Goal: Information Seeking & Learning: Learn about a topic

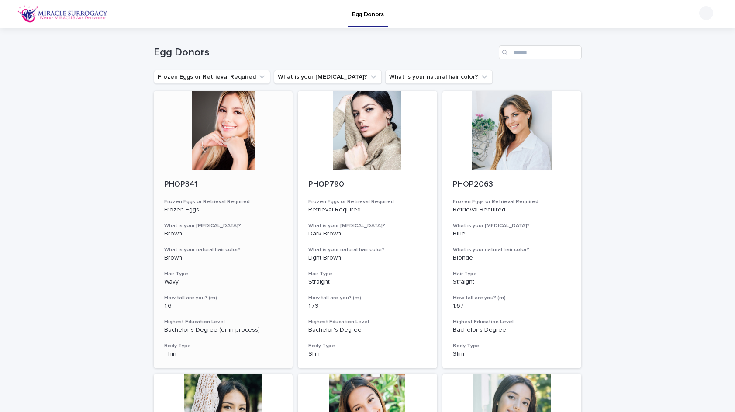
click at [227, 143] on div at bounding box center [223, 130] width 139 height 79
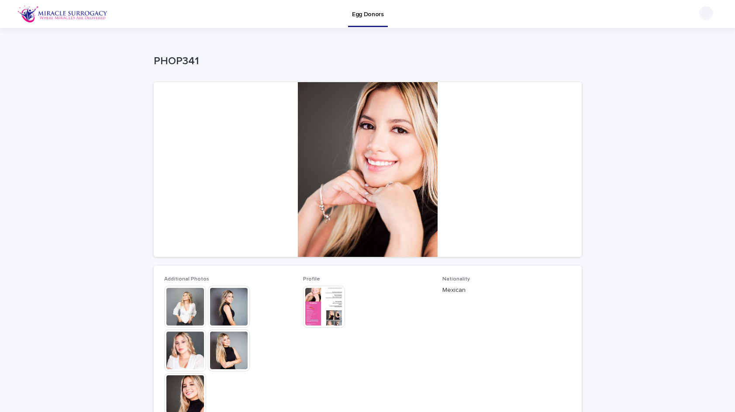
click at [188, 305] on img at bounding box center [185, 306] width 42 height 42
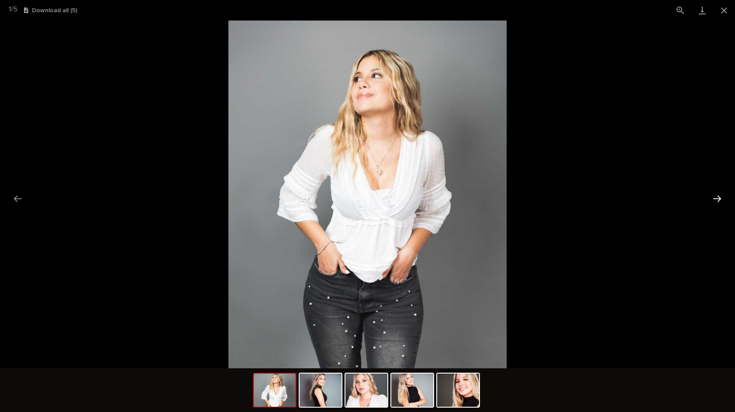
click at [713, 198] on button "Next slide" at bounding box center [717, 198] width 18 height 17
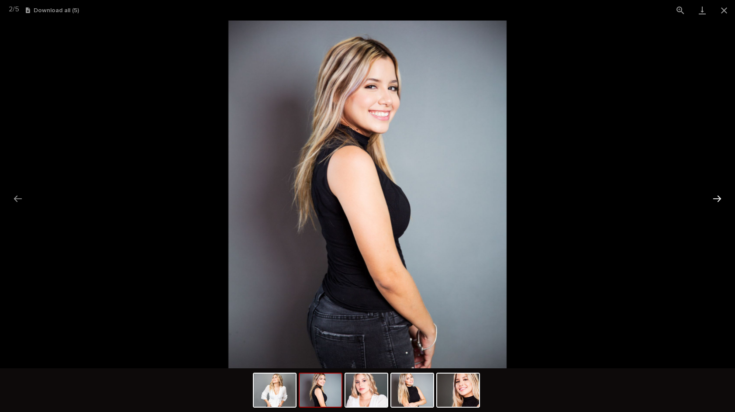
click at [714, 198] on button "Next slide" at bounding box center [717, 198] width 18 height 17
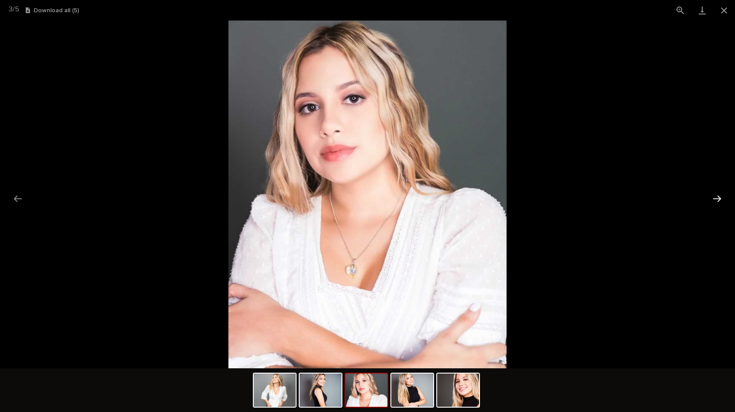
click at [714, 198] on button "Next slide" at bounding box center [717, 198] width 18 height 17
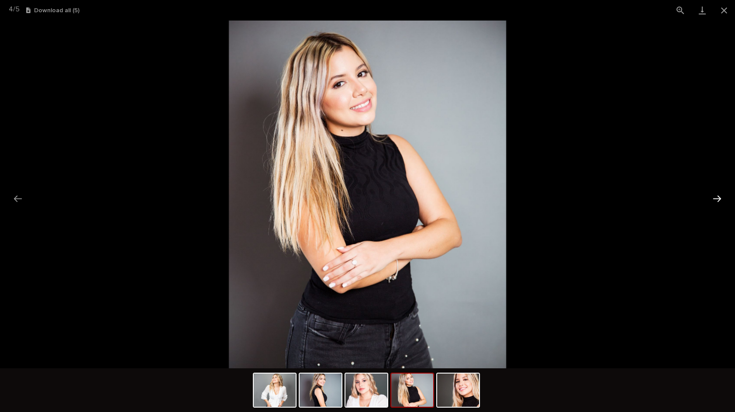
click at [714, 198] on button "Next slide" at bounding box center [717, 198] width 18 height 17
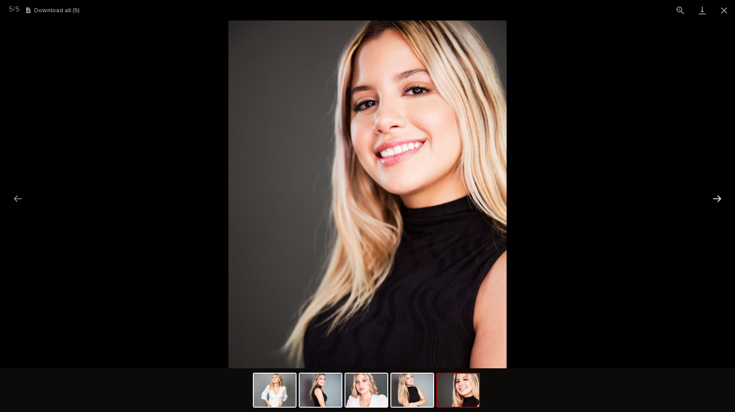
click at [714, 198] on button "Next slide" at bounding box center [717, 198] width 18 height 17
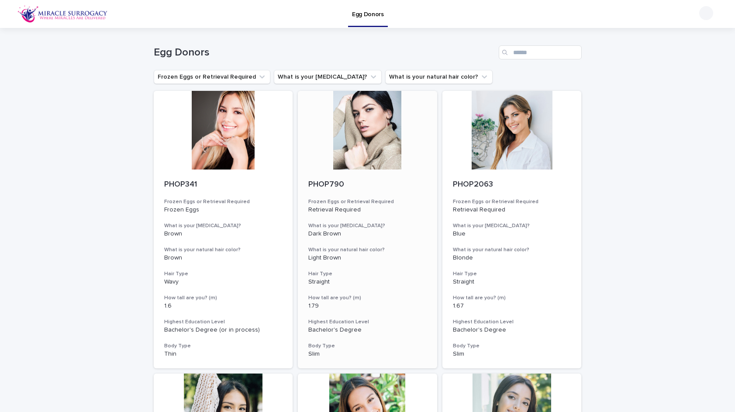
click at [369, 141] on div at bounding box center [367, 130] width 139 height 79
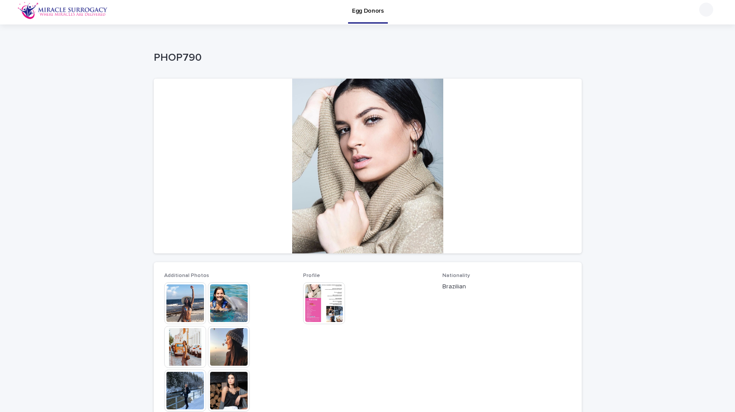
scroll to position [5, 0]
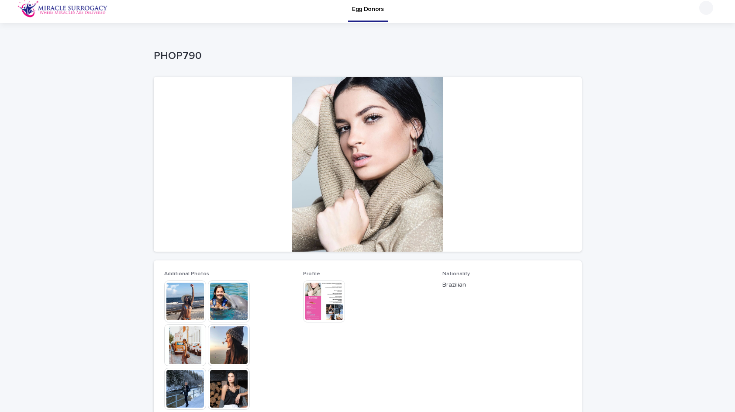
click at [194, 303] on img at bounding box center [185, 301] width 42 height 42
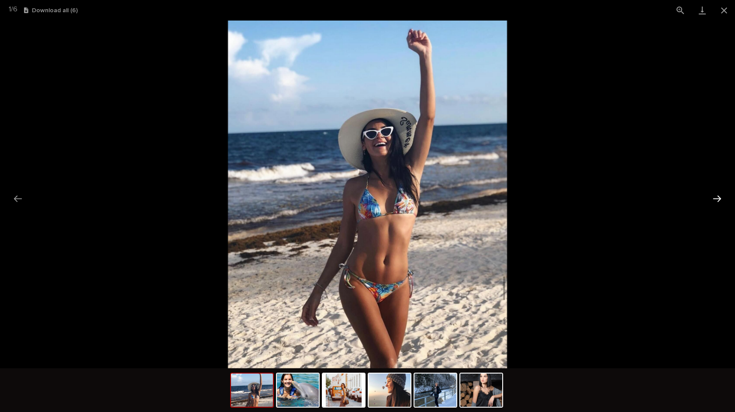
click at [719, 197] on button "Next slide" at bounding box center [717, 198] width 18 height 17
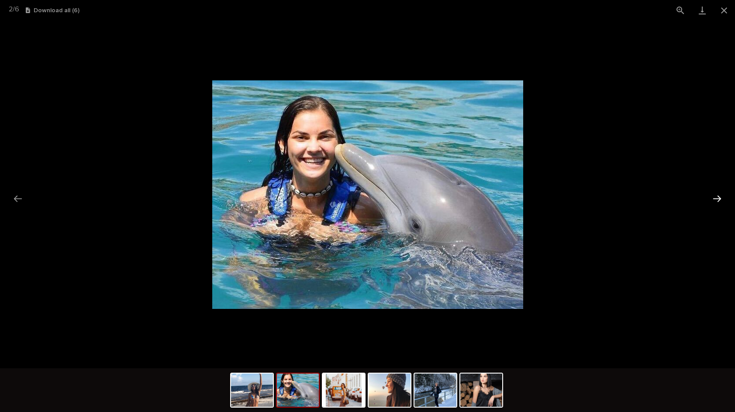
click at [719, 197] on button "Next slide" at bounding box center [717, 198] width 18 height 17
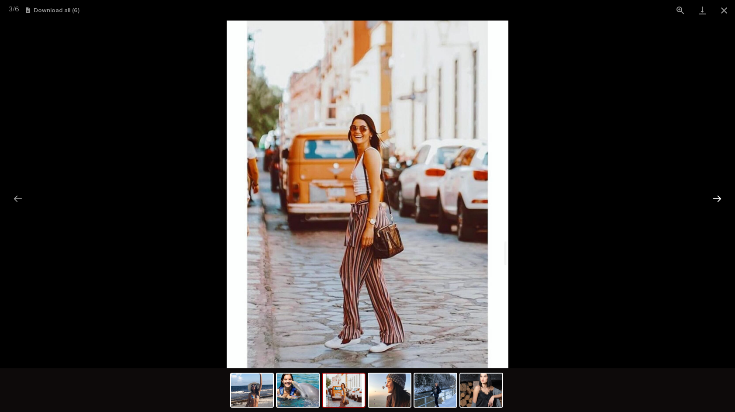
click at [719, 197] on button "Next slide" at bounding box center [717, 198] width 18 height 17
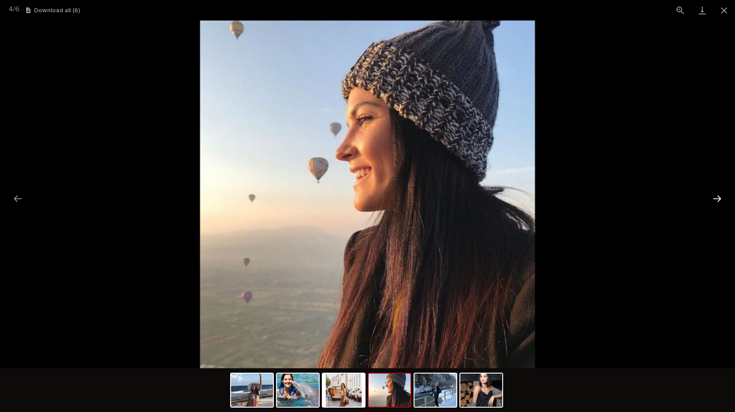
click at [719, 198] on button "Next slide" at bounding box center [717, 198] width 18 height 17
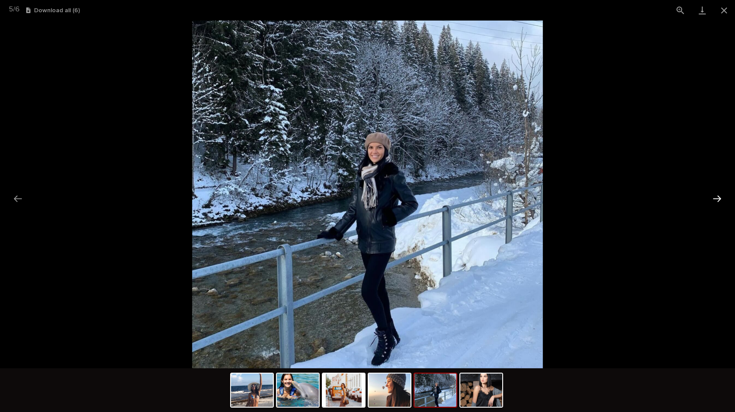
click at [719, 198] on button "Next slide" at bounding box center [717, 198] width 18 height 17
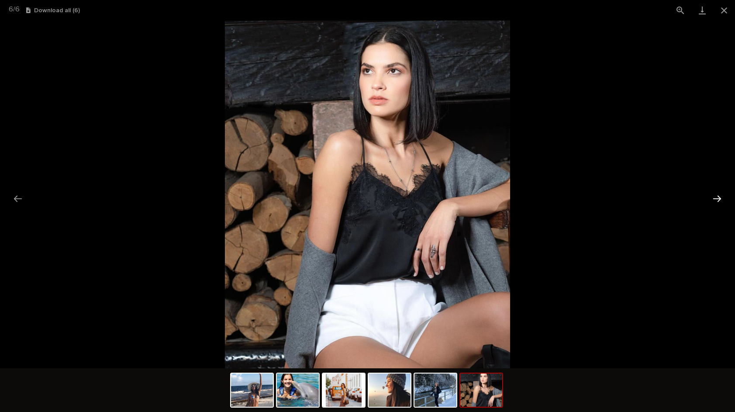
click at [718, 198] on button "Next slide" at bounding box center [717, 198] width 18 height 17
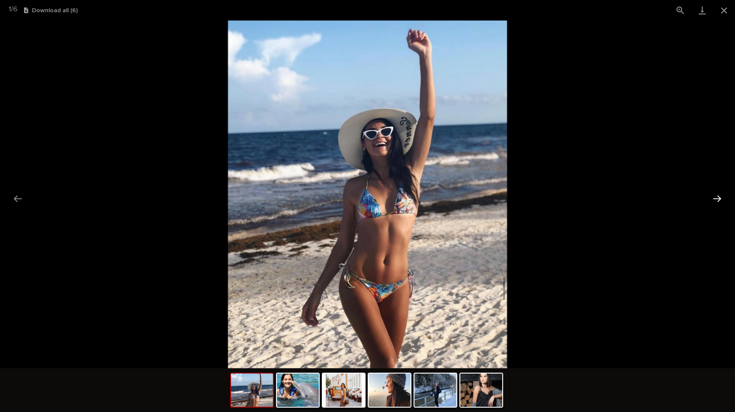
click at [718, 198] on button "Next slide" at bounding box center [717, 198] width 18 height 17
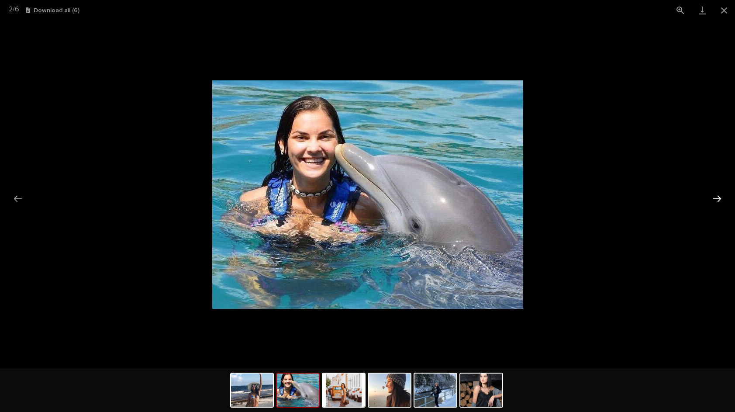
click at [718, 198] on button "Next slide" at bounding box center [717, 198] width 18 height 17
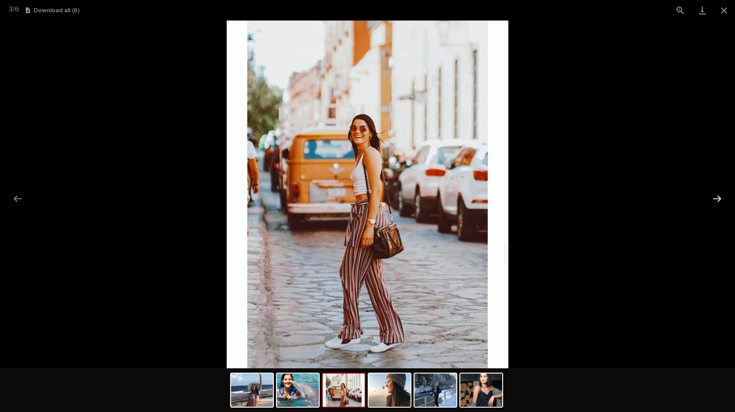
click at [718, 198] on button "Next slide" at bounding box center [717, 198] width 18 height 17
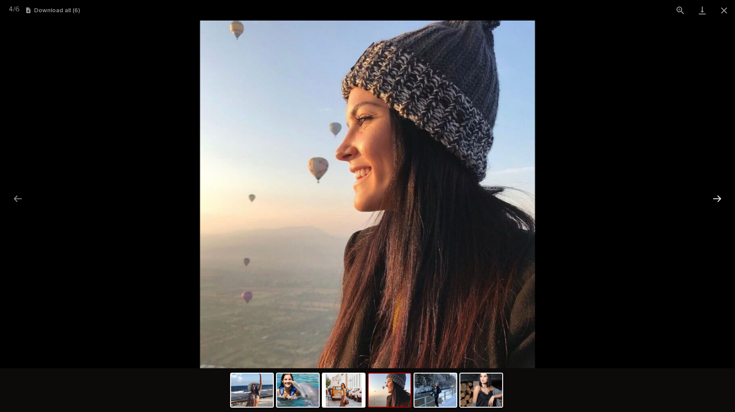
click at [716, 199] on button "Next slide" at bounding box center [717, 198] width 18 height 17
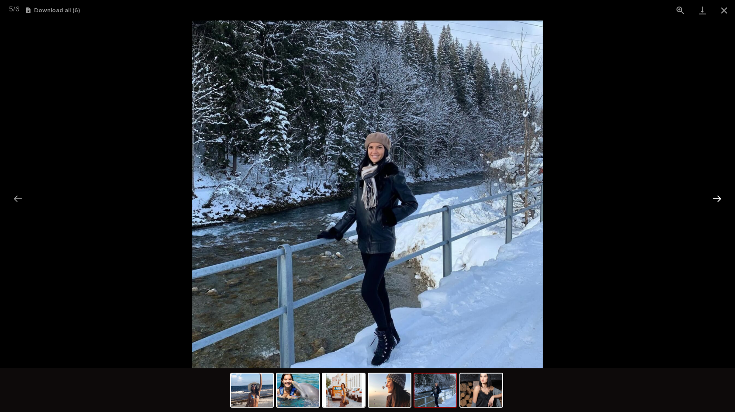
click at [716, 199] on button "Next slide" at bounding box center [717, 198] width 18 height 17
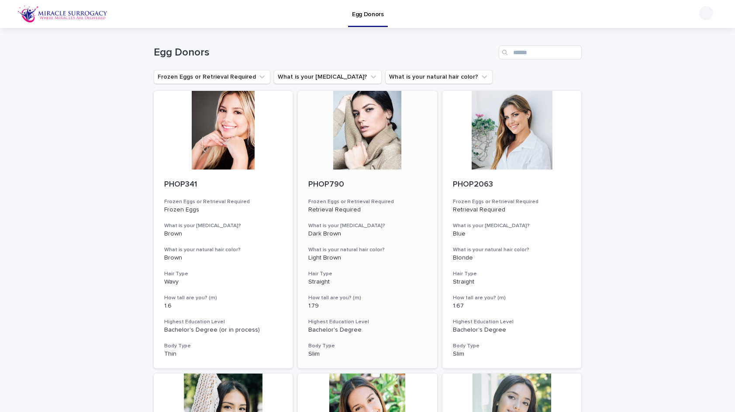
click at [359, 125] on div at bounding box center [367, 130] width 139 height 79
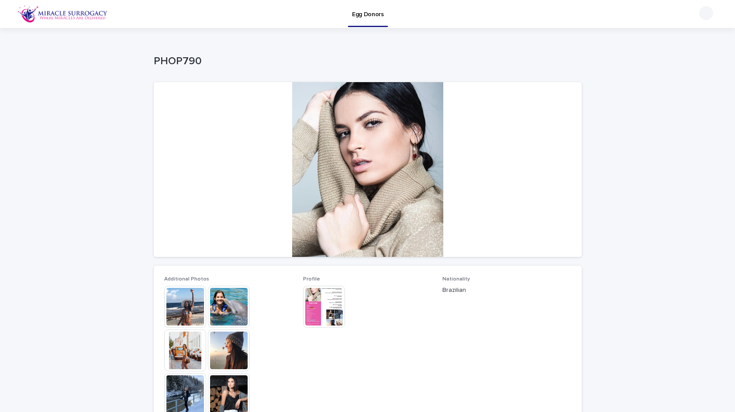
click at [312, 304] on img at bounding box center [324, 306] width 42 height 42
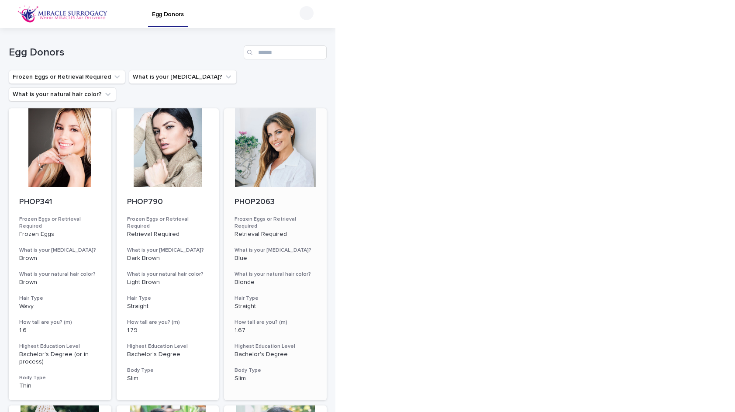
click at [294, 125] on div at bounding box center [275, 147] width 103 height 79
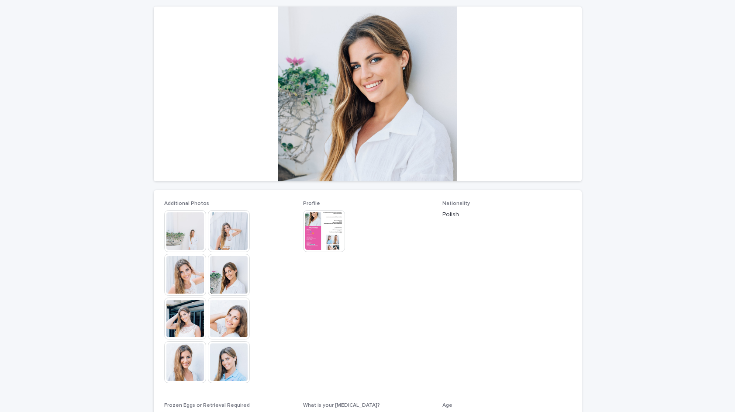
scroll to position [100, 0]
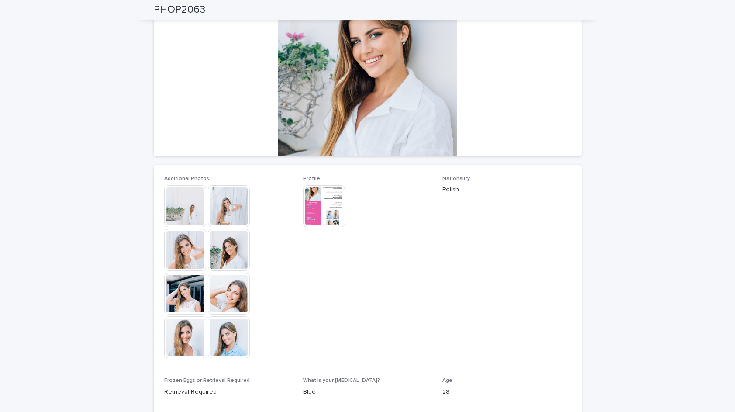
click at [331, 203] on img at bounding box center [324, 206] width 42 height 42
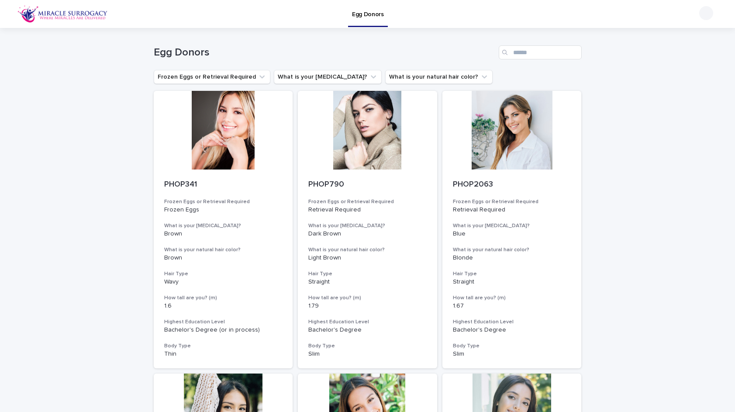
click at [499, 45] on div "Search" at bounding box center [506, 52] width 14 height 14
click at [493, 55] on h1 "Egg Donors" at bounding box center [324, 52] width 341 height 13
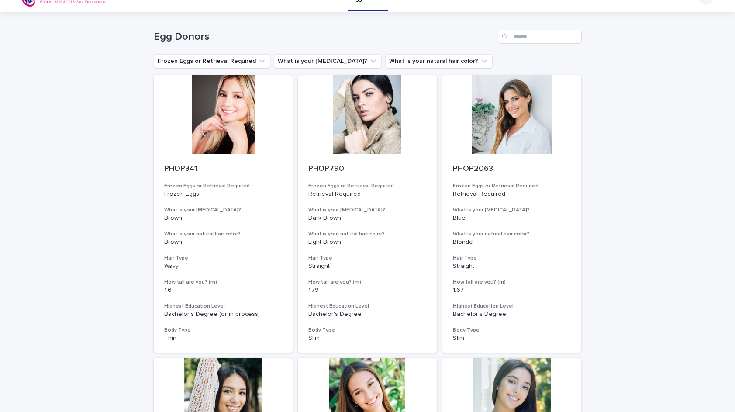
scroll to position [3, 0]
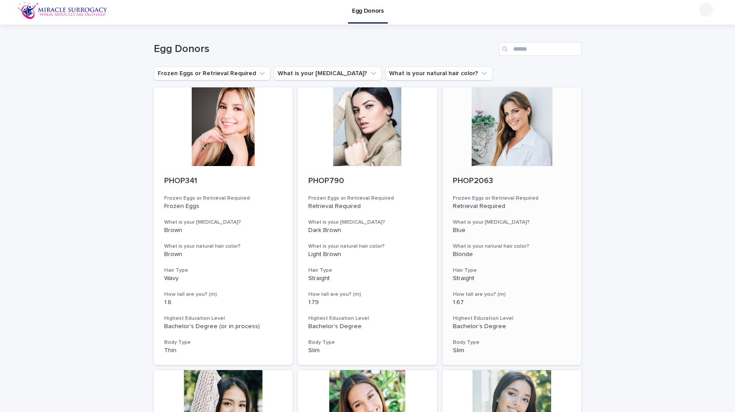
click at [483, 113] on div at bounding box center [511, 126] width 139 height 79
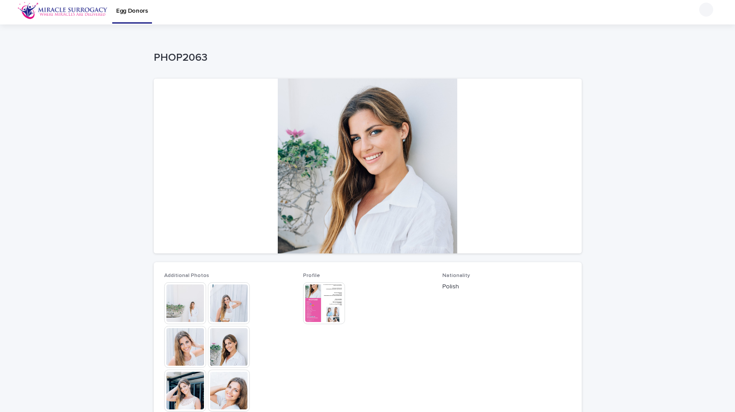
click at [483, 113] on div at bounding box center [368, 166] width 428 height 175
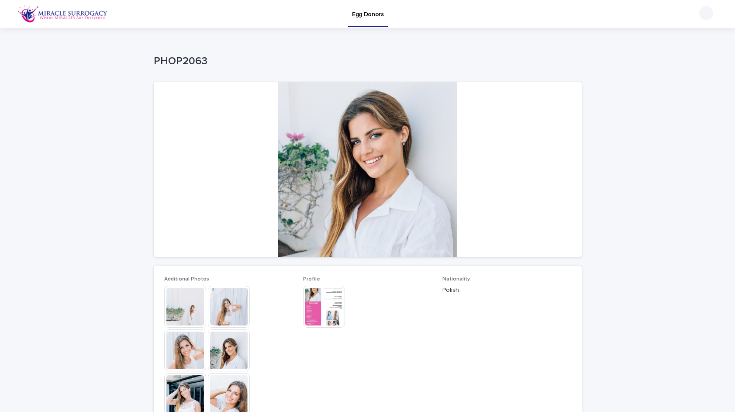
click at [197, 304] on img at bounding box center [185, 306] width 42 height 42
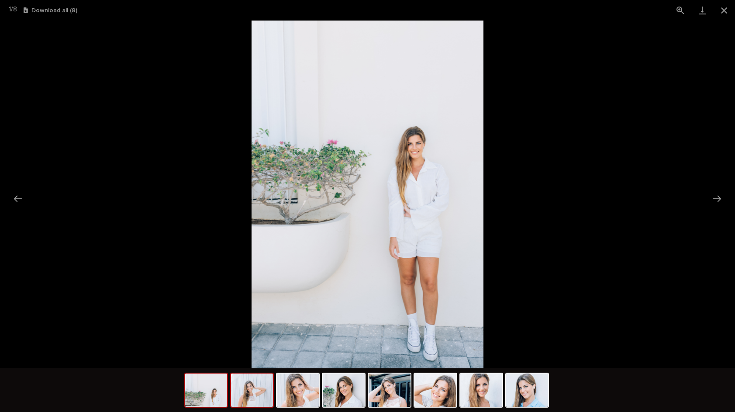
click at [231, 394] on img at bounding box center [252, 389] width 42 height 33
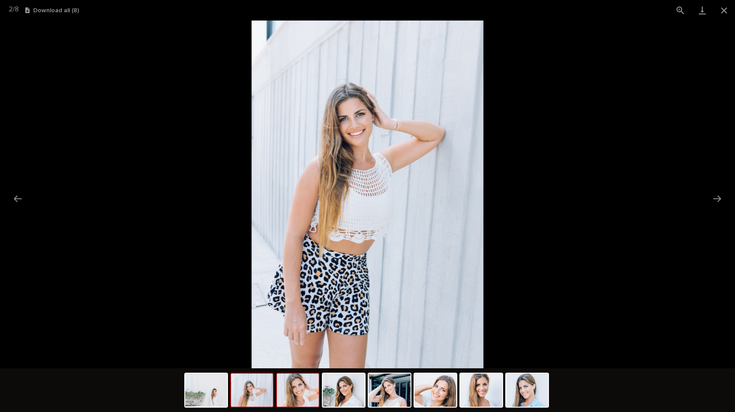
click at [297, 398] on img at bounding box center [298, 389] width 42 height 33
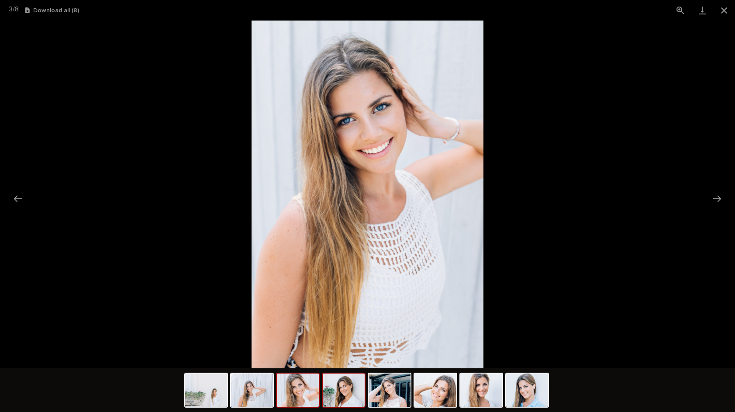
click at [343, 388] on img at bounding box center [344, 389] width 42 height 33
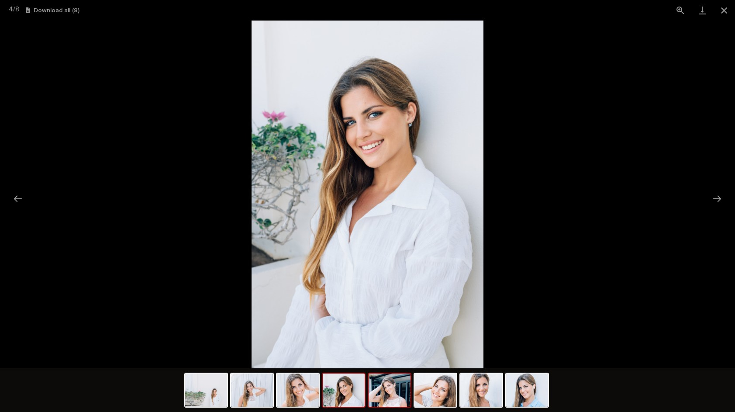
click at [399, 388] on img at bounding box center [389, 389] width 42 height 33
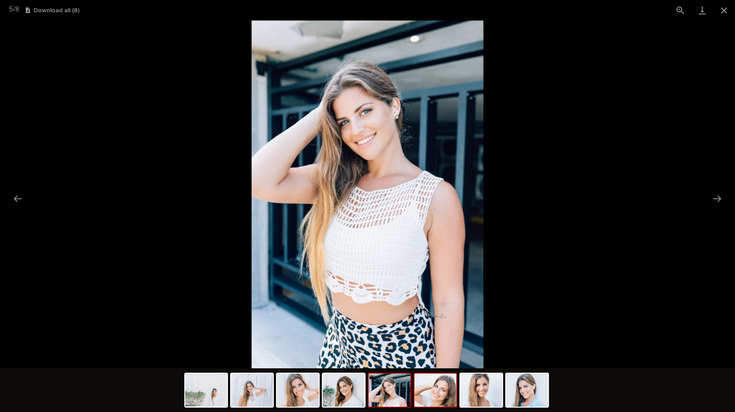
click at [432, 396] on img at bounding box center [435, 389] width 42 height 33
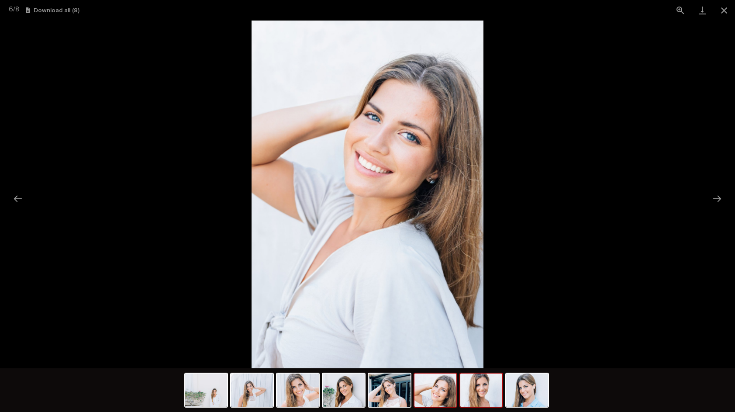
click at [489, 393] on img at bounding box center [481, 389] width 42 height 33
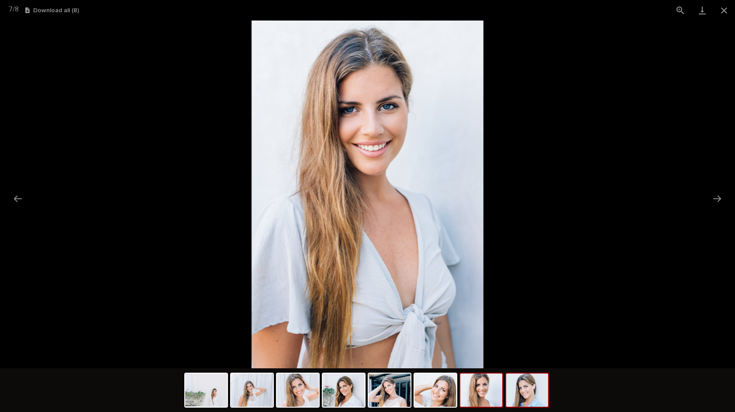
click at [522, 389] on img at bounding box center [527, 389] width 42 height 33
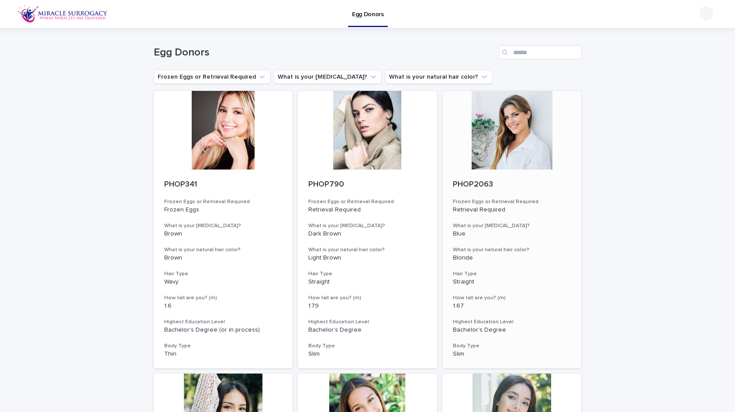
click at [509, 144] on div at bounding box center [511, 130] width 139 height 79
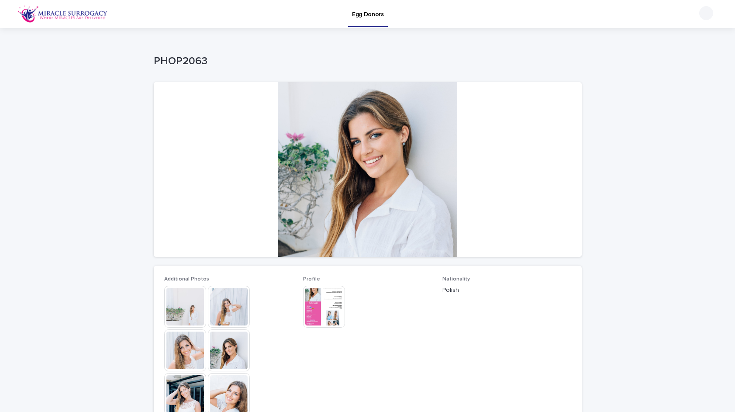
click at [332, 296] on img at bounding box center [324, 306] width 42 height 42
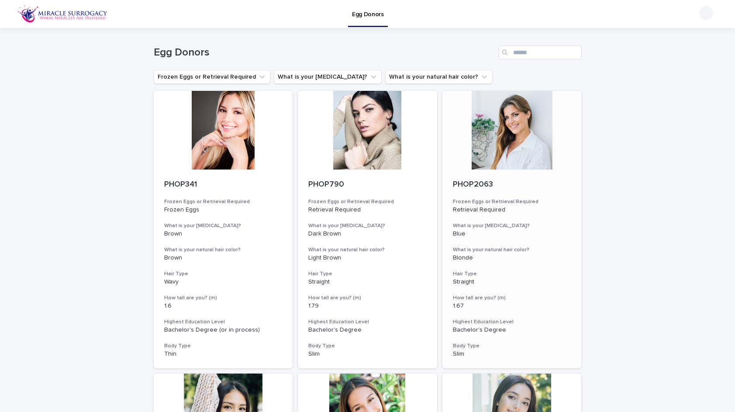
click at [531, 139] on div at bounding box center [511, 130] width 139 height 79
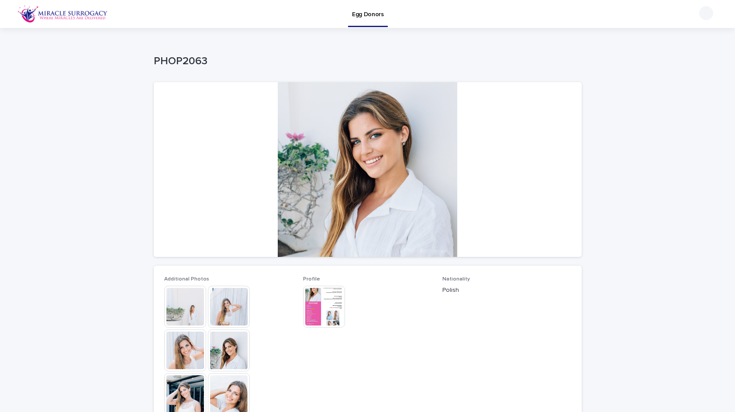
click at [322, 302] on img at bounding box center [324, 306] width 42 height 42
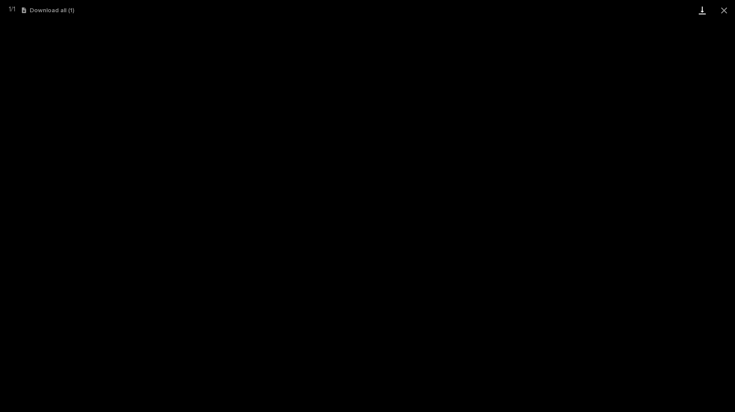
click at [701, 10] on link "Download" at bounding box center [702, 10] width 22 height 21
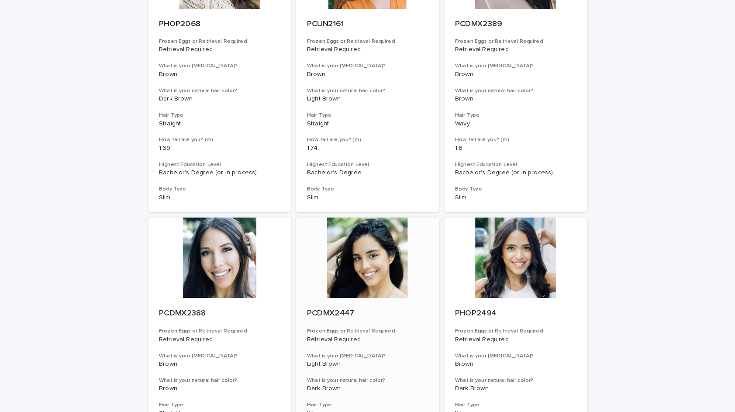
scroll to position [542, 0]
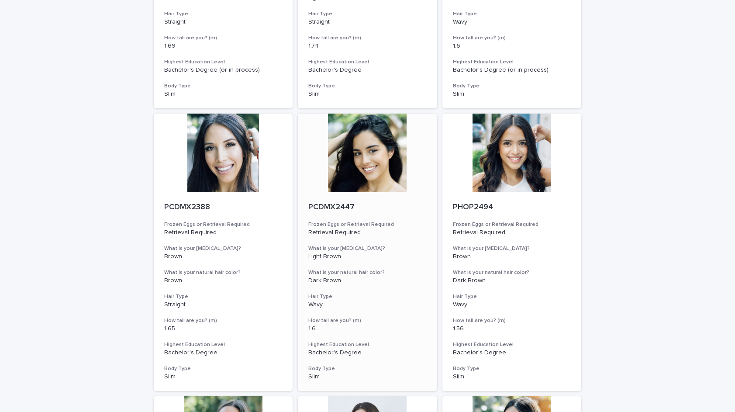
click at [381, 141] on div at bounding box center [367, 152] width 139 height 79
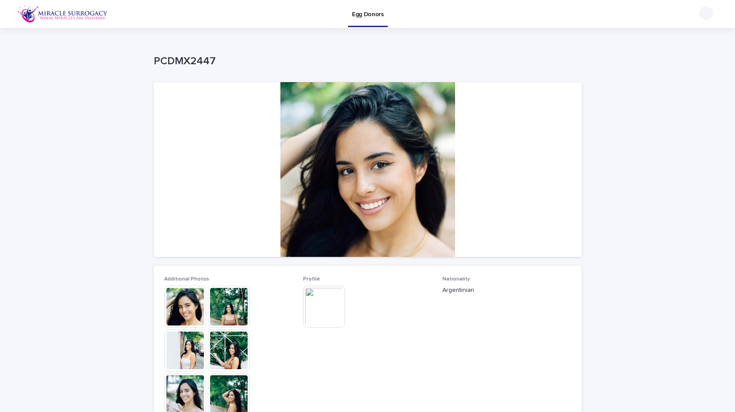
click at [194, 316] on img at bounding box center [185, 306] width 42 height 42
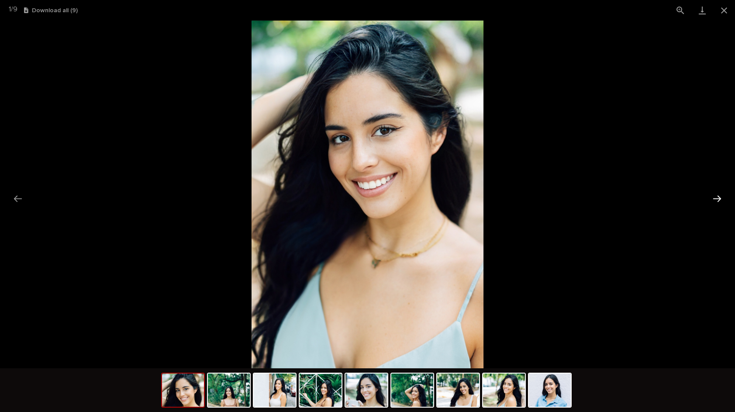
click at [711, 193] on button "Next slide" at bounding box center [717, 198] width 18 height 17
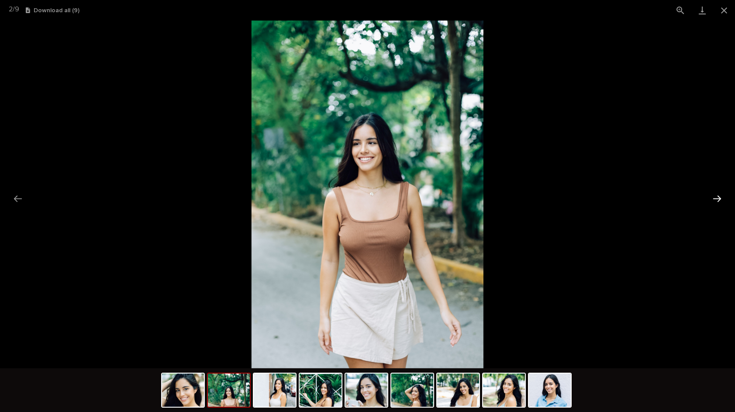
click at [715, 197] on button "Next slide" at bounding box center [717, 198] width 18 height 17
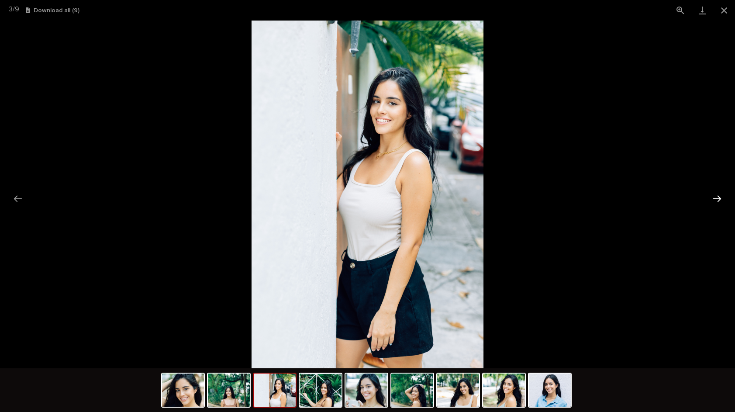
click at [715, 197] on button "Next slide" at bounding box center [717, 198] width 18 height 17
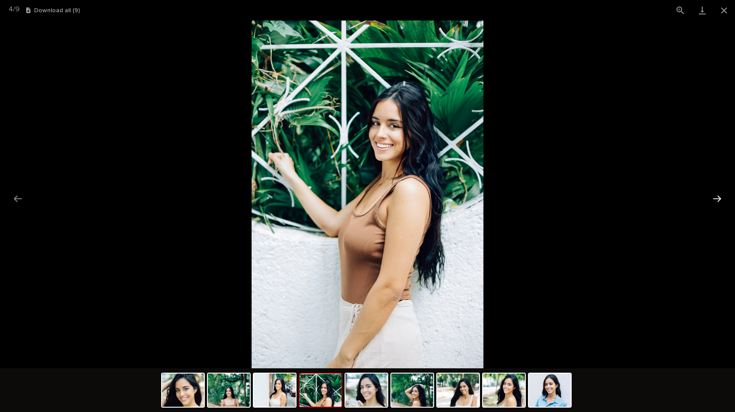
click at [715, 197] on button "Next slide" at bounding box center [717, 198] width 18 height 17
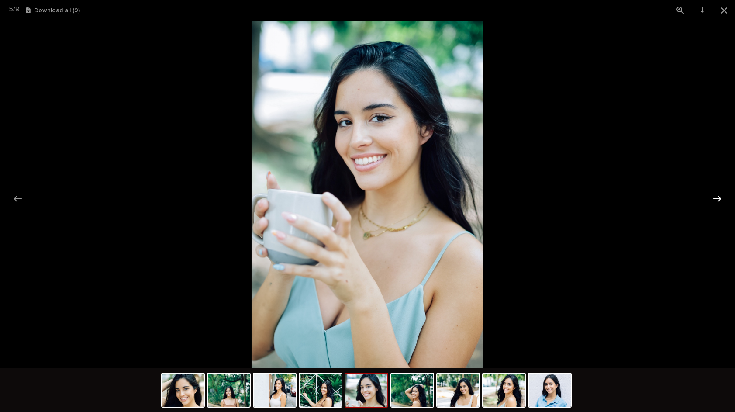
click at [714, 193] on button "Next slide" at bounding box center [717, 198] width 18 height 17
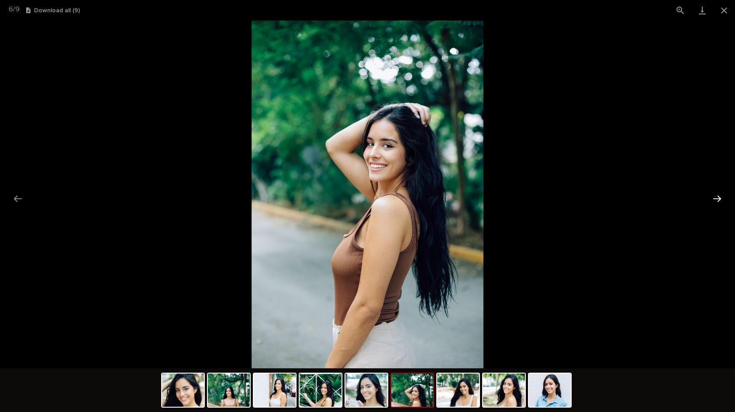
click at [717, 196] on button "Next slide" at bounding box center [717, 198] width 18 height 17
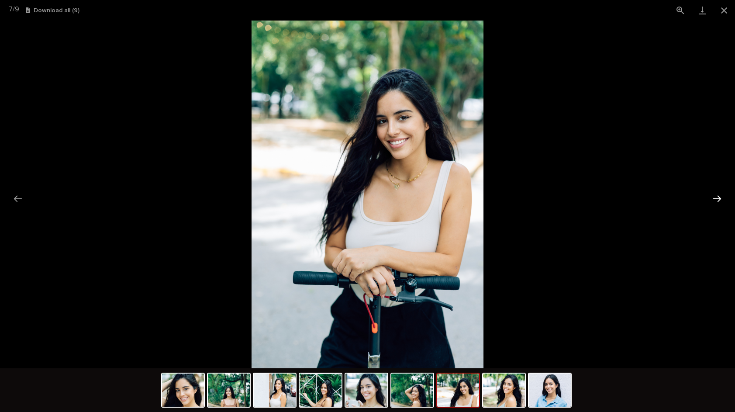
click at [714, 195] on button "Next slide" at bounding box center [717, 198] width 18 height 17
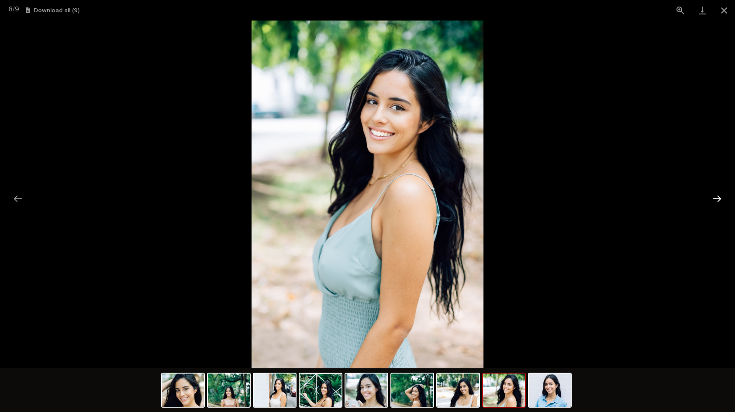
click at [718, 200] on button "Next slide" at bounding box center [717, 198] width 18 height 17
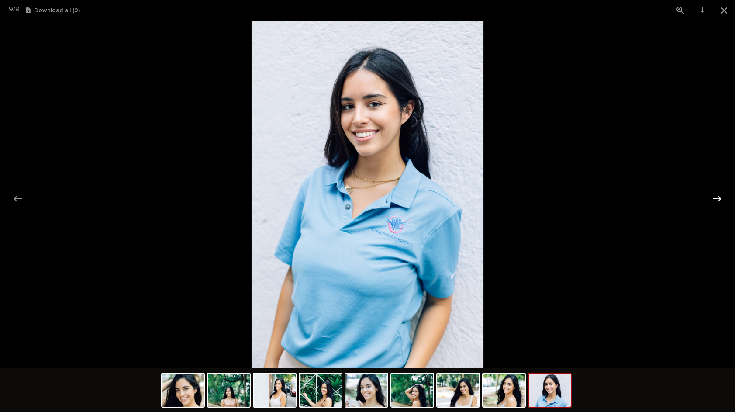
click at [718, 200] on button "Next slide" at bounding box center [717, 198] width 18 height 17
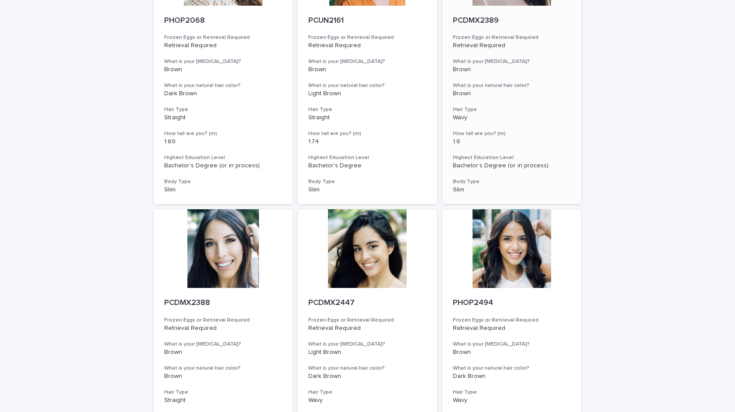
scroll to position [519, 0]
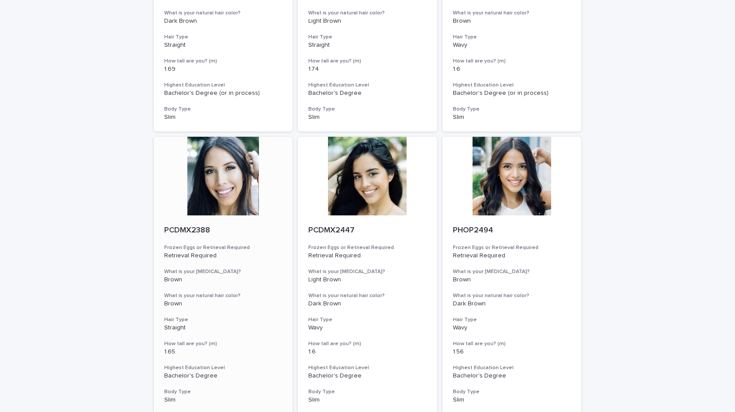
click at [206, 165] on div at bounding box center [223, 176] width 139 height 79
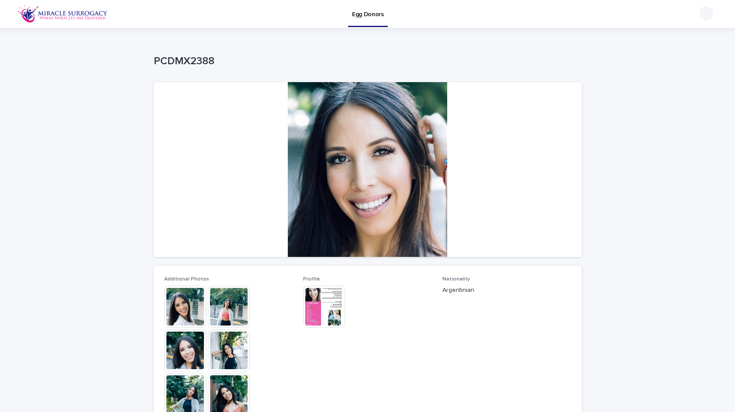
click at [227, 296] on img at bounding box center [229, 306] width 42 height 42
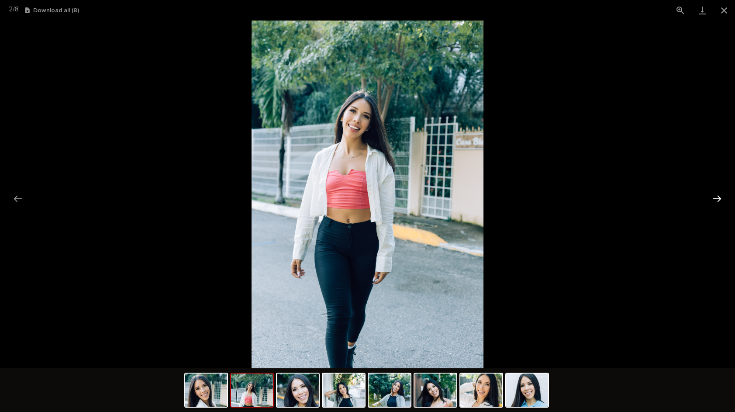
click at [717, 199] on button "Next slide" at bounding box center [717, 198] width 18 height 17
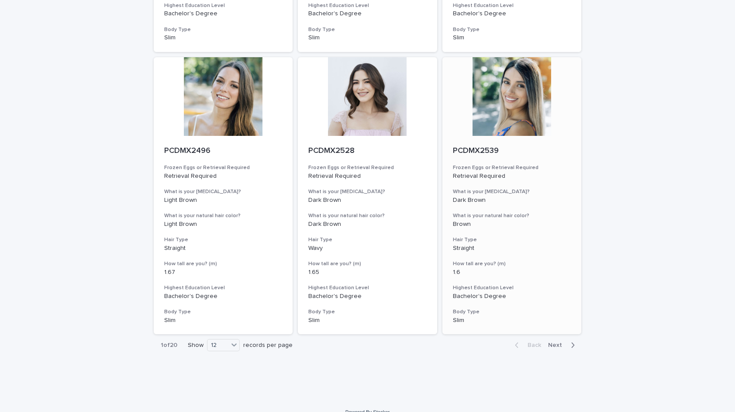
scroll to position [880, 0]
click at [519, 86] on div at bounding box center [511, 97] width 139 height 79
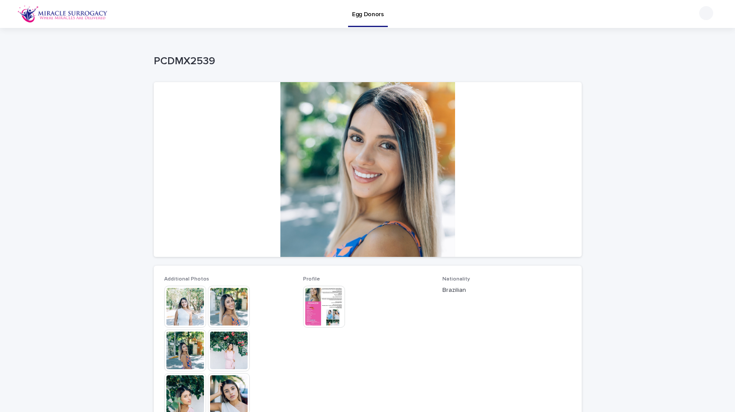
click at [193, 303] on img at bounding box center [185, 306] width 42 height 42
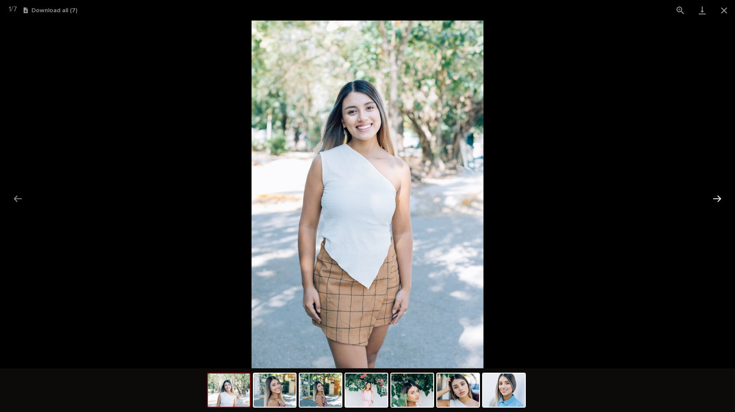
click at [715, 197] on button "Next slide" at bounding box center [717, 198] width 18 height 17
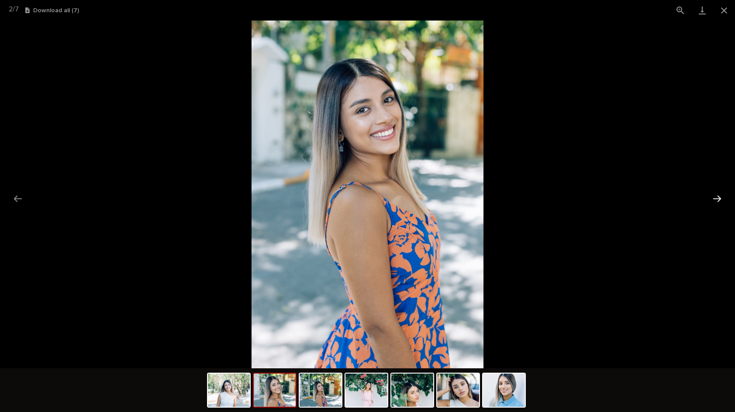
click at [715, 197] on button "Next slide" at bounding box center [717, 198] width 18 height 17
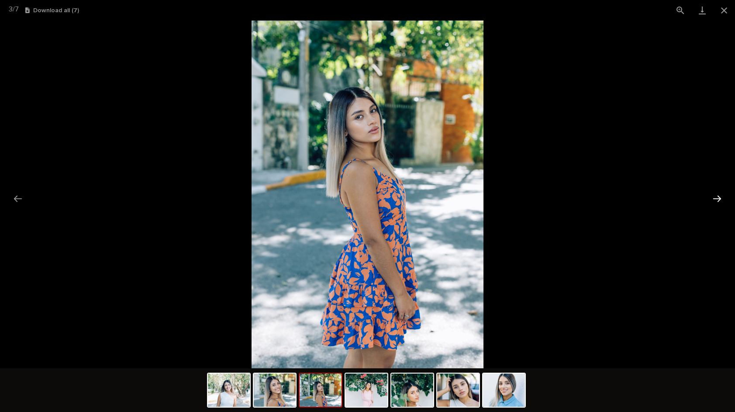
click at [710, 196] on button "Next slide" at bounding box center [717, 198] width 18 height 17
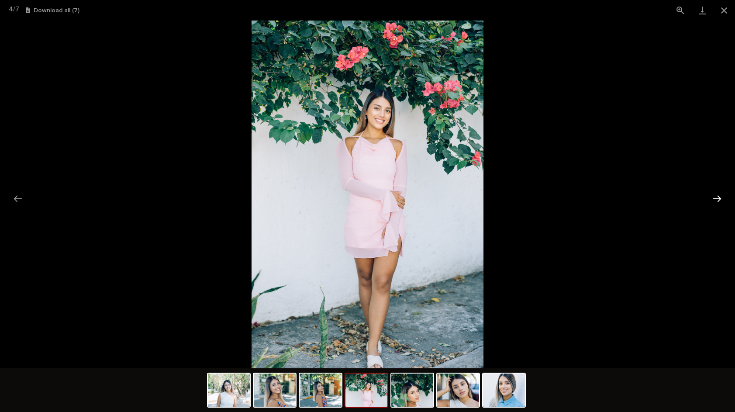
click at [710, 196] on button "Next slide" at bounding box center [717, 198] width 18 height 17
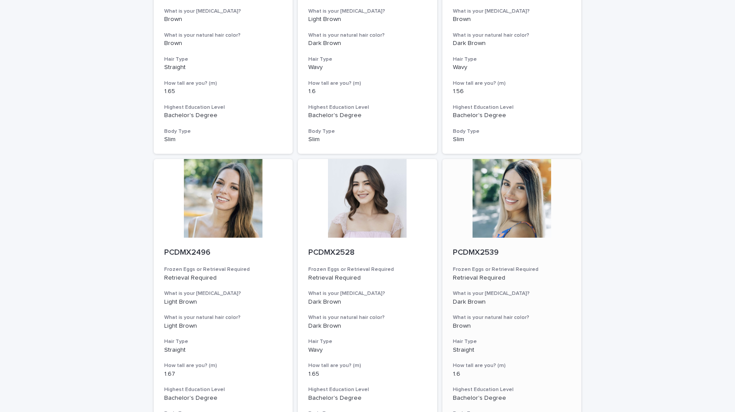
scroll to position [880, 0]
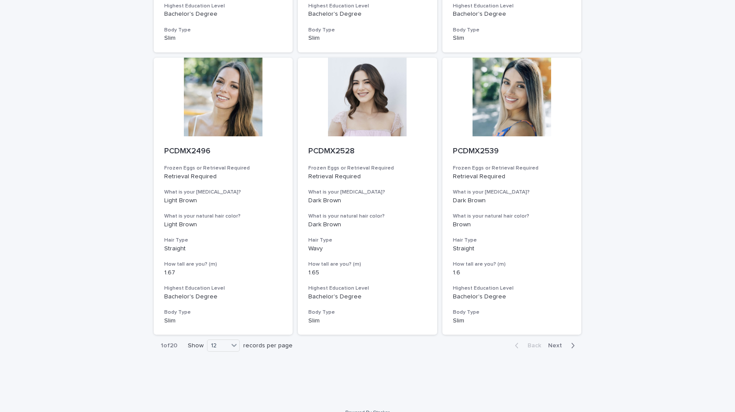
click at [554, 342] on span "Next" at bounding box center [557, 345] width 19 height 6
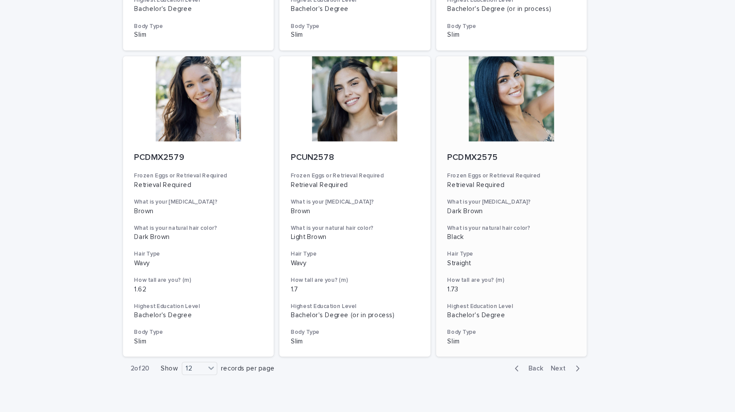
click at [478, 73] on div at bounding box center [511, 97] width 139 height 79
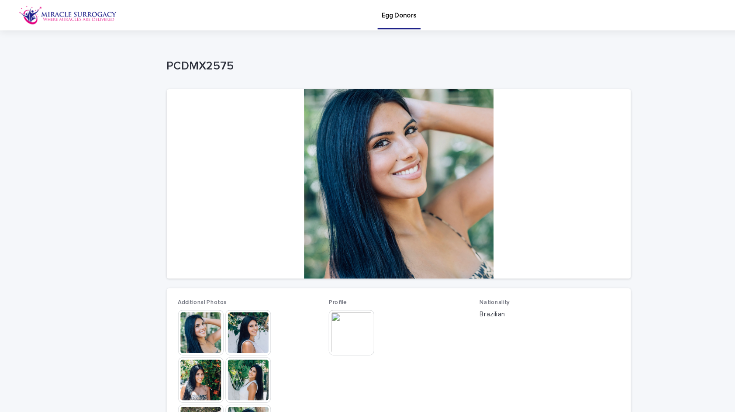
click at [183, 303] on img at bounding box center [185, 306] width 42 height 42
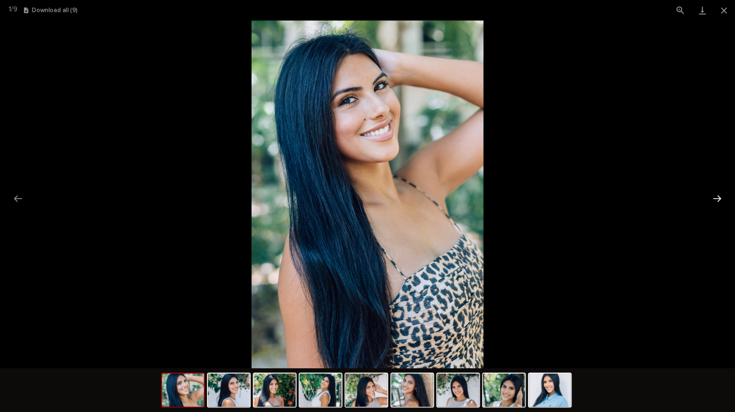
click at [710, 194] on button "Next slide" at bounding box center [717, 198] width 18 height 17
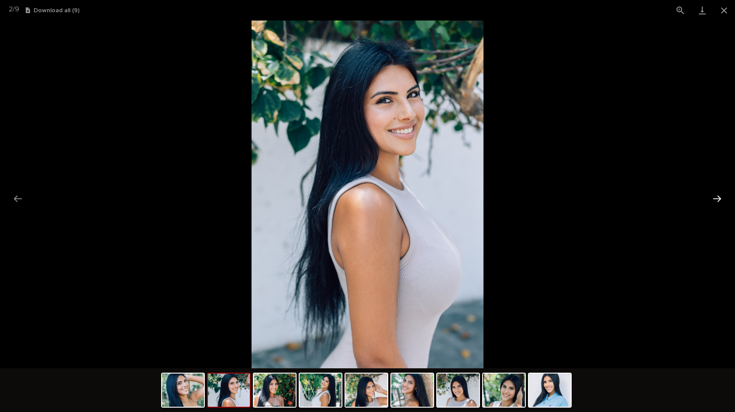
click at [714, 196] on button "Next slide" at bounding box center [717, 198] width 18 height 17
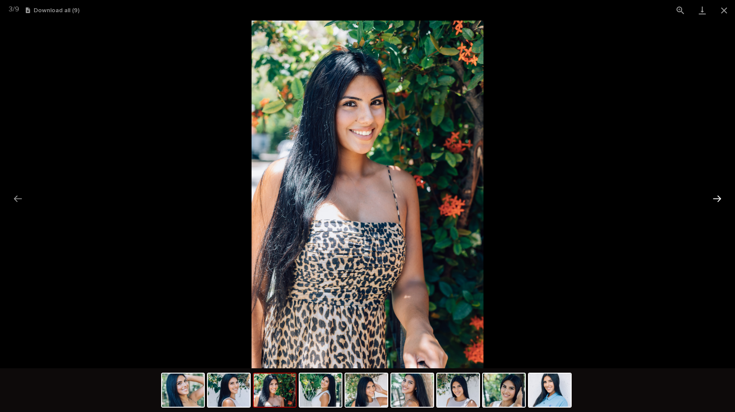
click at [714, 196] on button "Next slide" at bounding box center [717, 198] width 18 height 17
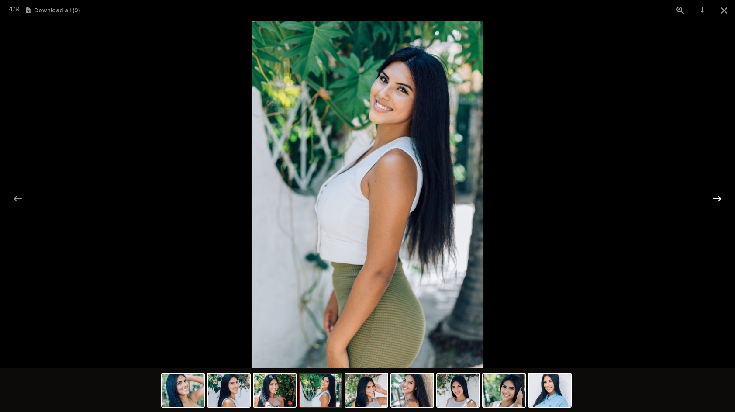
click at [714, 196] on button "Next slide" at bounding box center [717, 198] width 18 height 17
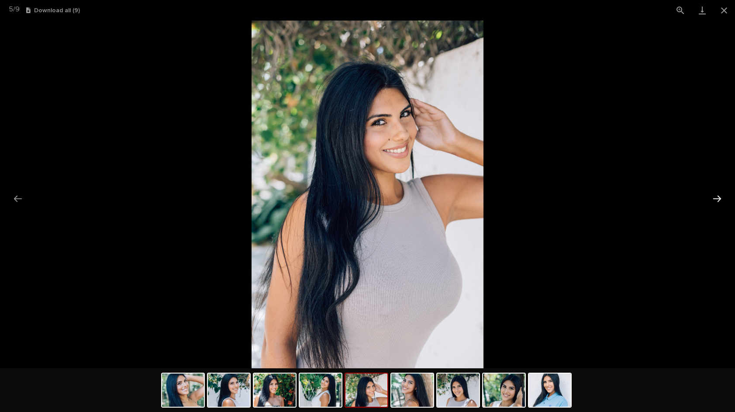
click at [714, 196] on button "Next slide" at bounding box center [717, 198] width 18 height 17
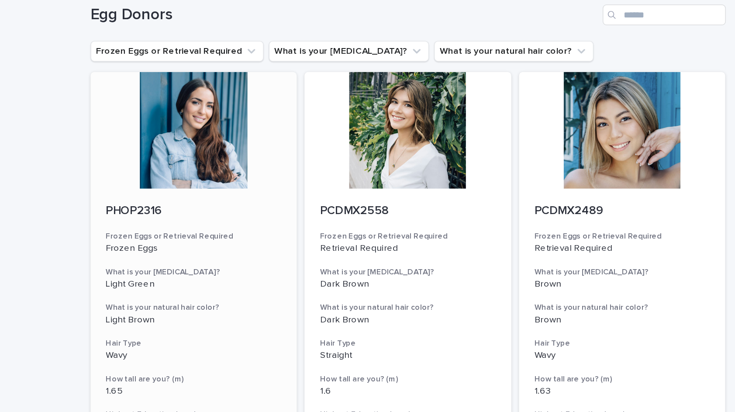
click at [154, 91] on div at bounding box center [223, 130] width 139 height 79
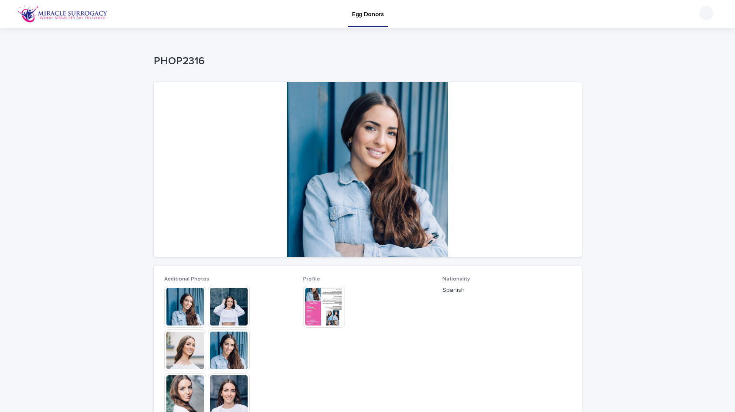
click at [188, 303] on img at bounding box center [185, 306] width 42 height 42
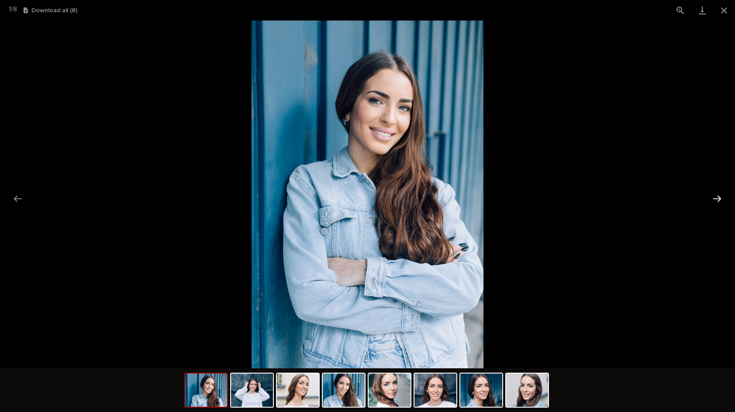
click at [715, 202] on button "Next slide" at bounding box center [717, 198] width 18 height 17
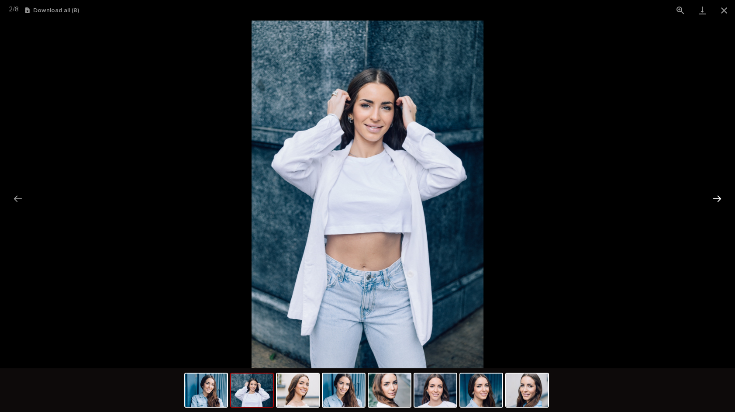
click at [715, 202] on button "Next slide" at bounding box center [717, 198] width 18 height 17
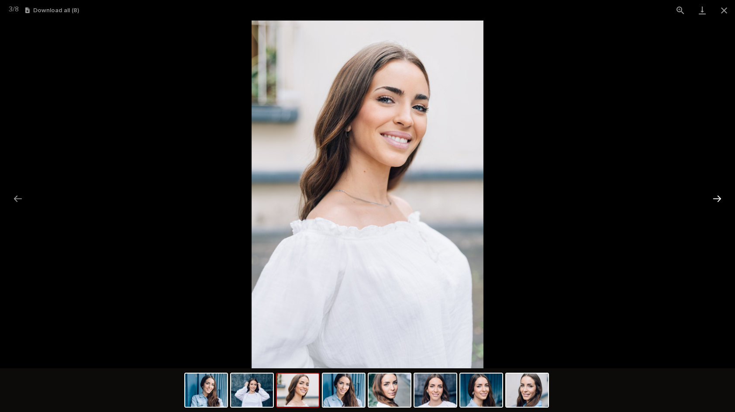
click at [715, 202] on button "Next slide" at bounding box center [717, 198] width 18 height 17
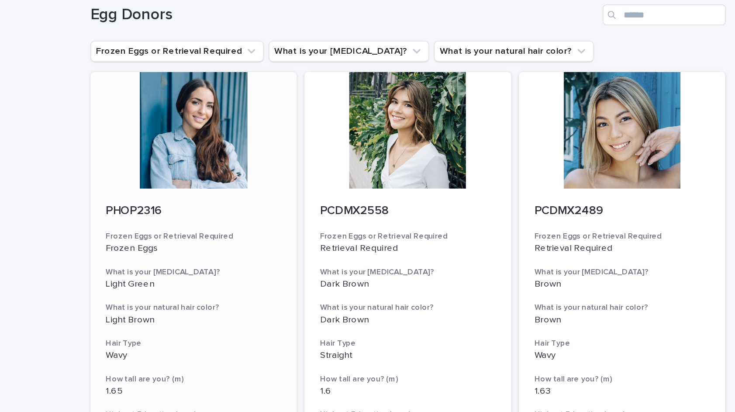
scroll to position [3, 0]
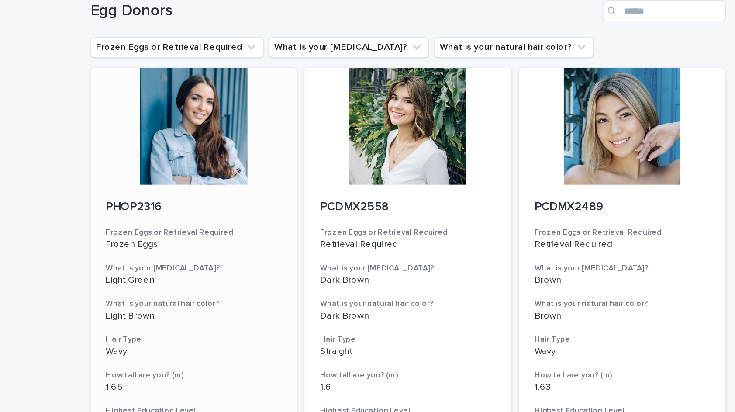
click at [154, 109] on div at bounding box center [223, 127] width 139 height 79
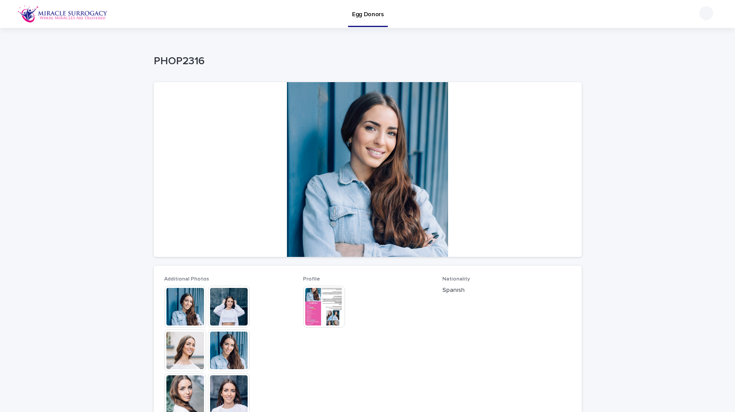
click at [334, 309] on img at bounding box center [324, 306] width 42 height 42
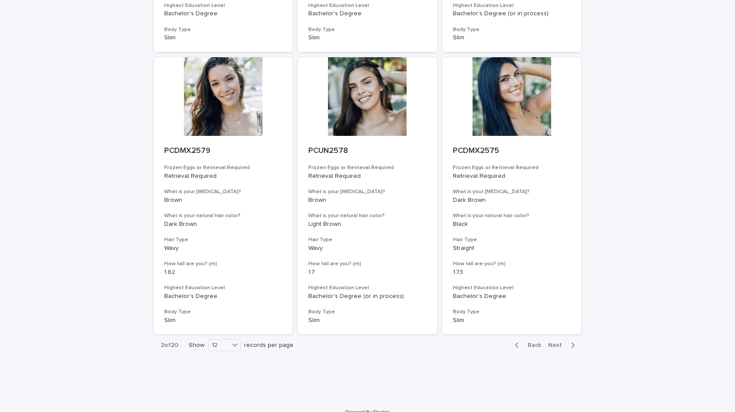
scroll to position [880, 0]
click at [555, 342] on span "Next" at bounding box center [557, 345] width 19 height 6
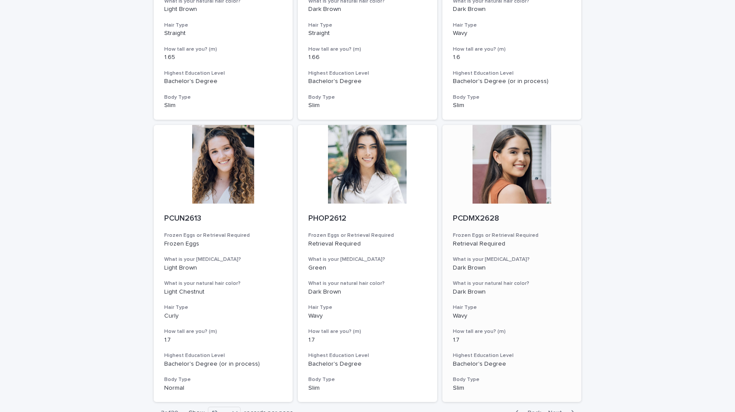
scroll to position [808, 0]
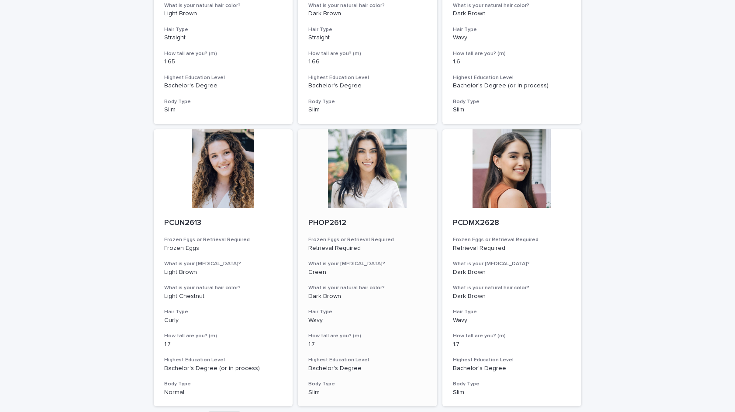
click at [359, 148] on div at bounding box center [367, 168] width 139 height 79
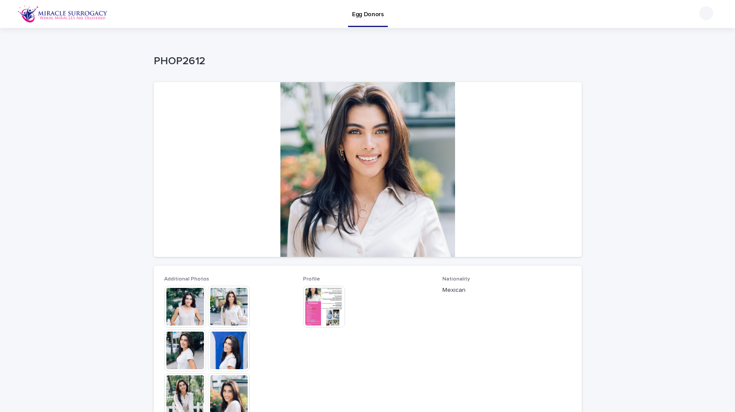
click at [308, 305] on img at bounding box center [324, 306] width 42 height 42
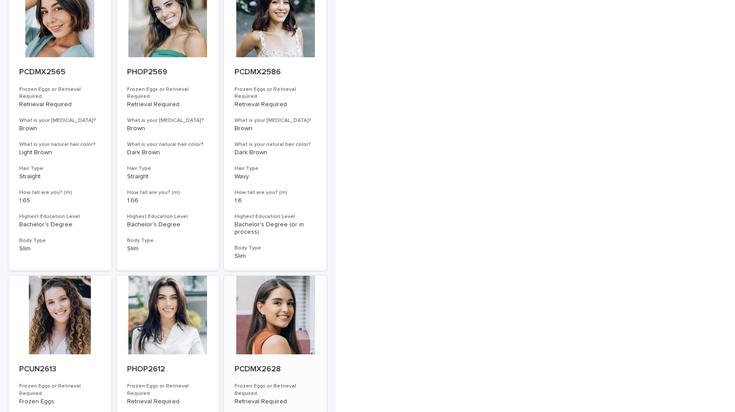
scroll to position [897, 0]
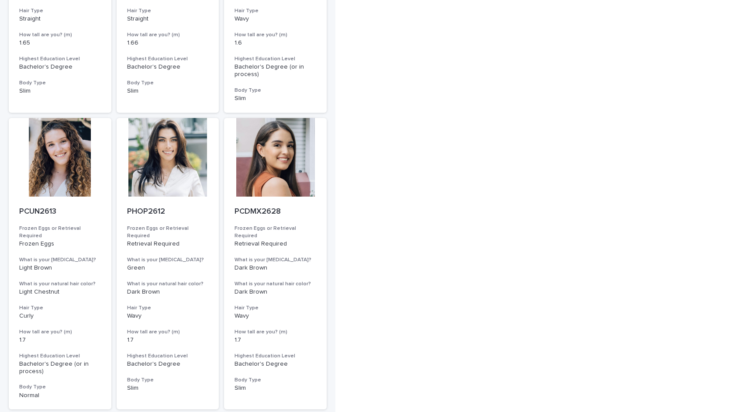
click at [296, 411] on span "Next" at bounding box center [302, 420] width 19 height 6
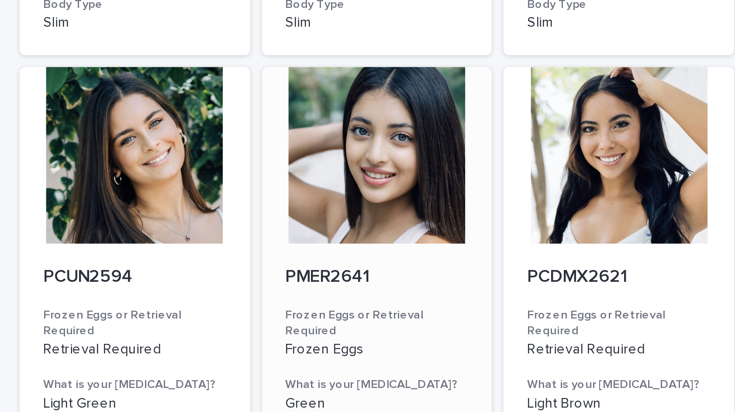
scroll to position [373, 0]
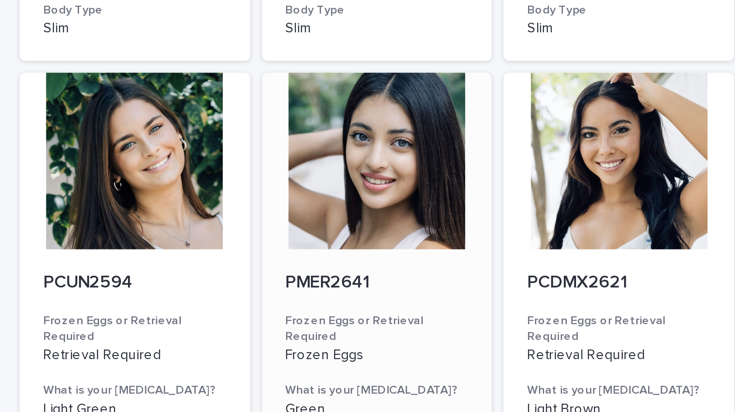
click at [172, 62] on div at bounding box center [168, 71] width 103 height 79
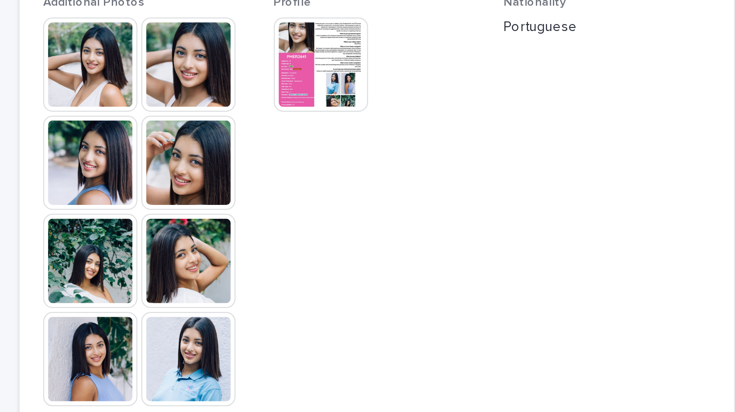
scroll to position [136, 0]
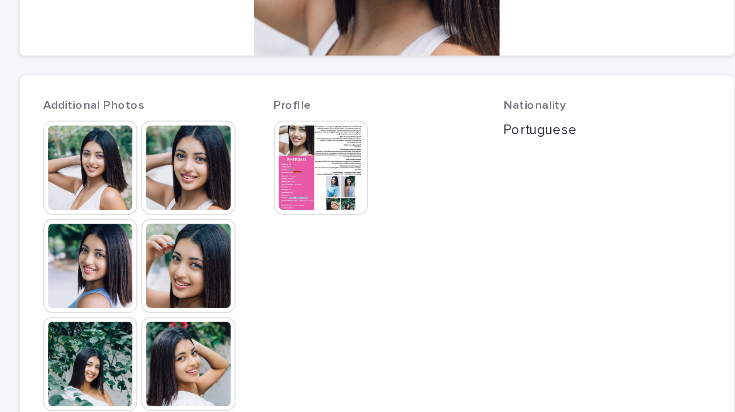
click at [137, 100] on img at bounding box center [143, 121] width 42 height 42
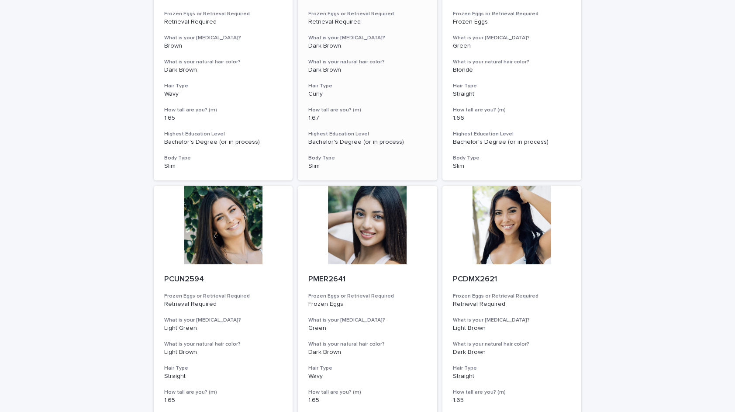
scroll to position [187, 0]
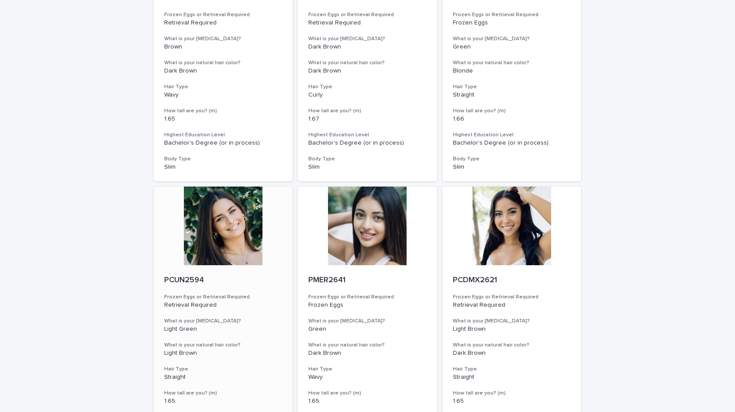
click at [220, 239] on div at bounding box center [223, 225] width 139 height 79
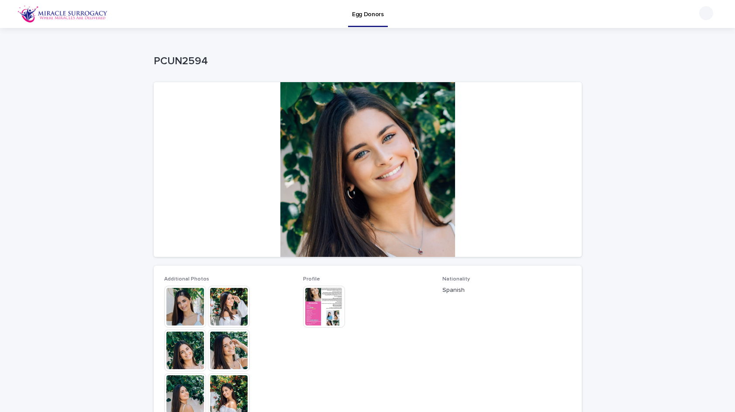
click at [191, 301] on img at bounding box center [185, 306] width 42 height 42
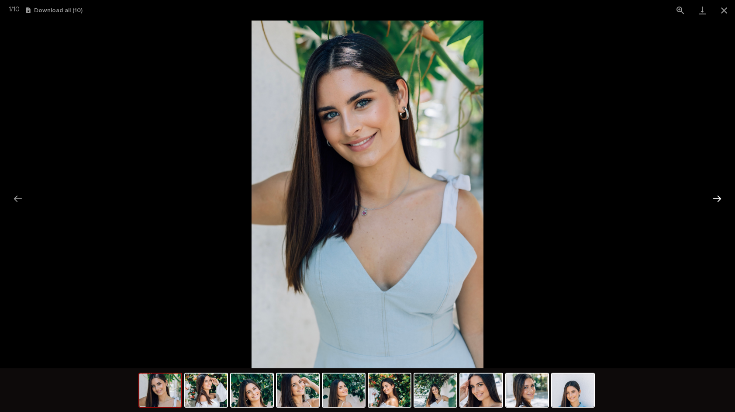
click at [721, 201] on button "Next slide" at bounding box center [717, 198] width 18 height 17
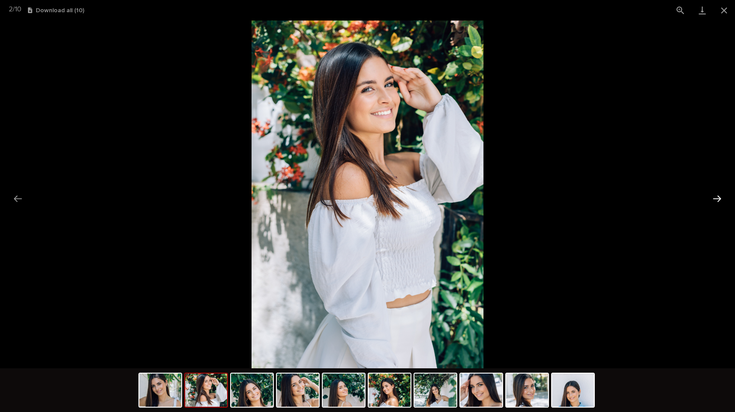
click at [719, 197] on button "Next slide" at bounding box center [717, 198] width 18 height 17
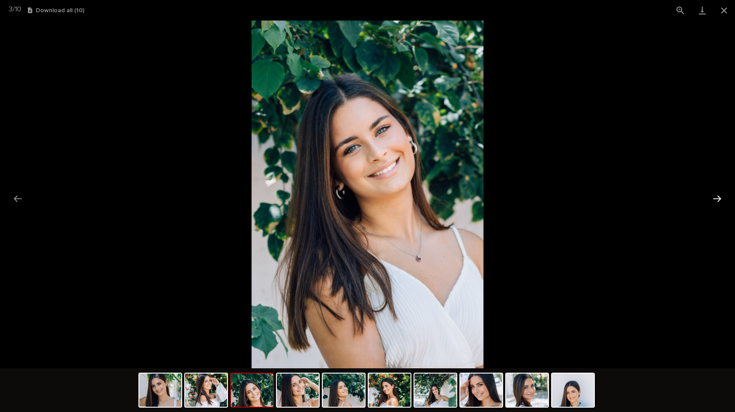
click at [719, 197] on button "Next slide" at bounding box center [717, 198] width 18 height 17
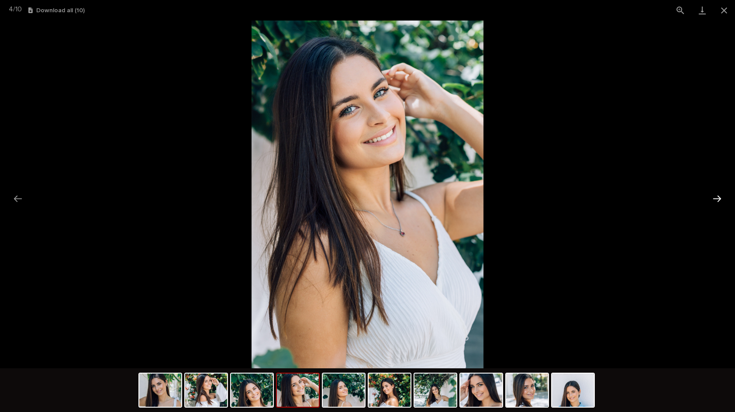
click at [719, 197] on button "Next slide" at bounding box center [717, 198] width 18 height 17
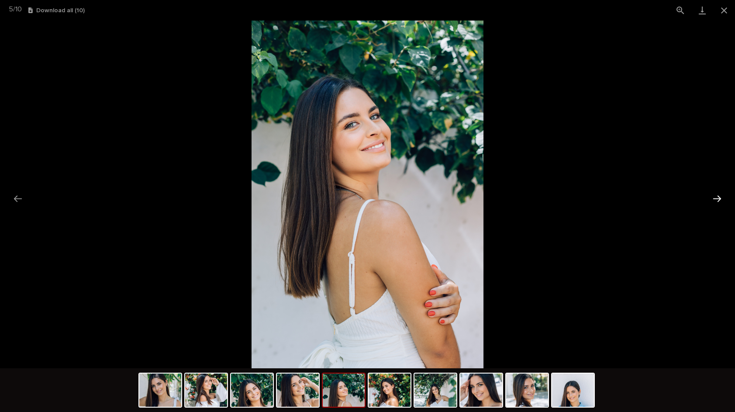
click at [719, 197] on button "Next slide" at bounding box center [717, 198] width 18 height 17
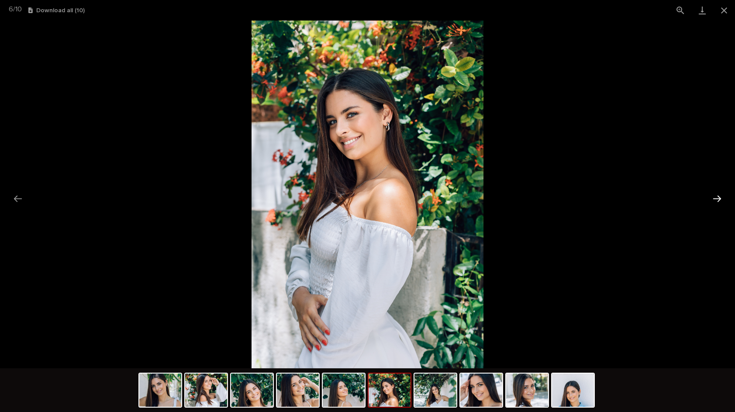
click at [712, 196] on button "Next slide" at bounding box center [717, 198] width 18 height 17
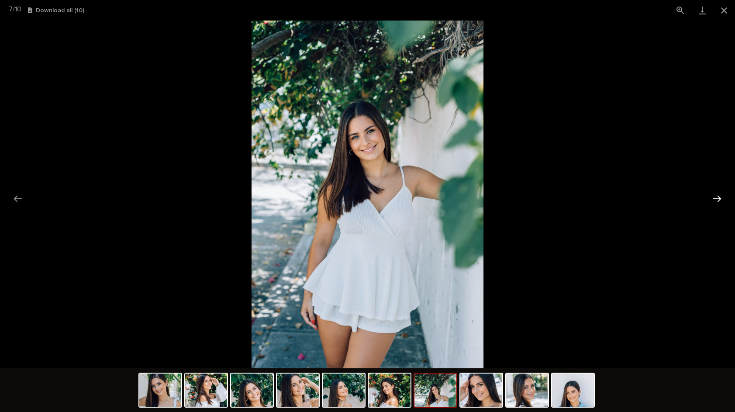
click at [714, 196] on button "Next slide" at bounding box center [717, 198] width 18 height 17
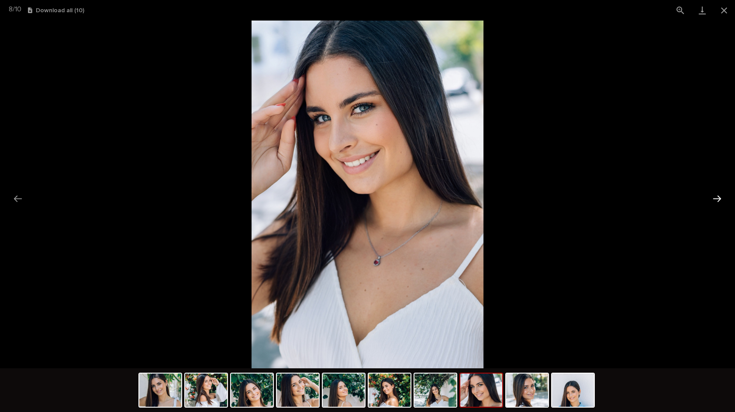
click at [714, 196] on button "Next slide" at bounding box center [717, 198] width 18 height 17
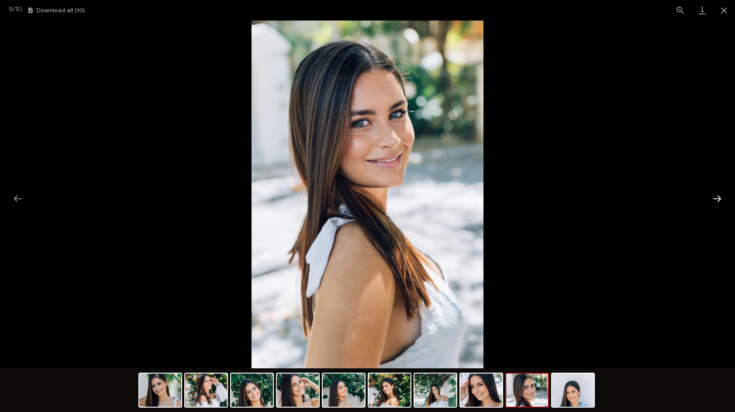
click at [714, 196] on button "Next slide" at bounding box center [717, 198] width 18 height 17
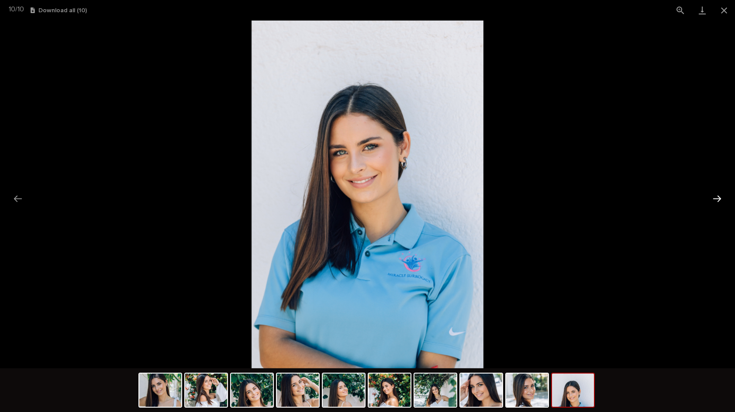
click at [714, 196] on button "Next slide" at bounding box center [717, 198] width 18 height 17
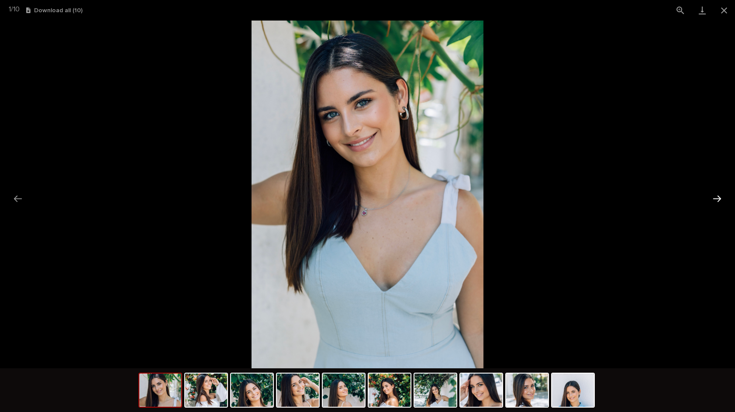
click at [714, 196] on button "Next slide" at bounding box center [717, 198] width 18 height 17
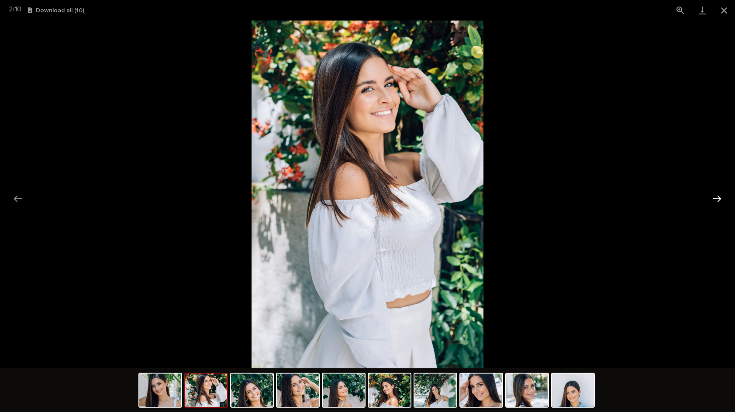
click at [714, 196] on button "Next slide" at bounding box center [717, 198] width 18 height 17
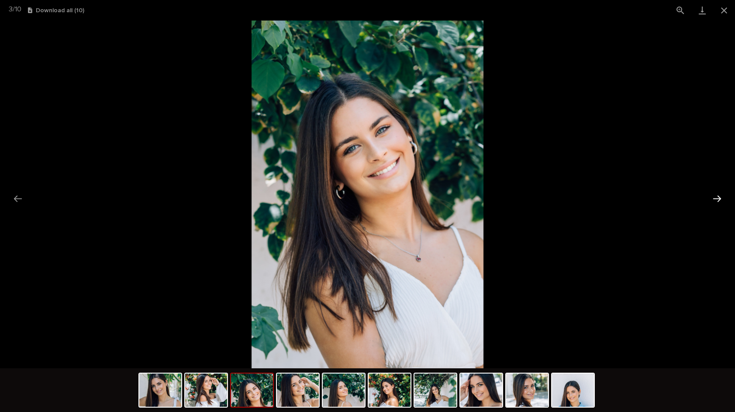
click at [714, 196] on button "Next slide" at bounding box center [717, 198] width 18 height 17
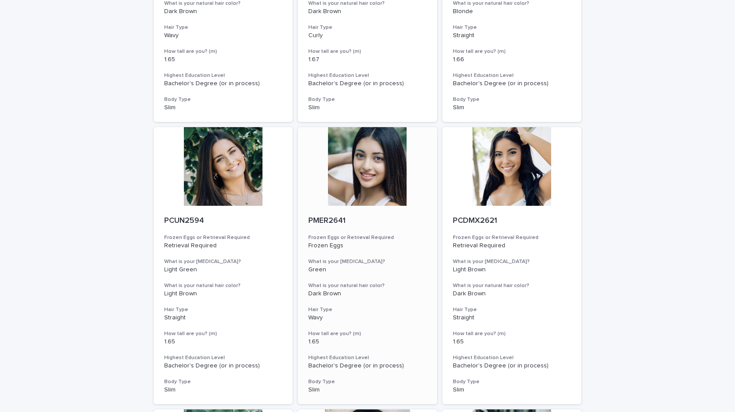
scroll to position [247, 0]
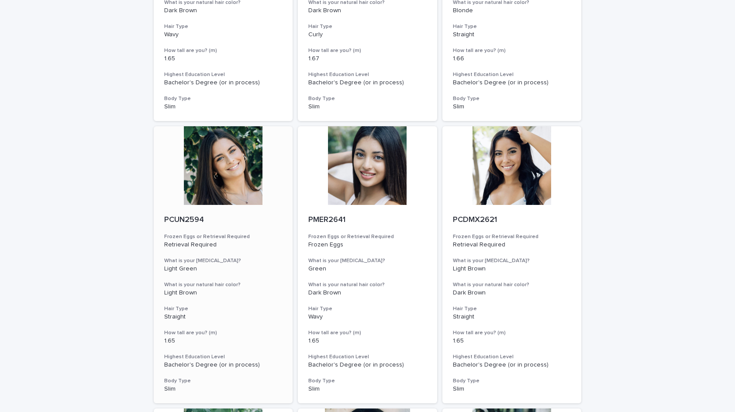
click at [235, 162] on div at bounding box center [223, 165] width 139 height 79
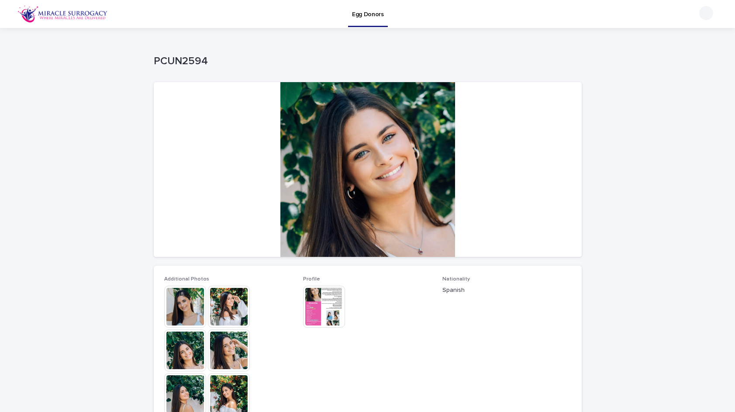
click at [332, 308] on img at bounding box center [324, 306] width 42 height 42
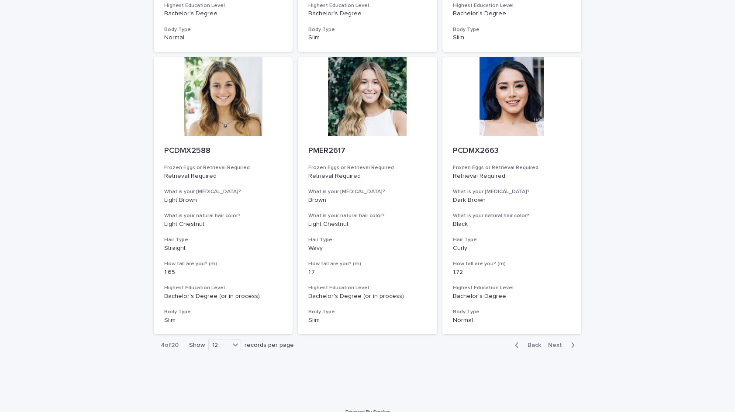
scroll to position [880, 0]
click at [559, 342] on span "Next" at bounding box center [557, 345] width 19 height 6
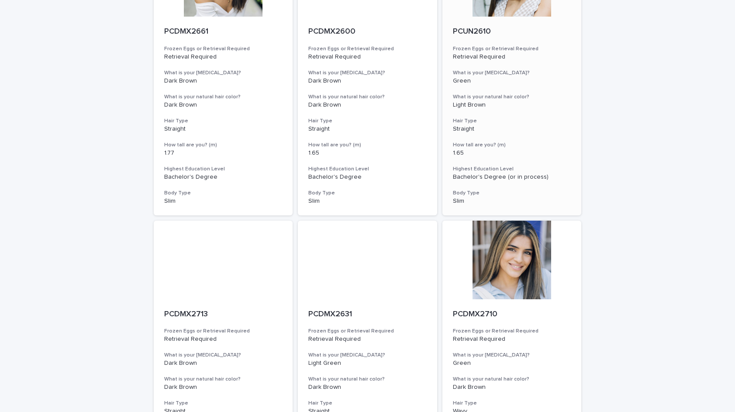
scroll to position [181, 0]
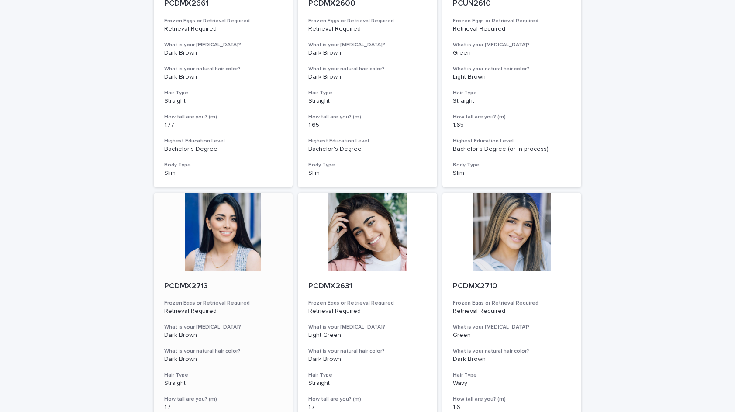
click at [205, 240] on div at bounding box center [223, 232] width 139 height 79
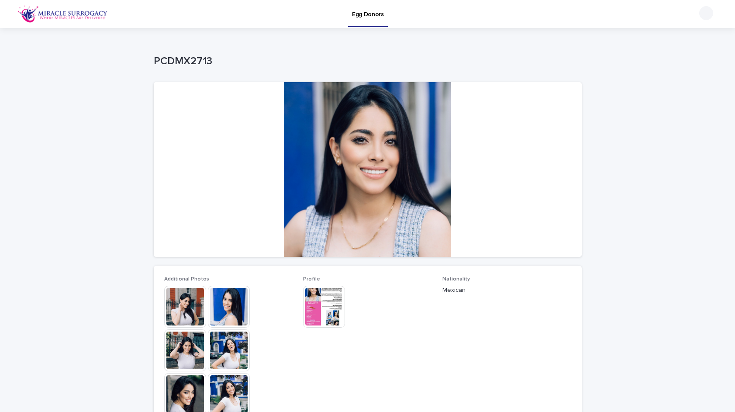
click at [179, 303] on img at bounding box center [185, 306] width 42 height 42
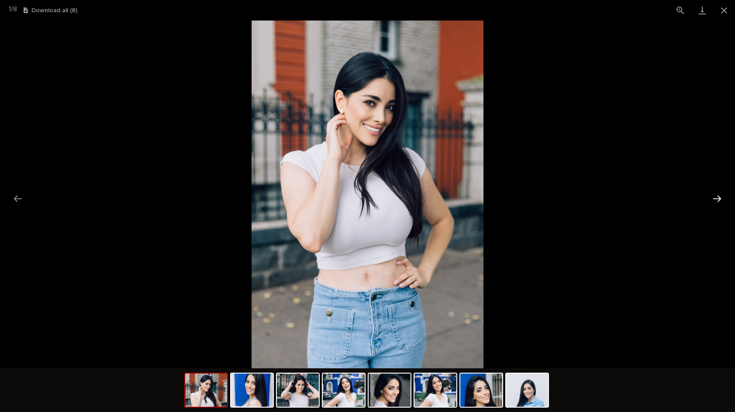
click at [721, 197] on button "Next slide" at bounding box center [717, 198] width 18 height 17
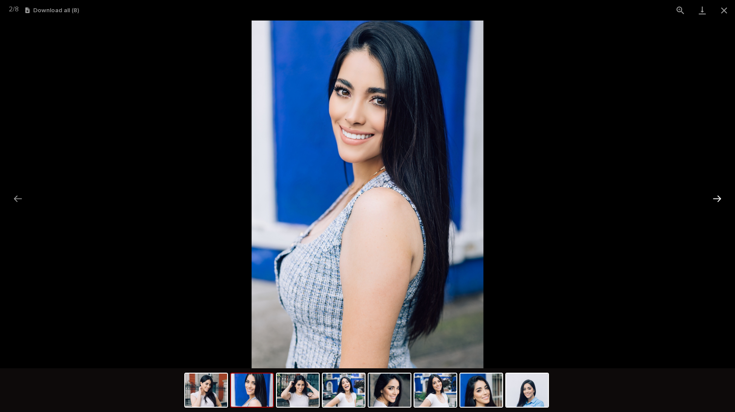
click at [721, 197] on button "Next slide" at bounding box center [717, 198] width 18 height 17
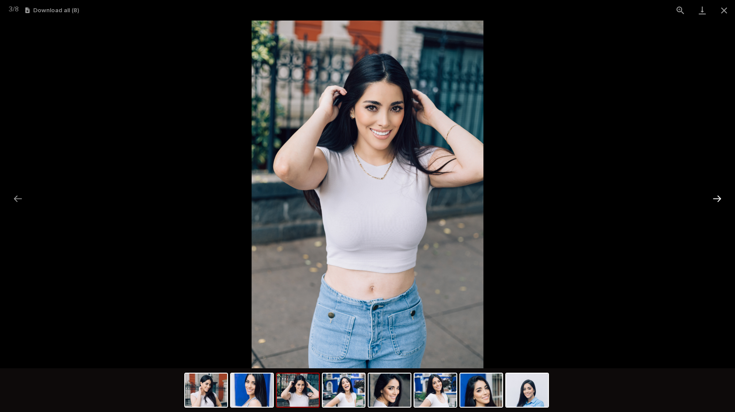
click at [721, 197] on button "Next slide" at bounding box center [717, 198] width 18 height 17
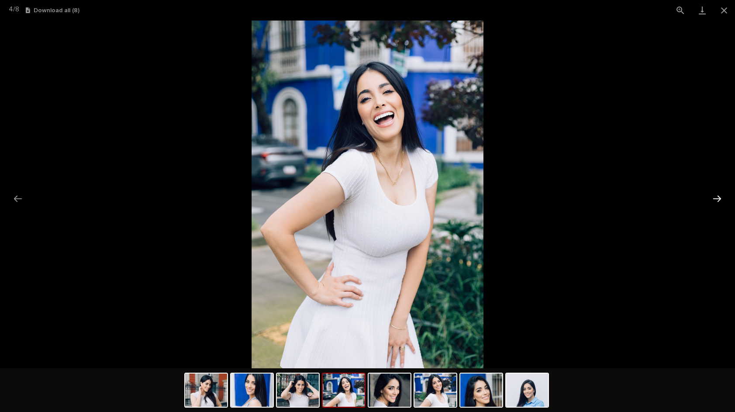
click at [721, 197] on button "Next slide" at bounding box center [717, 198] width 18 height 17
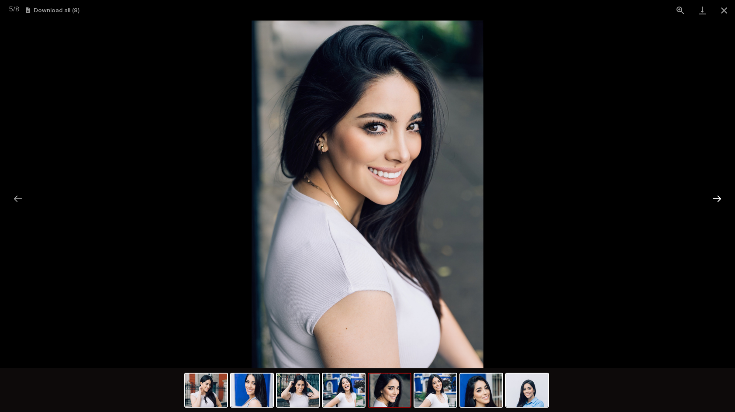
click at [721, 197] on button "Next slide" at bounding box center [717, 198] width 18 height 17
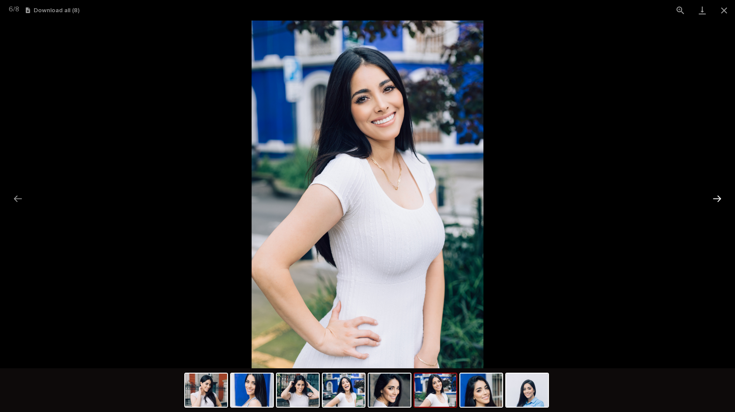
click at [721, 197] on button "Next slide" at bounding box center [717, 198] width 18 height 17
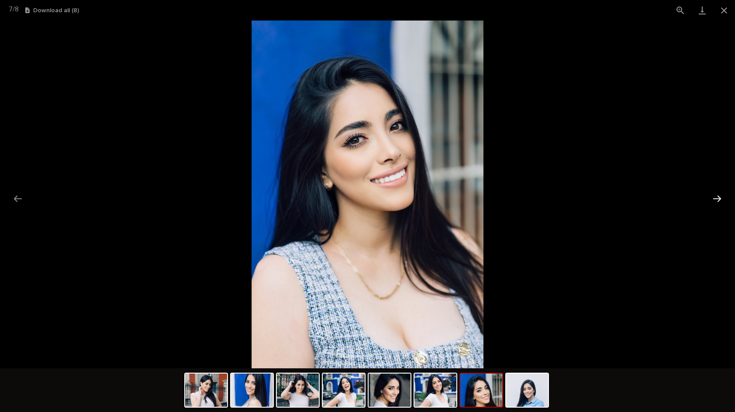
click at [721, 197] on button "Next slide" at bounding box center [717, 198] width 18 height 17
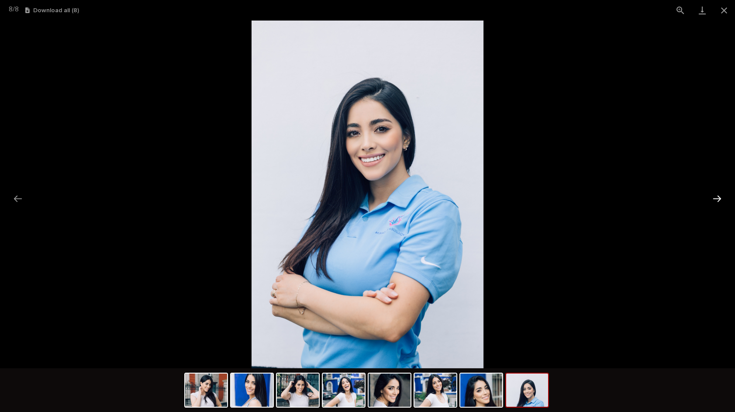
click at [721, 197] on button "Next slide" at bounding box center [717, 198] width 18 height 17
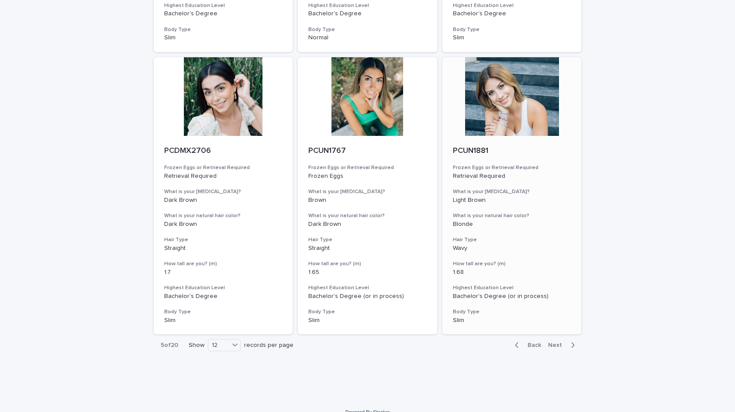
scroll to position [880, 0]
click at [554, 342] on span "Next" at bounding box center [557, 345] width 19 height 6
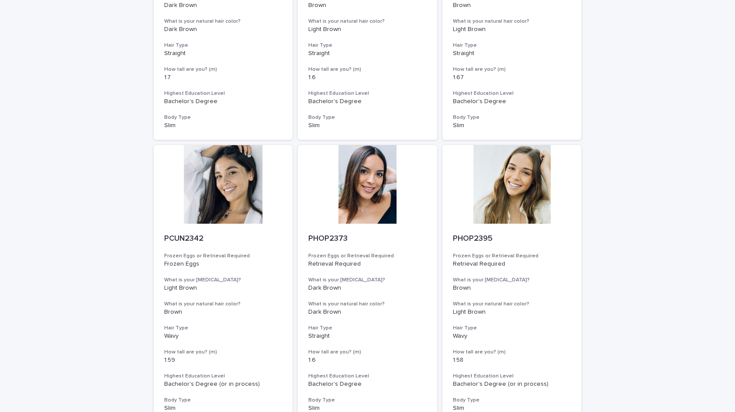
scroll to position [877, 0]
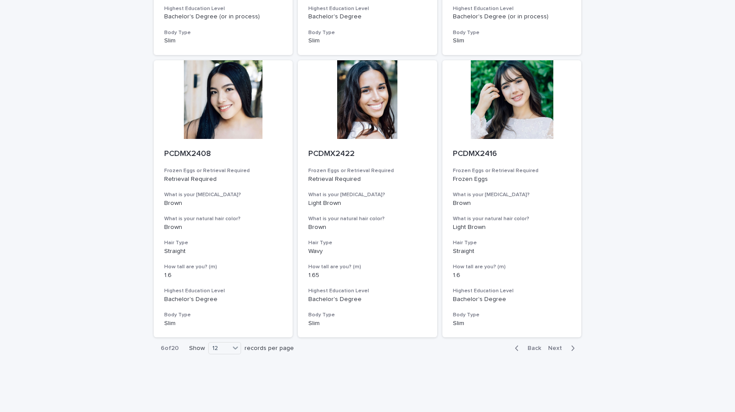
click at [557, 345] on span "Next" at bounding box center [557, 348] width 19 height 6
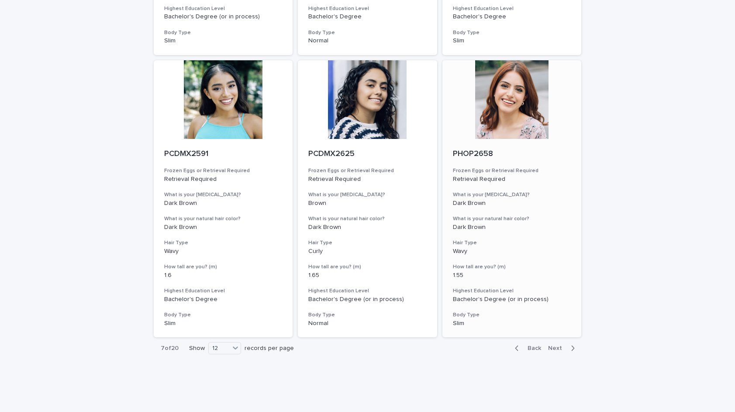
click at [517, 88] on div at bounding box center [511, 99] width 139 height 79
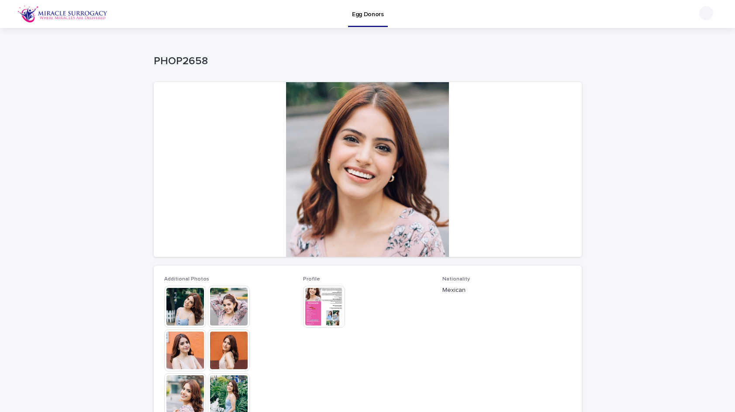
click at [183, 314] on img at bounding box center [185, 306] width 42 height 42
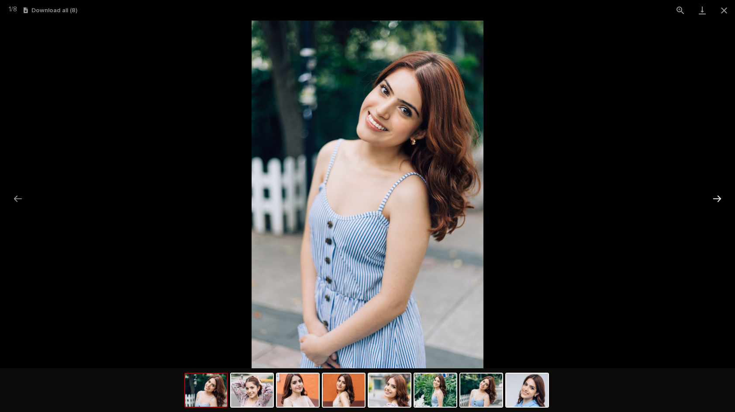
click at [717, 194] on button "Next slide" at bounding box center [717, 198] width 18 height 17
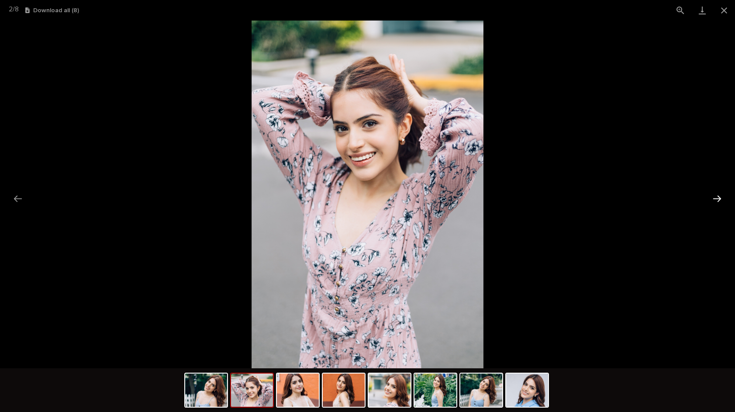
click at [717, 194] on button "Next slide" at bounding box center [717, 198] width 18 height 17
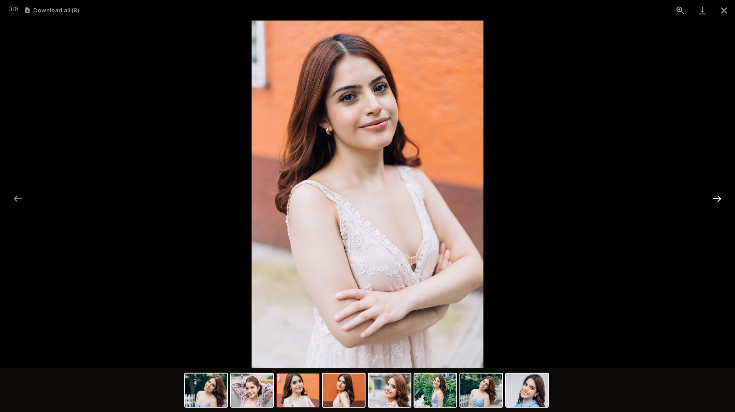
click at [717, 194] on button "Next slide" at bounding box center [717, 198] width 18 height 17
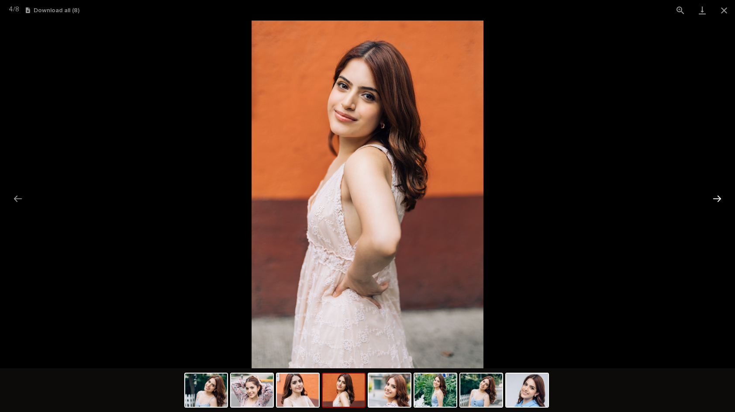
click at [717, 194] on button "Next slide" at bounding box center [717, 198] width 18 height 17
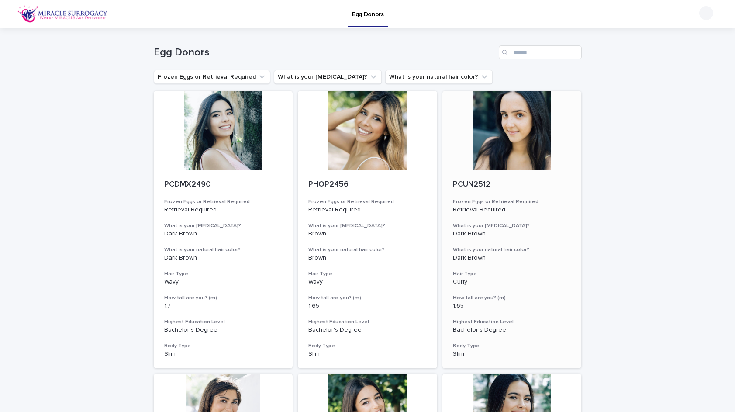
click at [527, 128] on div at bounding box center [511, 130] width 139 height 79
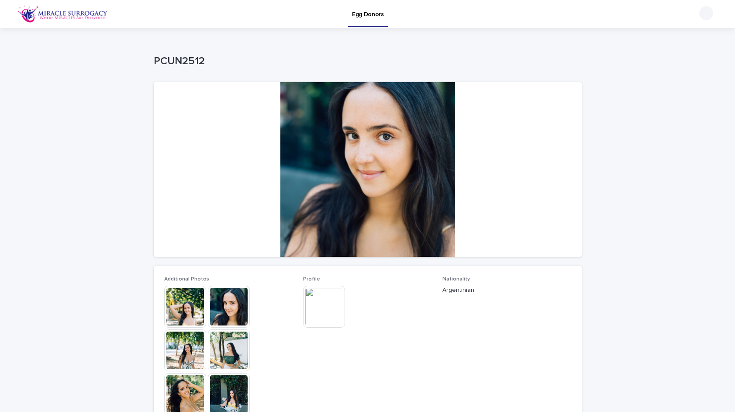
click at [194, 298] on img at bounding box center [185, 306] width 42 height 42
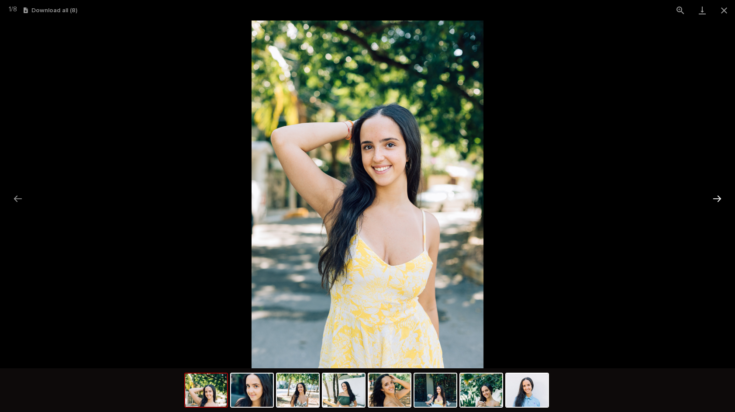
click at [716, 201] on button "Next slide" at bounding box center [717, 198] width 18 height 17
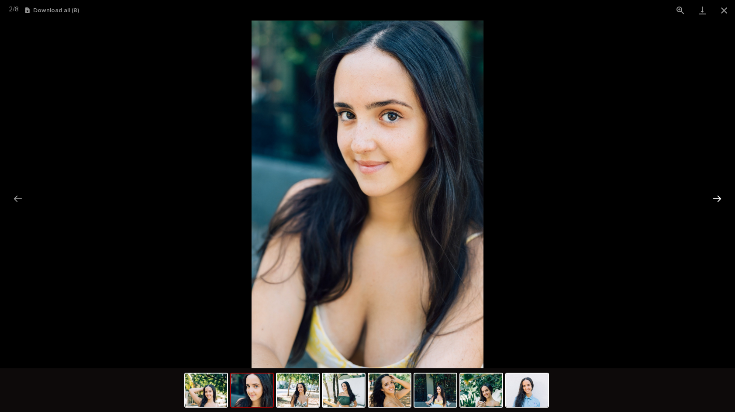
click at [716, 201] on button "Next slide" at bounding box center [717, 198] width 18 height 17
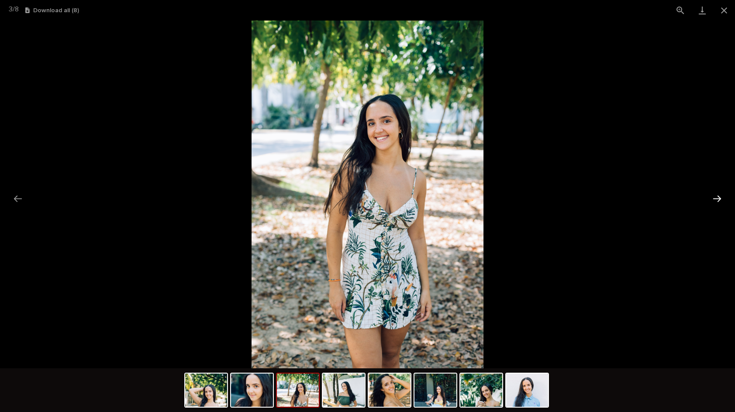
click at [716, 201] on button "Next slide" at bounding box center [717, 198] width 18 height 17
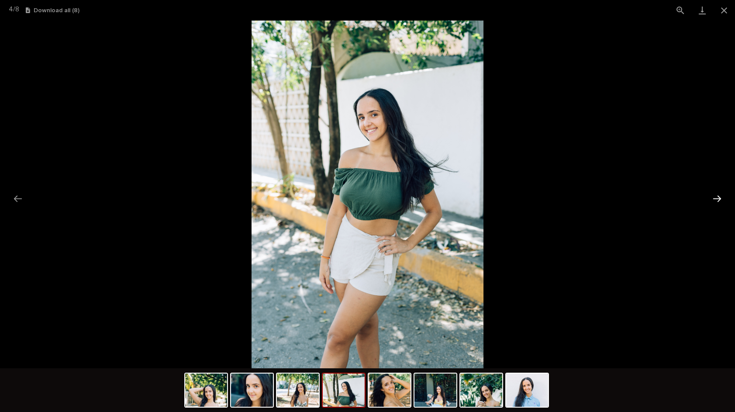
click at [716, 201] on button "Next slide" at bounding box center [717, 198] width 18 height 17
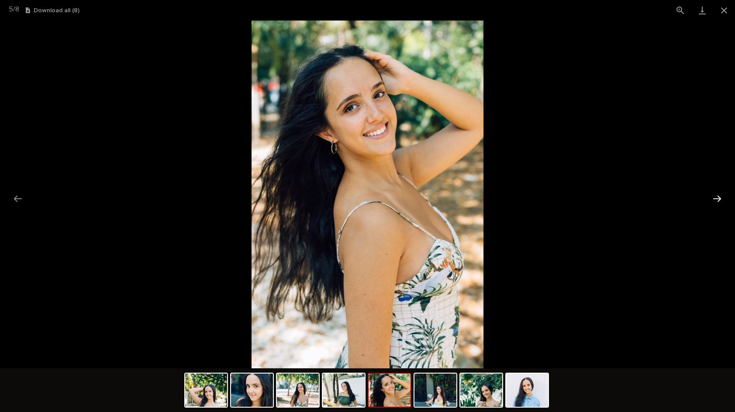
click at [716, 201] on button "Next slide" at bounding box center [717, 198] width 18 height 17
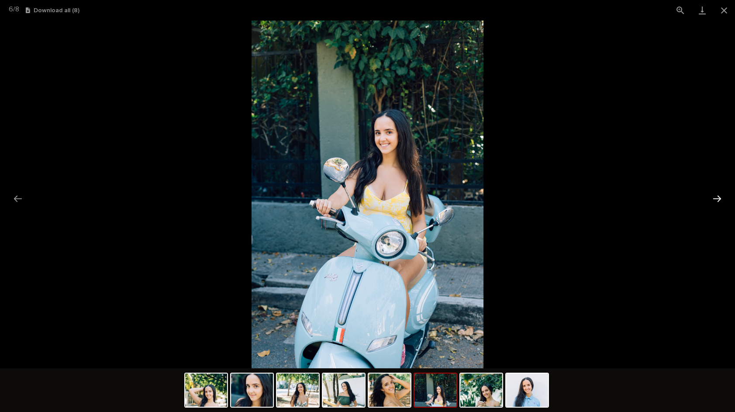
click at [716, 201] on button "Next slide" at bounding box center [717, 198] width 18 height 17
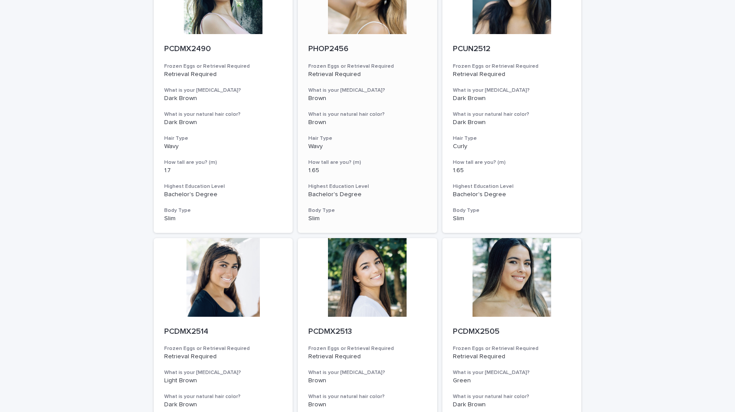
scroll to position [220, 0]
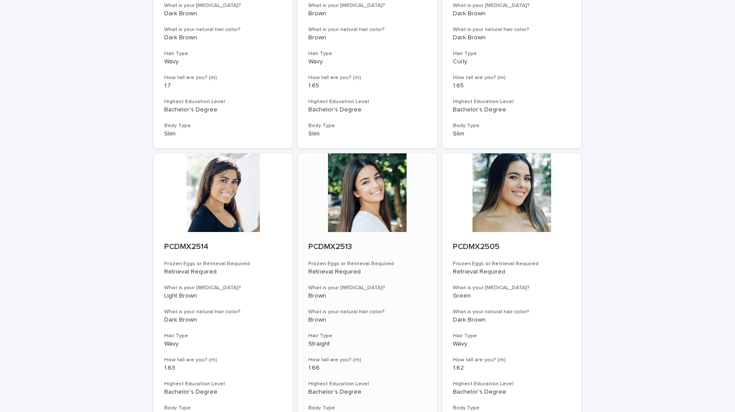
click at [362, 203] on div at bounding box center [367, 192] width 139 height 79
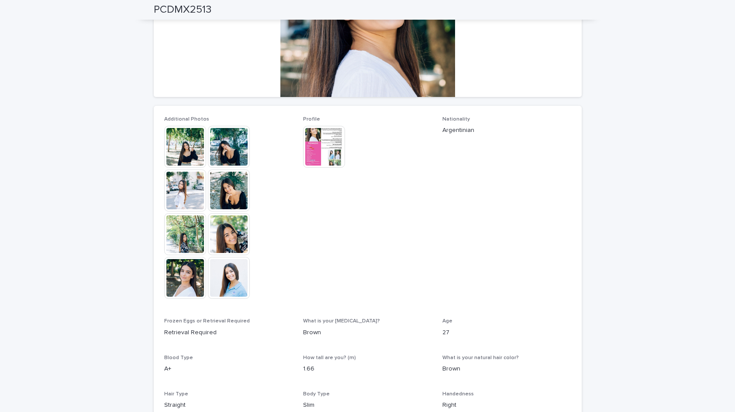
scroll to position [215, 0]
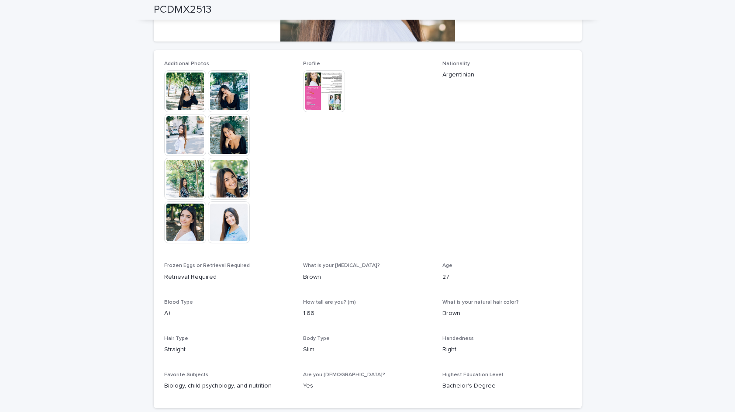
click at [325, 100] on img at bounding box center [324, 91] width 42 height 42
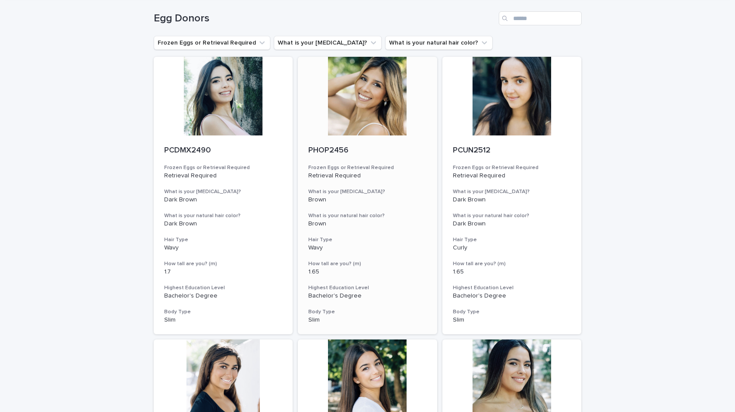
scroll to position [96, 0]
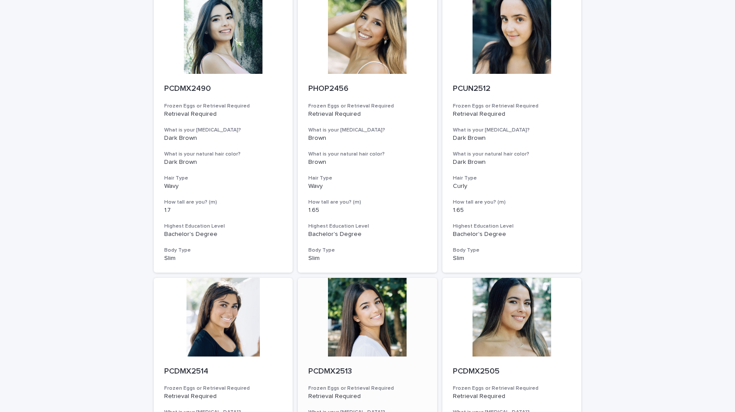
click at [376, 303] on div at bounding box center [367, 317] width 139 height 79
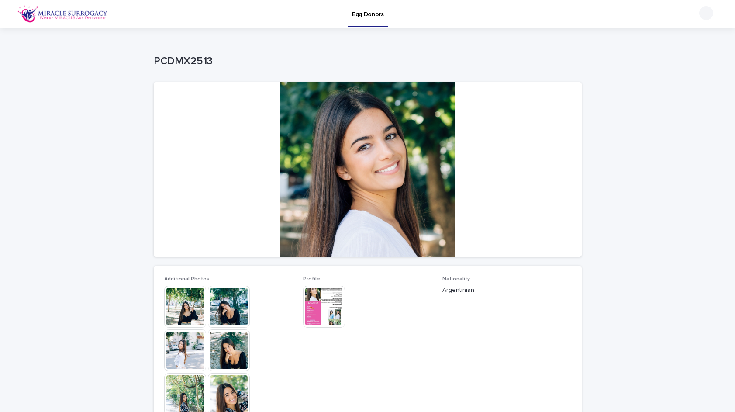
click at [204, 310] on img at bounding box center [185, 306] width 42 height 42
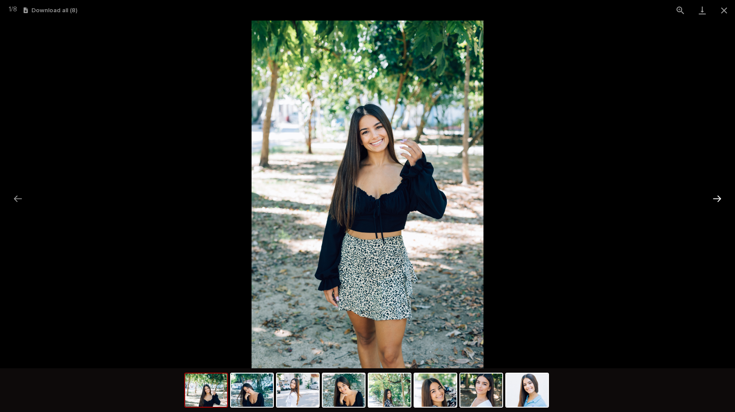
click at [713, 202] on button "Next slide" at bounding box center [717, 198] width 18 height 17
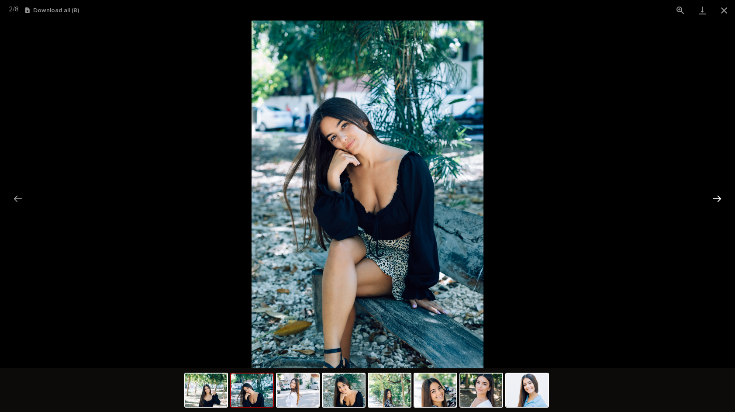
click at [716, 196] on button "Next slide" at bounding box center [717, 198] width 18 height 17
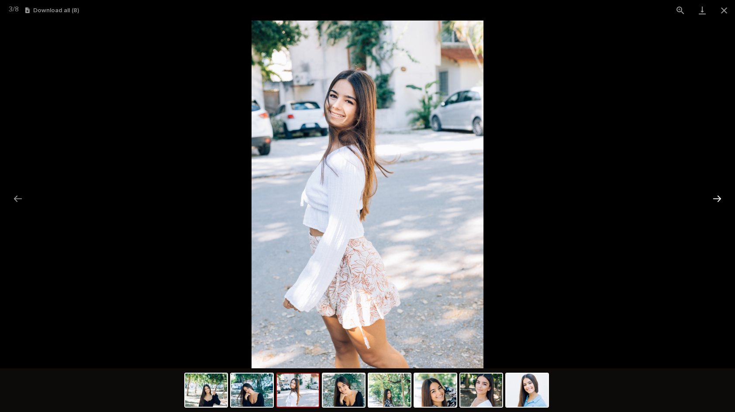
click at [717, 196] on button "Next slide" at bounding box center [717, 198] width 18 height 17
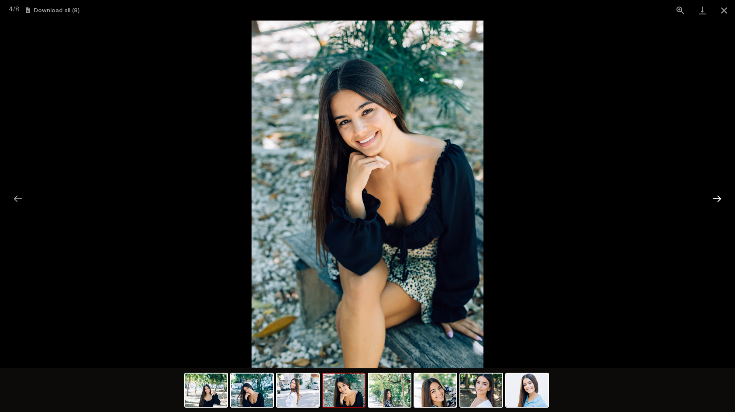
click at [717, 196] on button "Next slide" at bounding box center [717, 198] width 18 height 17
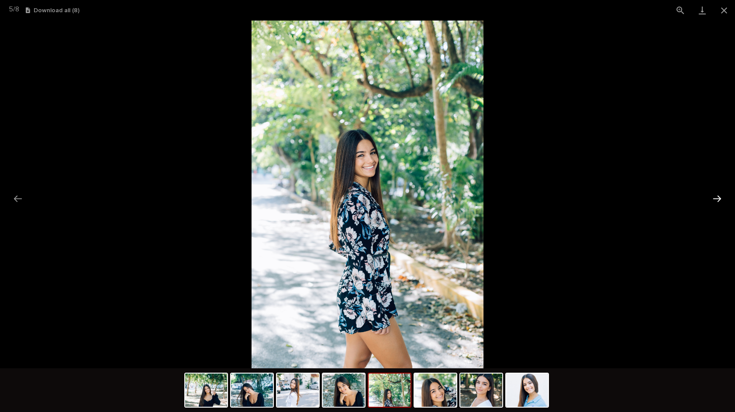
click at [717, 196] on button "Next slide" at bounding box center [717, 198] width 18 height 17
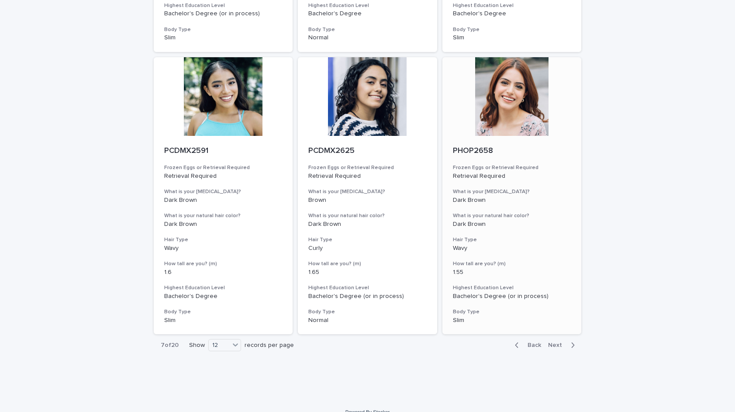
scroll to position [880, 0]
click at [555, 342] on span "Next" at bounding box center [557, 345] width 19 height 6
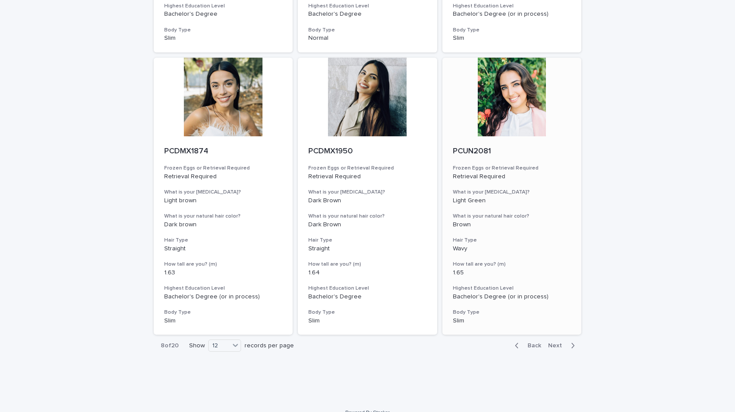
click at [525, 96] on div at bounding box center [511, 97] width 139 height 79
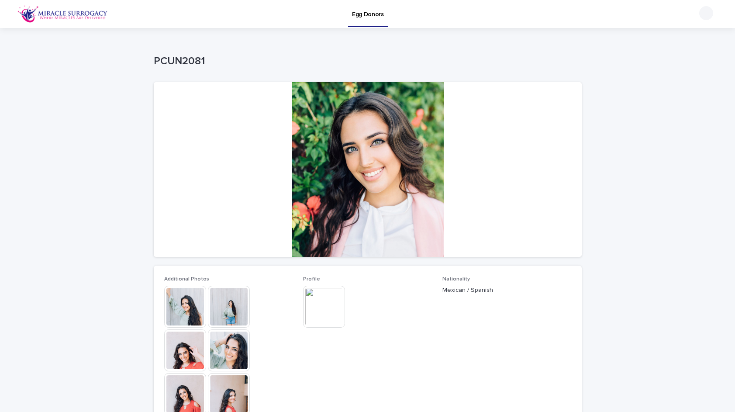
click at [164, 304] on img at bounding box center [185, 306] width 42 height 42
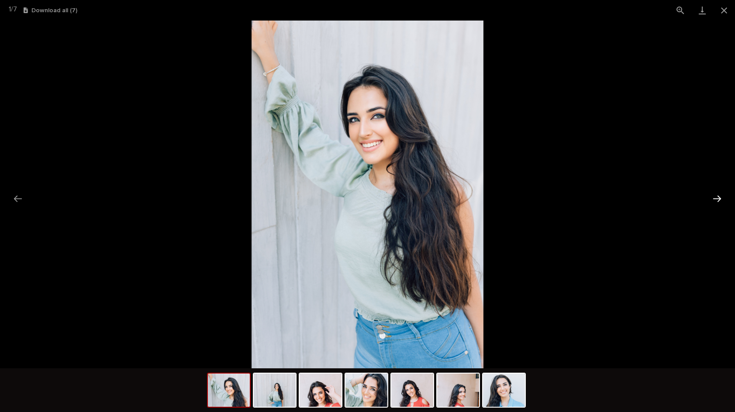
click at [718, 196] on button "Next slide" at bounding box center [717, 198] width 18 height 17
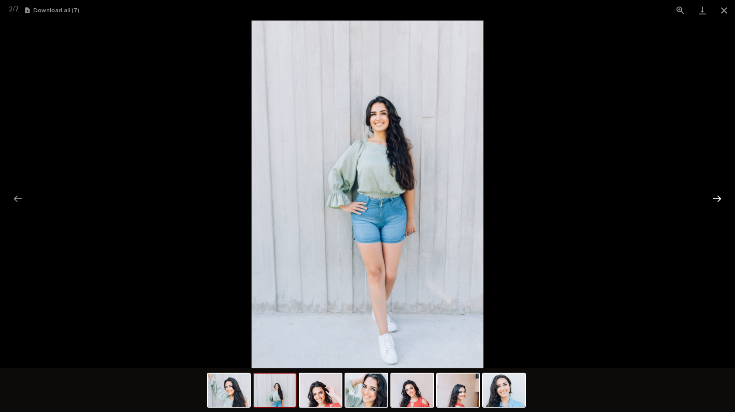
click at [715, 197] on button "Next slide" at bounding box center [717, 198] width 18 height 17
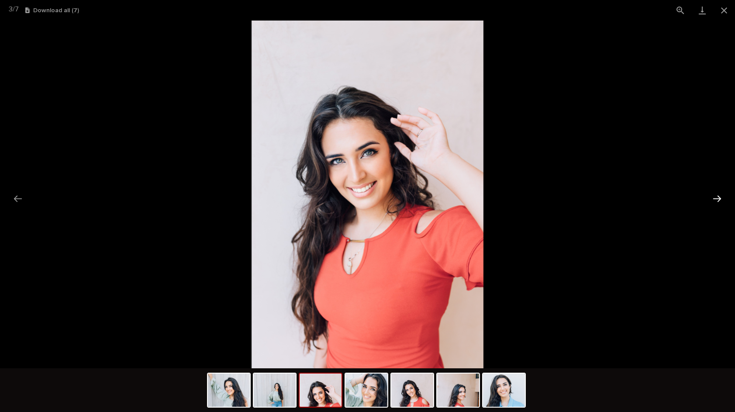
click at [715, 197] on button "Next slide" at bounding box center [717, 198] width 18 height 17
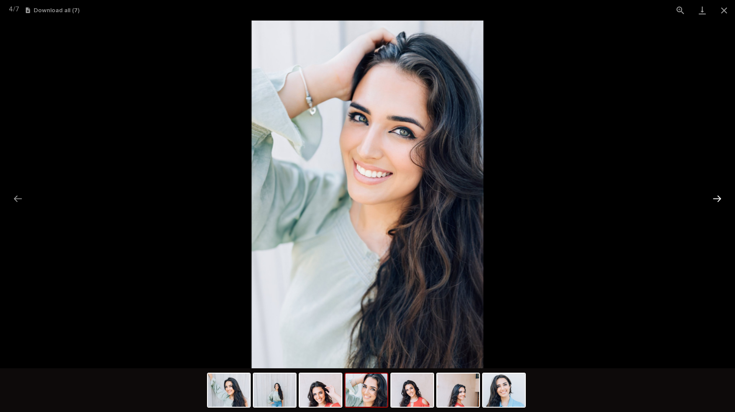
click at [714, 196] on button "Next slide" at bounding box center [717, 198] width 18 height 17
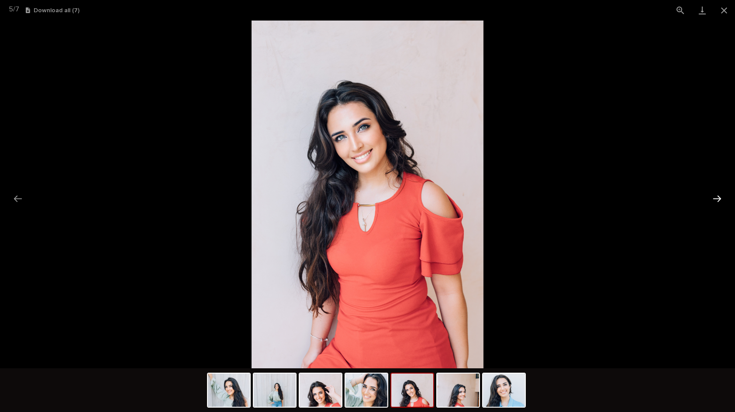
click at [714, 196] on button "Next slide" at bounding box center [717, 198] width 18 height 17
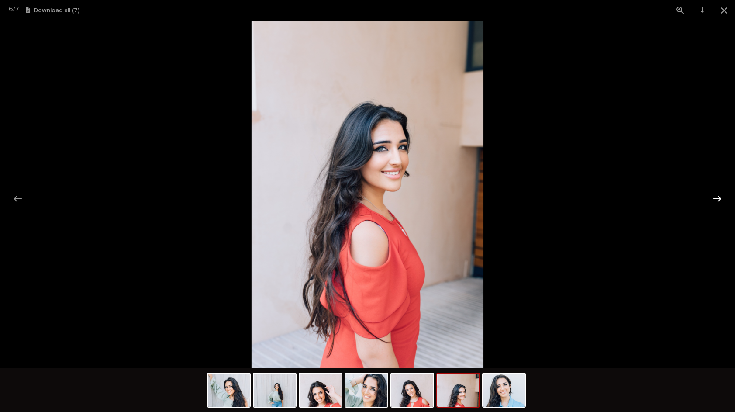
click at [715, 201] on button "Next slide" at bounding box center [717, 198] width 18 height 17
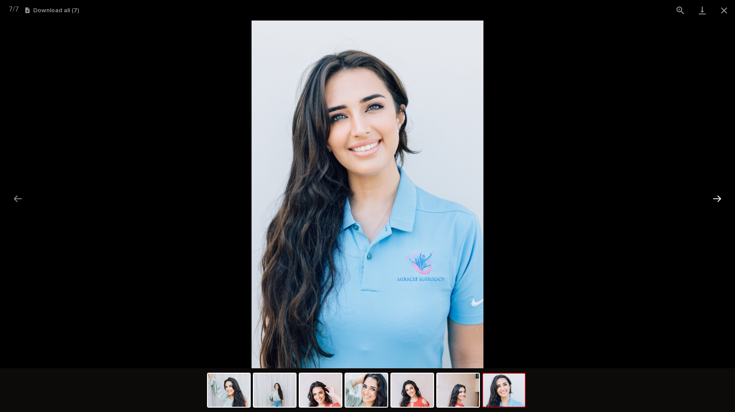
click at [714, 202] on button "Next slide" at bounding box center [717, 198] width 18 height 17
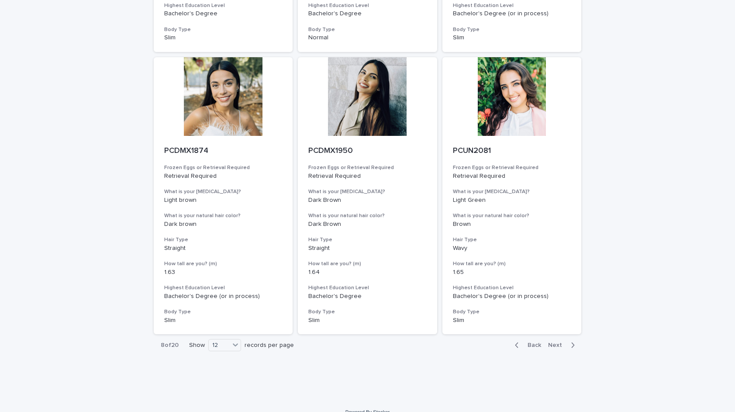
scroll to position [880, 0]
click at [558, 342] on span "Next" at bounding box center [557, 345] width 19 height 6
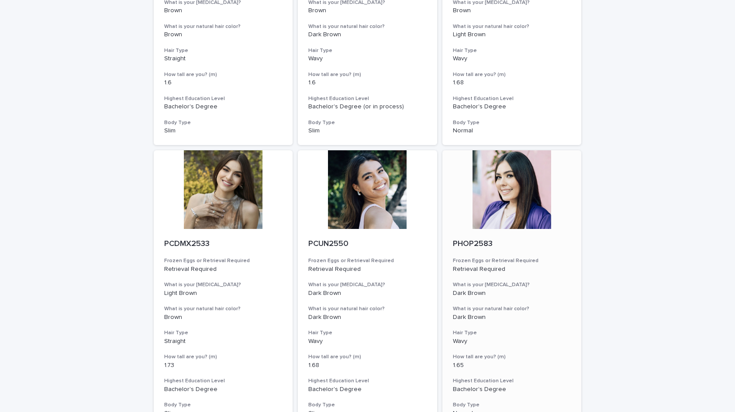
scroll to position [878, 0]
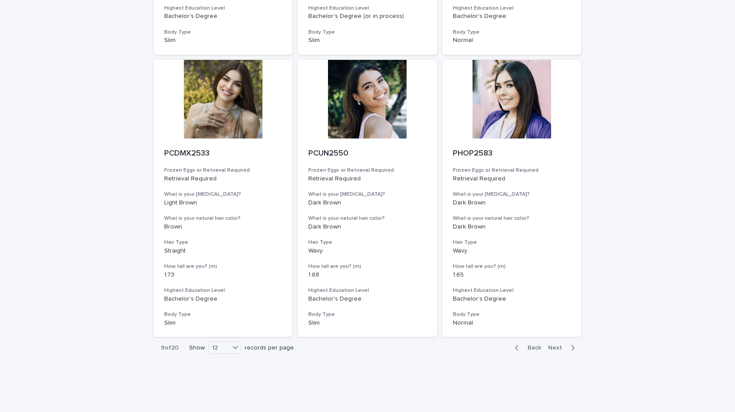
click at [557, 344] on span "Next" at bounding box center [557, 347] width 19 height 6
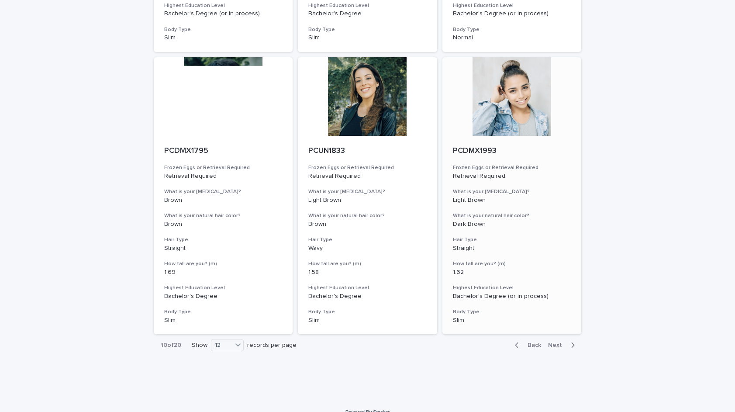
scroll to position [880, 0]
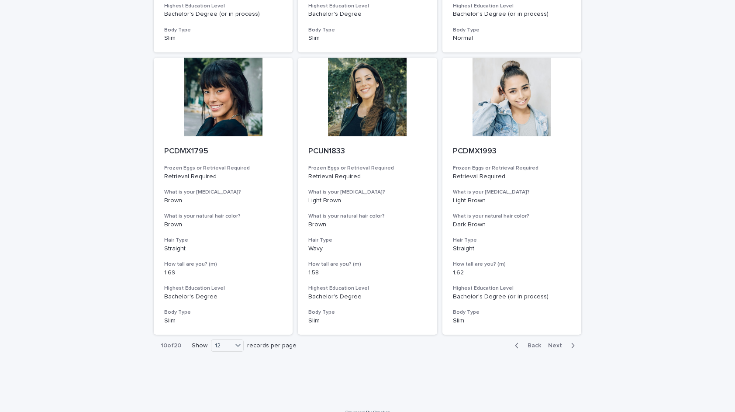
click at [554, 342] on span "Next" at bounding box center [557, 345] width 19 height 6
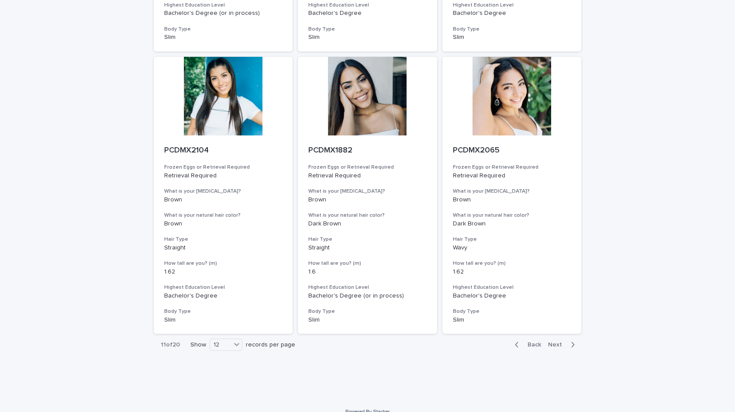
scroll to position [880, 0]
click at [552, 342] on span "Next" at bounding box center [557, 345] width 19 height 6
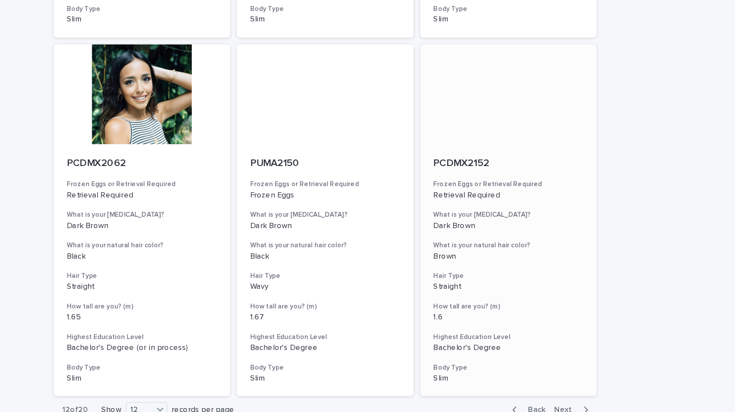
scroll to position [880, 0]
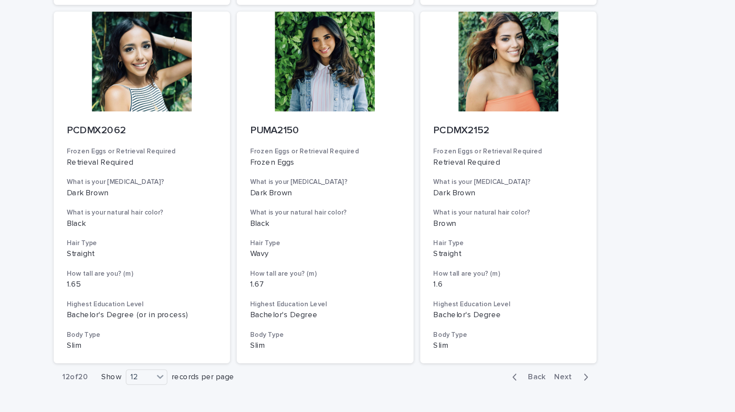
click at [548, 342] on span "Next" at bounding box center [557, 345] width 19 height 6
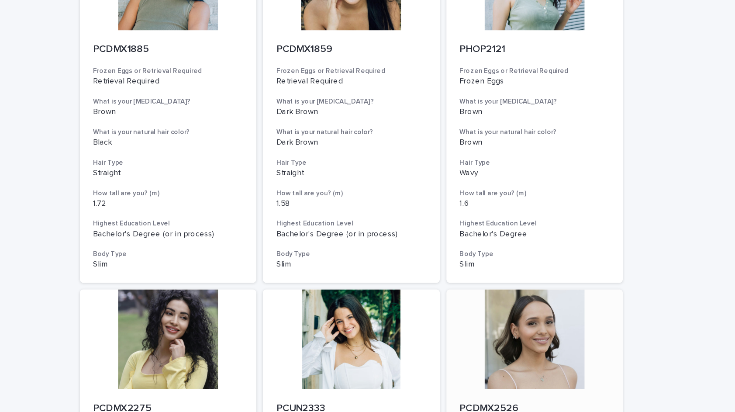
scroll to position [577, 0]
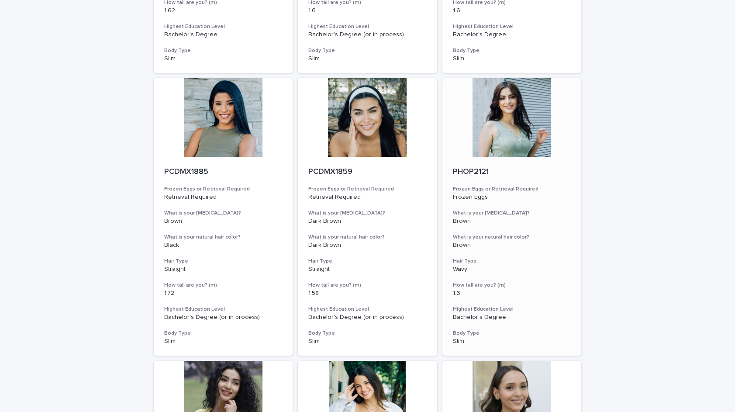
click at [529, 125] on div at bounding box center [511, 117] width 139 height 79
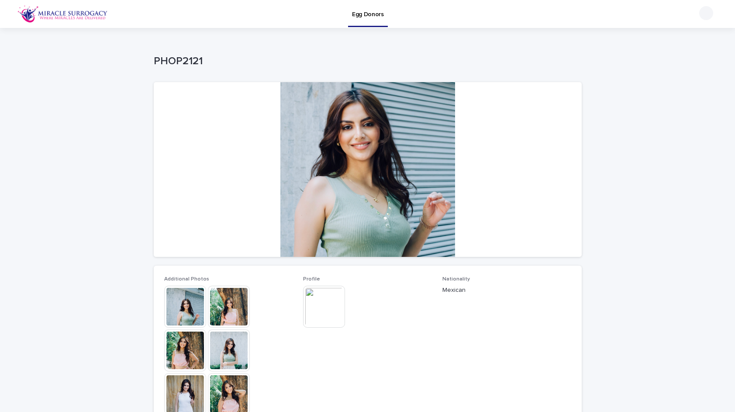
click at [321, 308] on img at bounding box center [324, 306] width 42 height 42
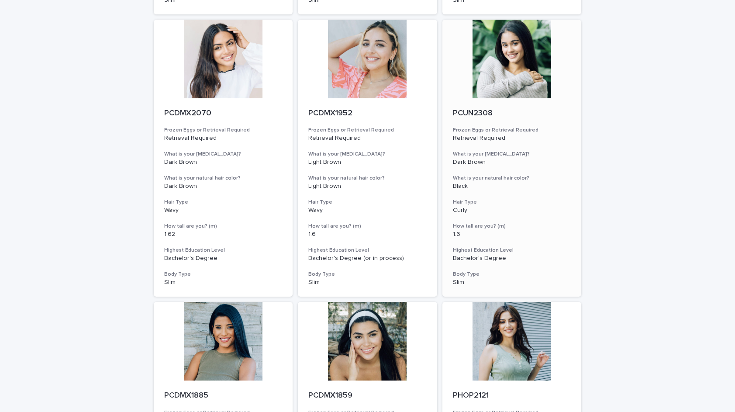
scroll to position [354, 0]
click at [251, 79] on div at bounding box center [223, 58] width 139 height 79
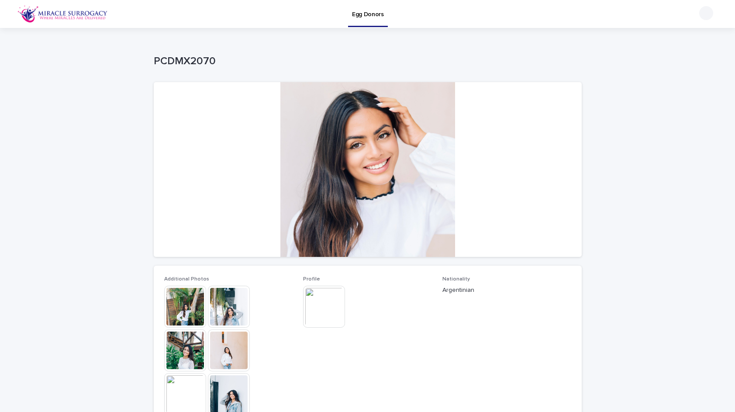
click at [189, 309] on img at bounding box center [185, 306] width 42 height 42
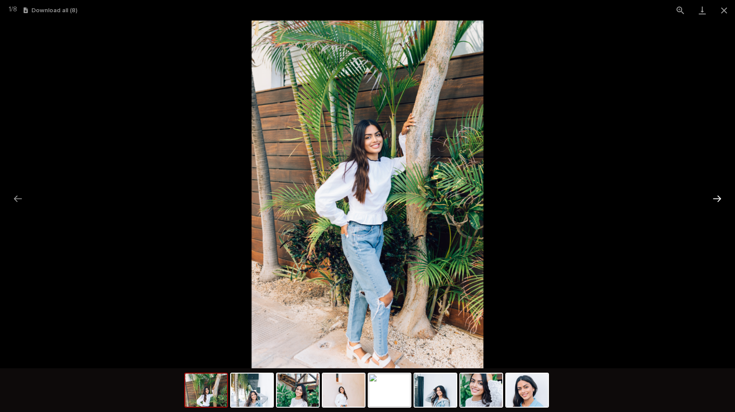
click at [718, 198] on button "Next slide" at bounding box center [717, 198] width 18 height 17
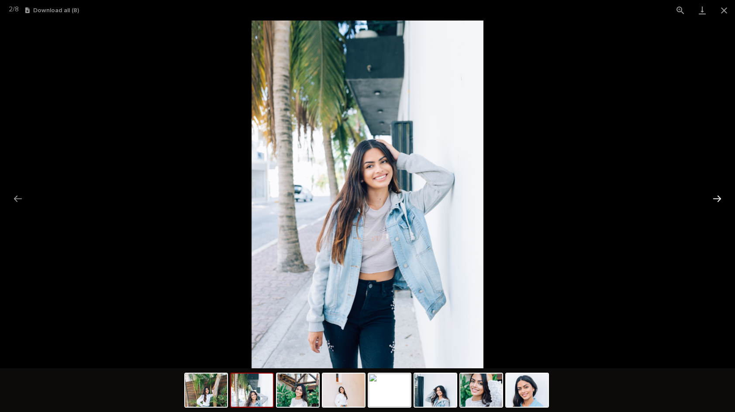
click at [718, 198] on button "Next slide" at bounding box center [717, 198] width 18 height 17
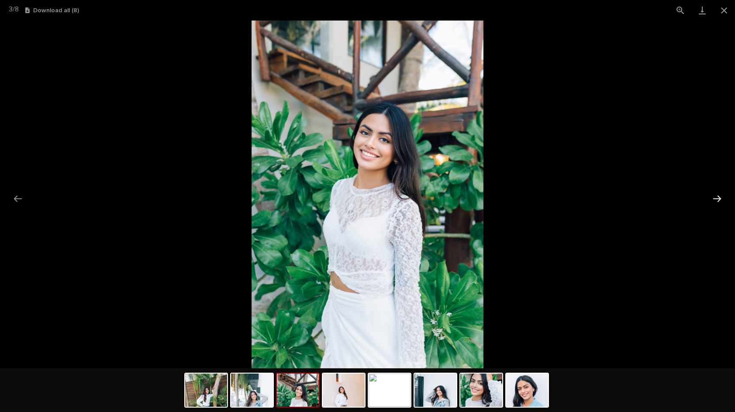
click at [718, 198] on button "Next slide" at bounding box center [717, 198] width 18 height 17
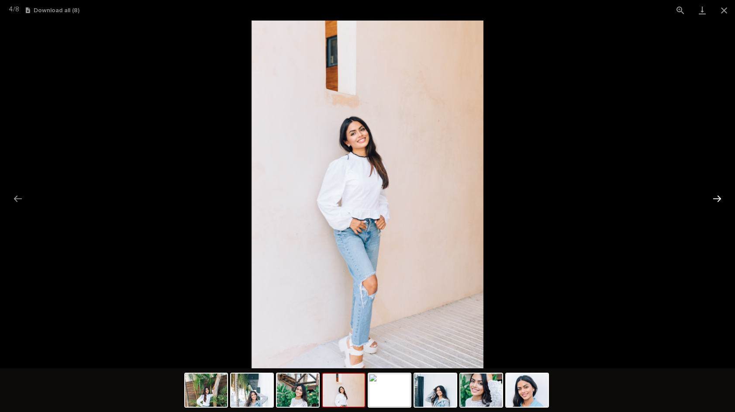
click at [718, 198] on button "Next slide" at bounding box center [717, 198] width 18 height 17
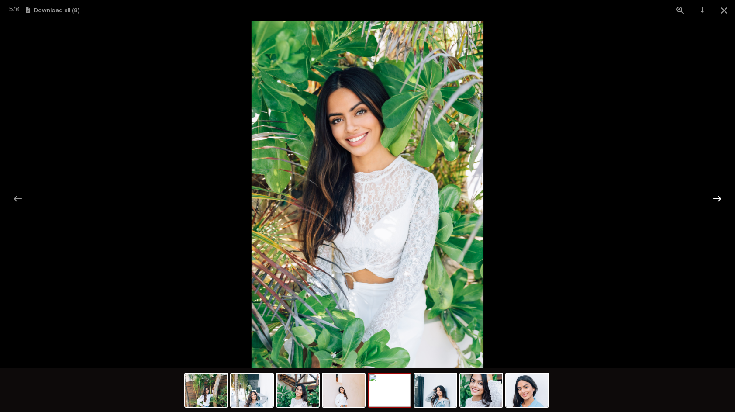
click at [718, 198] on button "Next slide" at bounding box center [717, 198] width 18 height 17
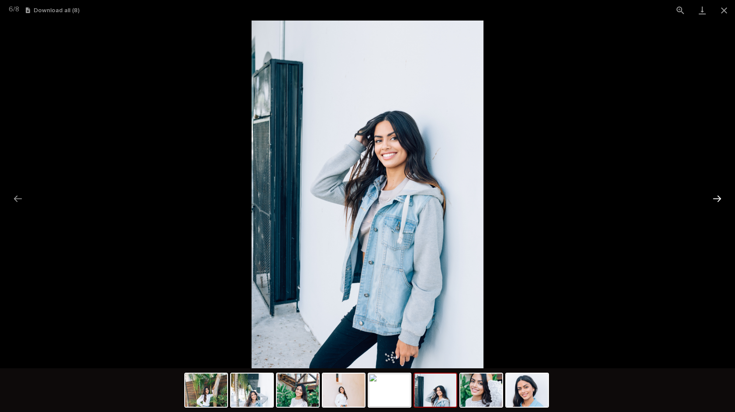
click at [718, 198] on button "Next slide" at bounding box center [717, 198] width 18 height 17
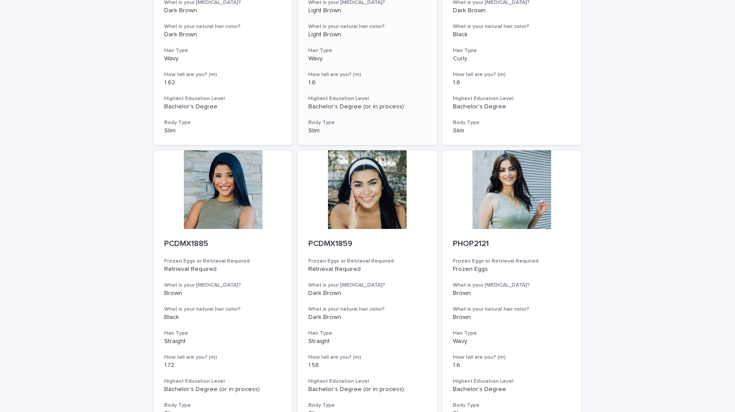
scroll to position [506, 0]
click at [485, 209] on div at bounding box center [511, 188] width 139 height 79
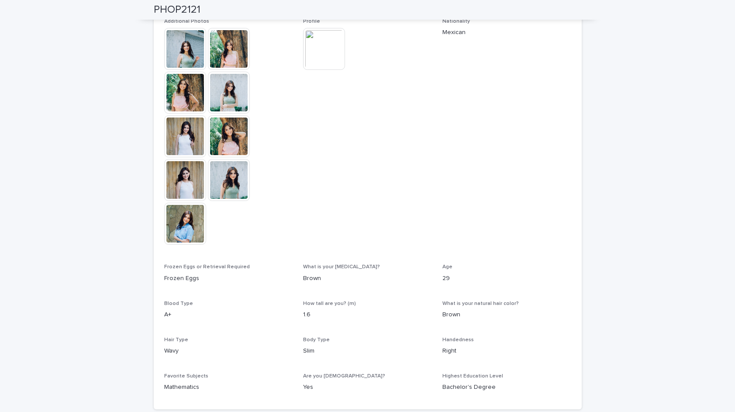
scroll to position [242, 0]
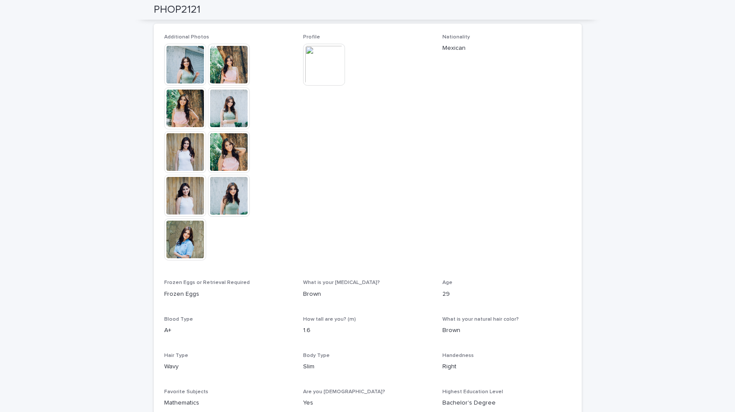
click at [191, 64] on img at bounding box center [185, 65] width 42 height 42
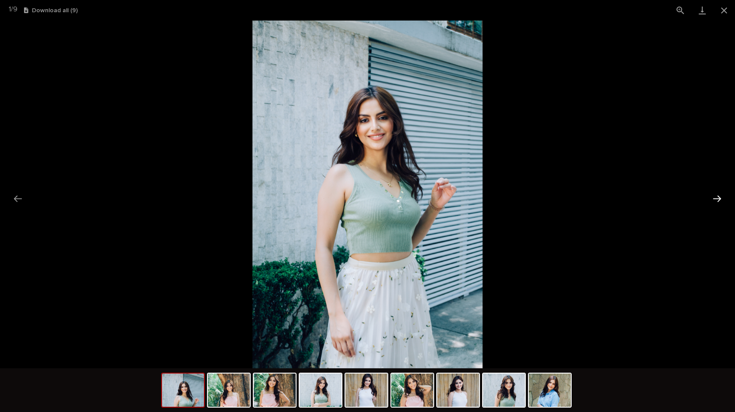
click at [719, 201] on button "Next slide" at bounding box center [717, 198] width 18 height 17
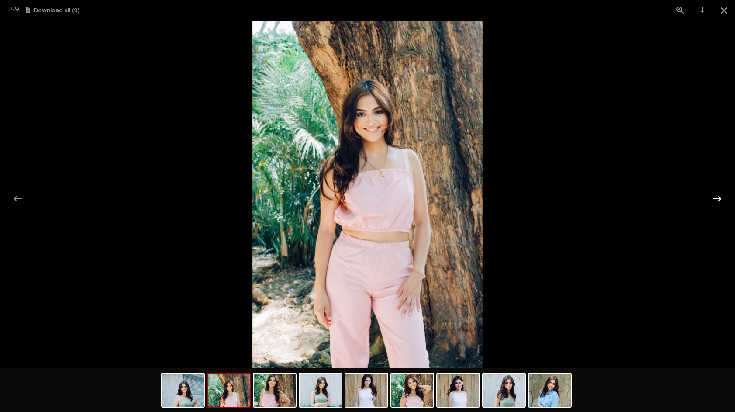
click at [719, 201] on button "Next slide" at bounding box center [717, 198] width 18 height 17
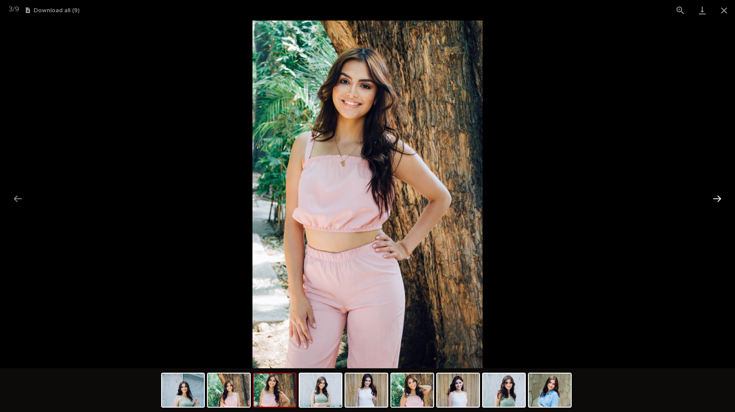
click at [717, 204] on button "Next slide" at bounding box center [717, 198] width 18 height 17
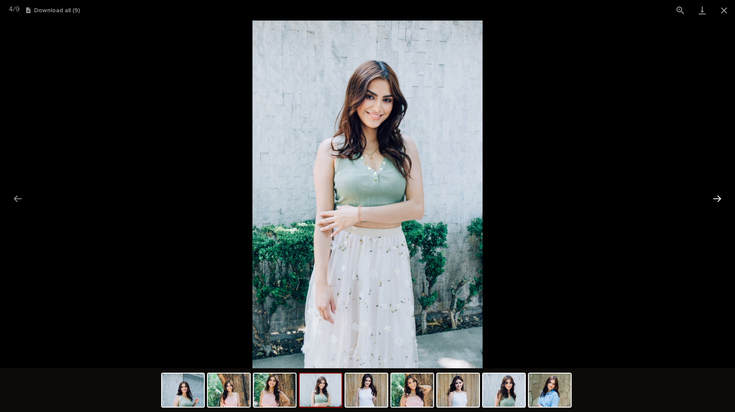
click at [716, 197] on button "Next slide" at bounding box center [717, 198] width 18 height 17
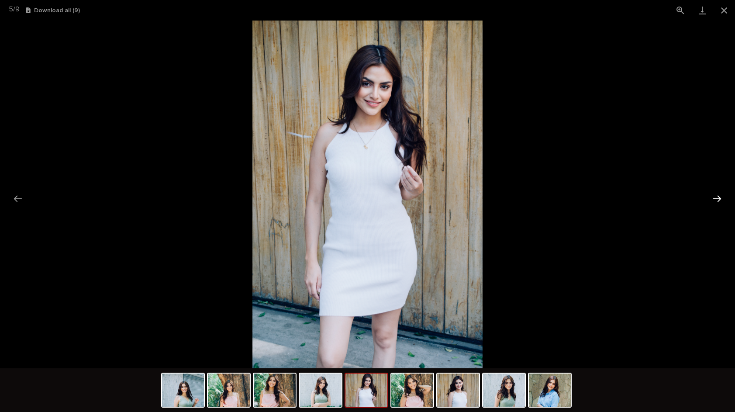
click at [717, 197] on button "Next slide" at bounding box center [717, 198] width 18 height 17
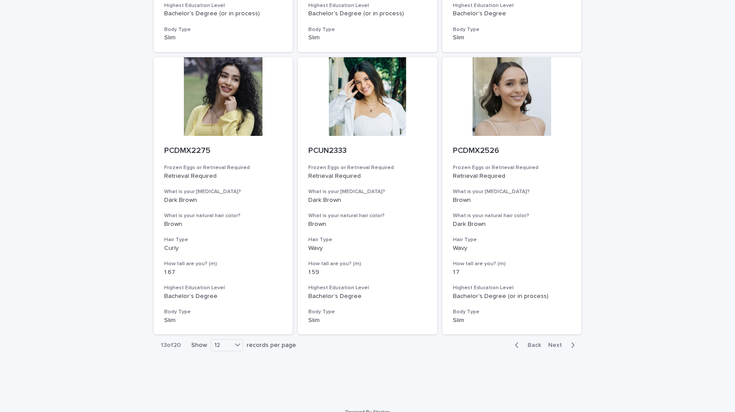
scroll to position [880, 0]
click at [554, 342] on span "Next" at bounding box center [557, 345] width 19 height 6
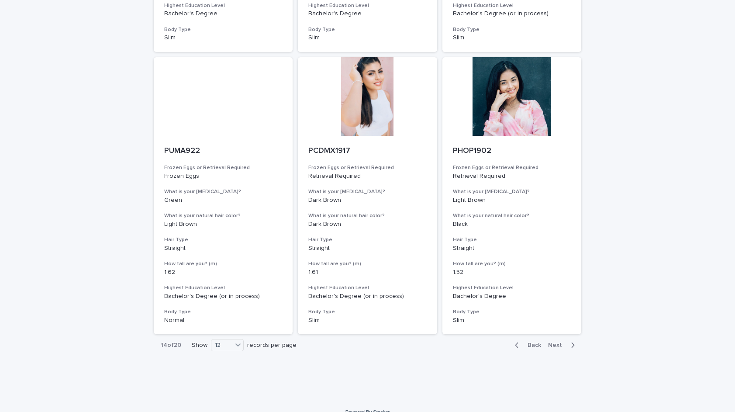
scroll to position [880, 0]
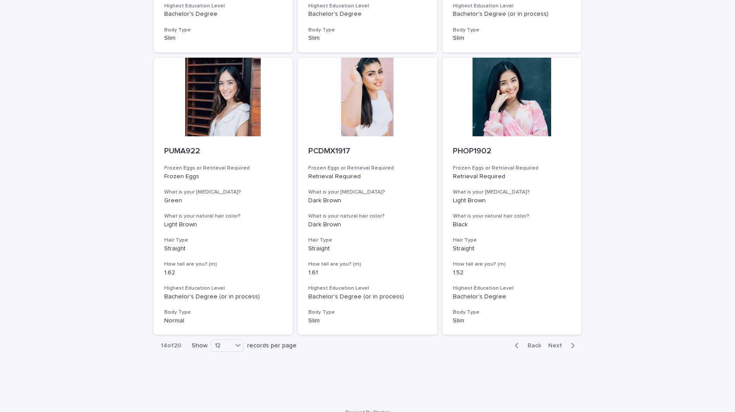
click at [556, 341] on button "Next" at bounding box center [562, 345] width 37 height 8
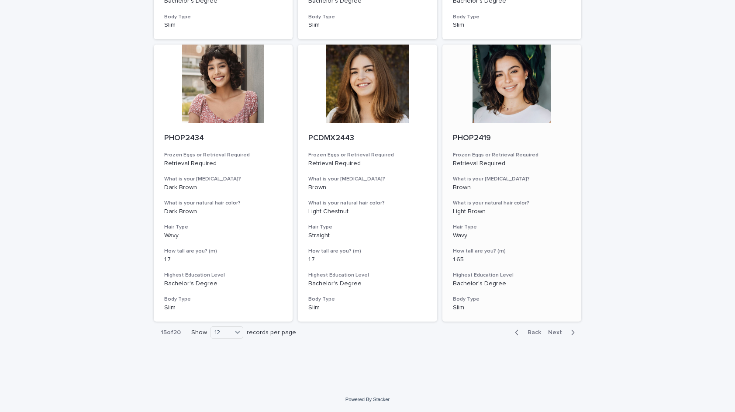
scroll to position [880, 0]
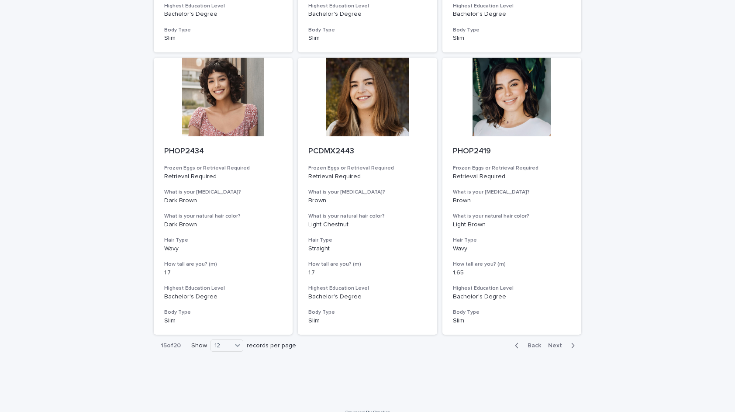
click at [561, 338] on div "Back Next" at bounding box center [545, 345] width 74 height 22
click at [559, 342] on span "Next" at bounding box center [557, 345] width 19 height 6
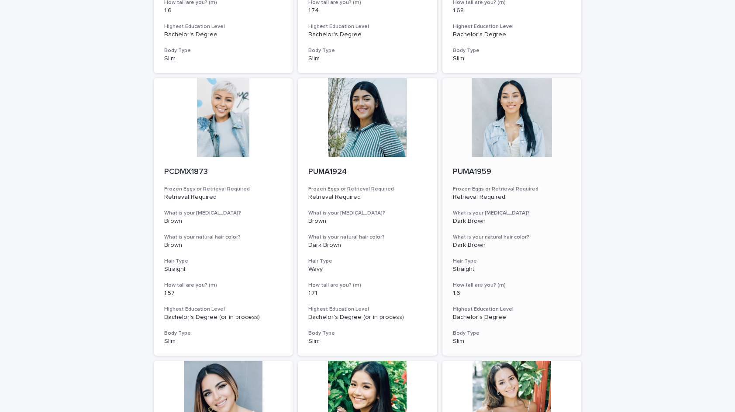
scroll to position [437, 0]
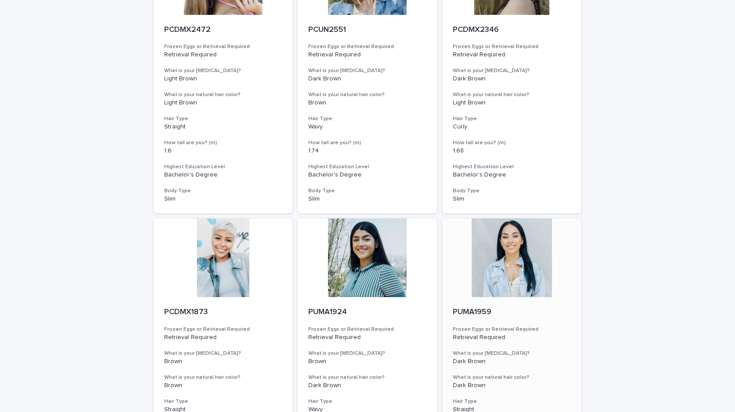
click at [509, 255] on div at bounding box center [511, 257] width 139 height 79
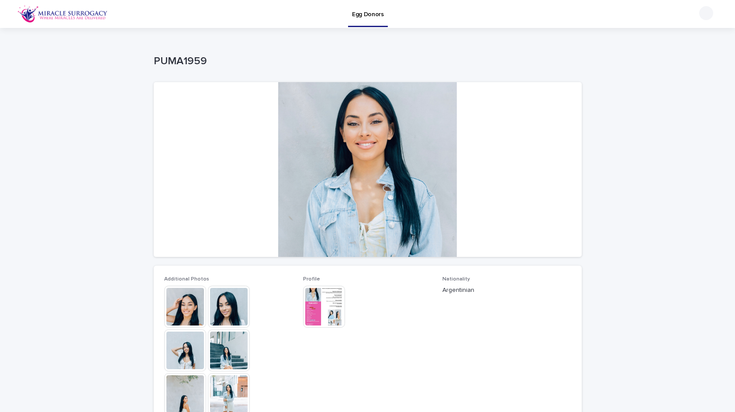
click at [189, 302] on img at bounding box center [185, 306] width 42 height 42
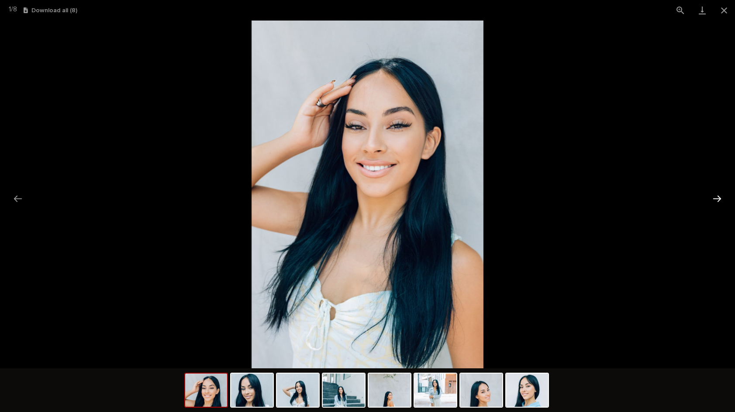
click at [714, 197] on button "Next slide" at bounding box center [717, 198] width 18 height 17
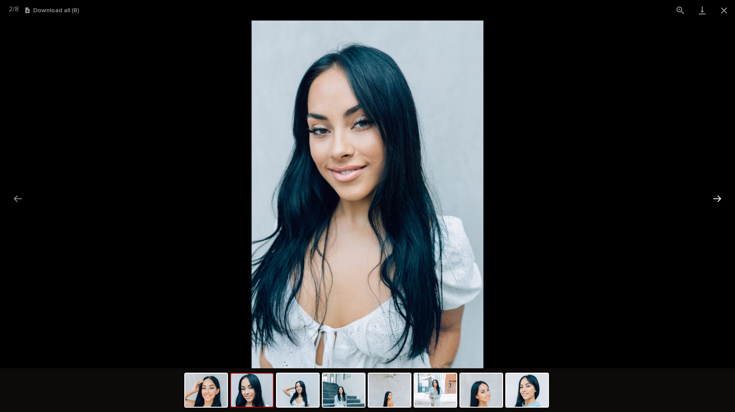
click at [714, 197] on button "Next slide" at bounding box center [717, 198] width 18 height 17
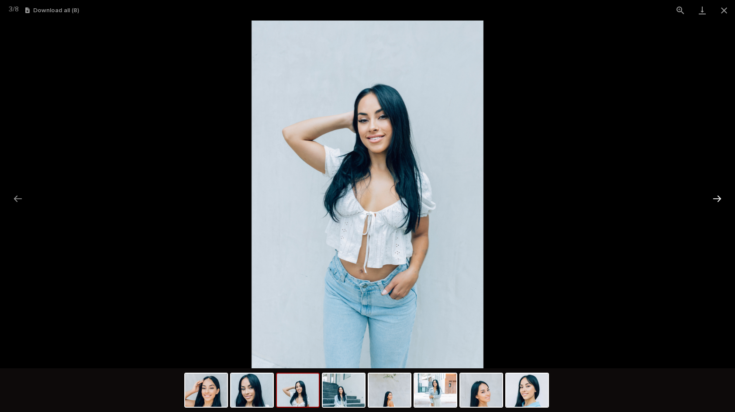
click at [714, 197] on button "Next slide" at bounding box center [717, 198] width 18 height 17
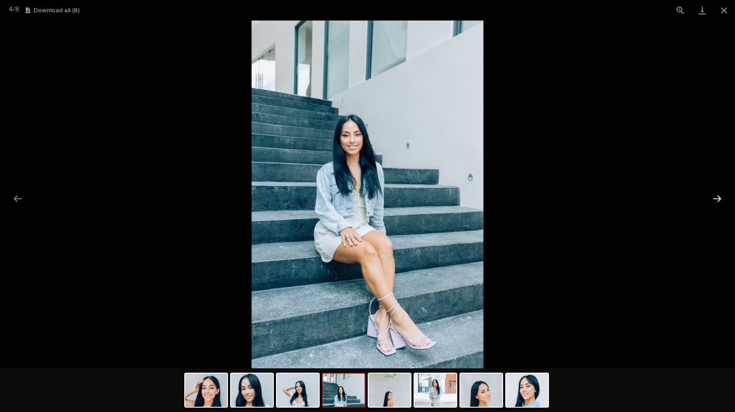
click at [714, 197] on button "Next slide" at bounding box center [717, 198] width 18 height 17
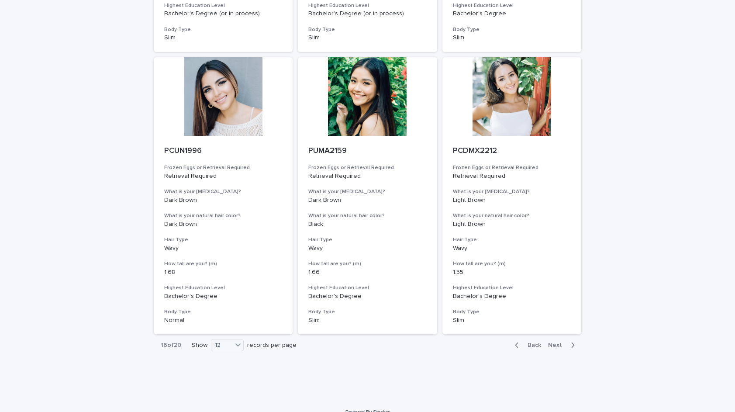
scroll to position [880, 0]
click at [558, 342] on span "Next" at bounding box center [557, 345] width 19 height 6
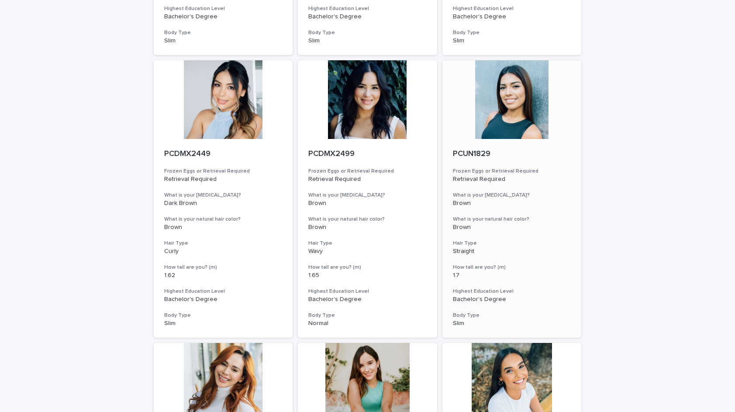
scroll to position [880, 0]
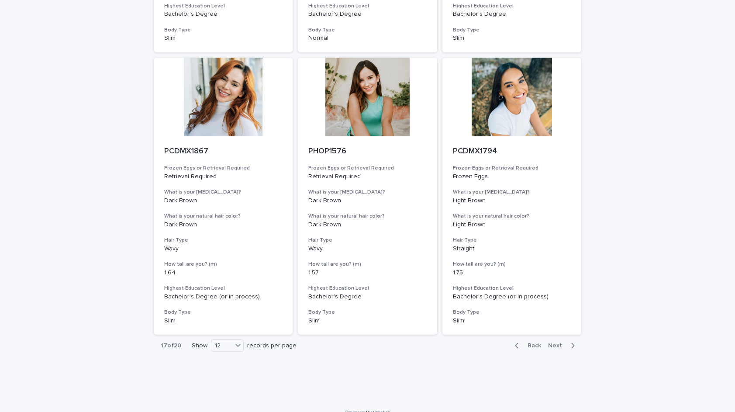
click at [557, 341] on button "Next" at bounding box center [562, 345] width 37 height 8
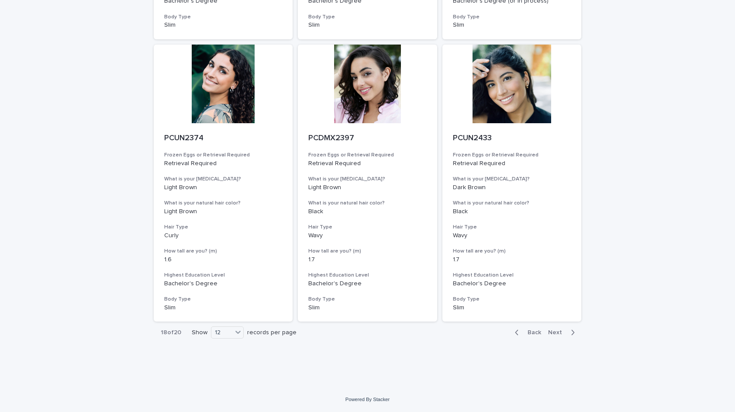
scroll to position [880, 0]
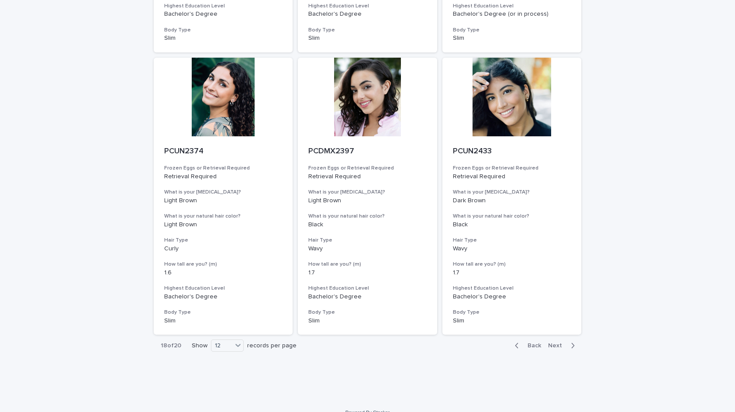
click at [560, 342] on span "Next" at bounding box center [557, 345] width 19 height 6
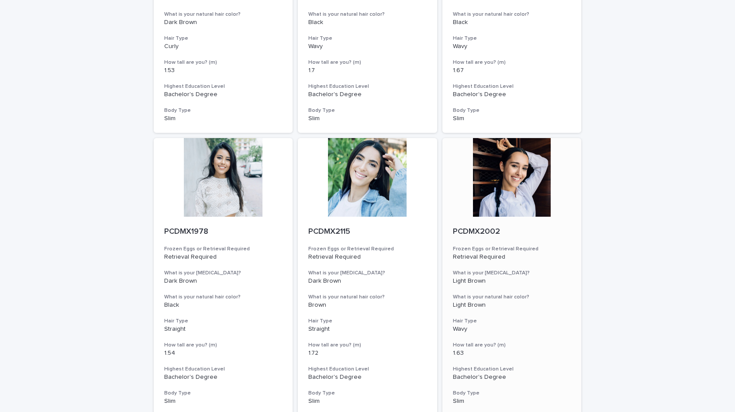
scroll to position [355, 0]
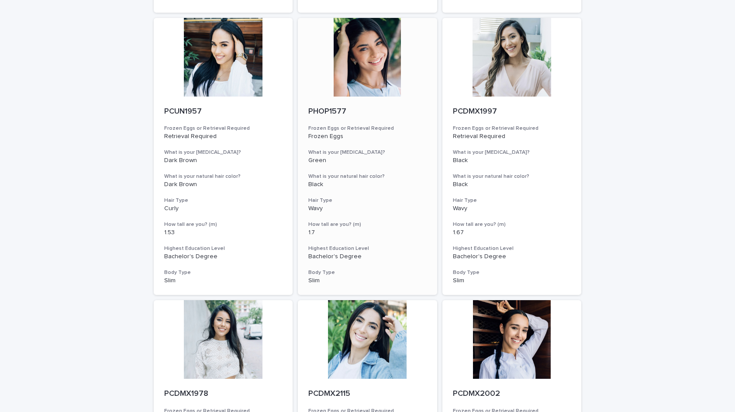
click at [356, 62] on div at bounding box center [367, 57] width 139 height 79
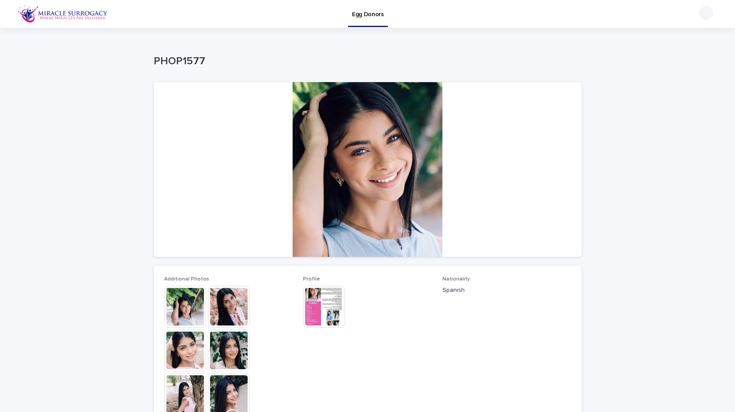
click at [204, 303] on img at bounding box center [185, 306] width 42 height 42
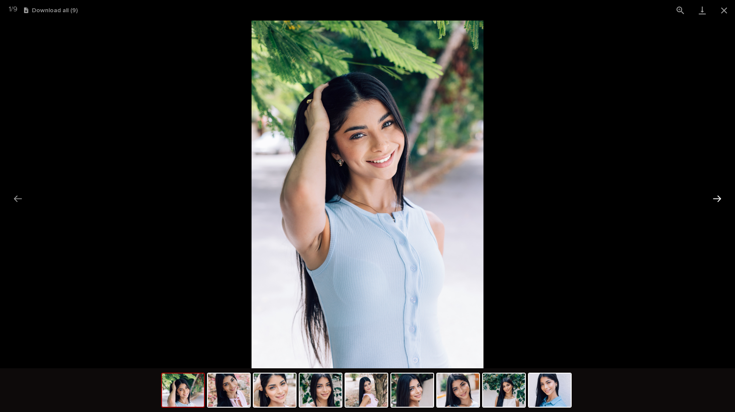
click at [715, 198] on button "Next slide" at bounding box center [717, 198] width 18 height 17
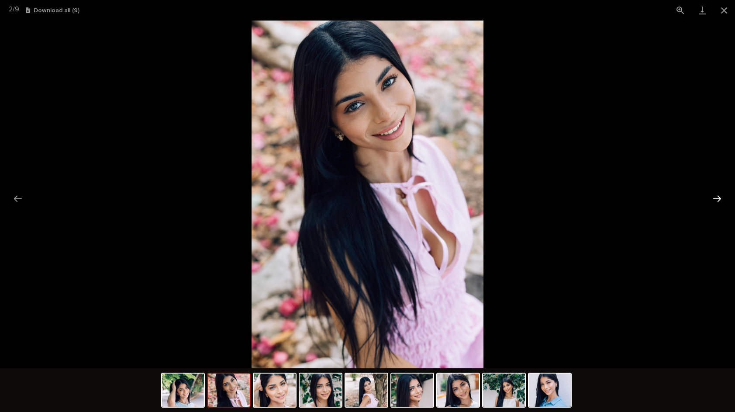
click at [715, 198] on button "Next slide" at bounding box center [717, 198] width 18 height 17
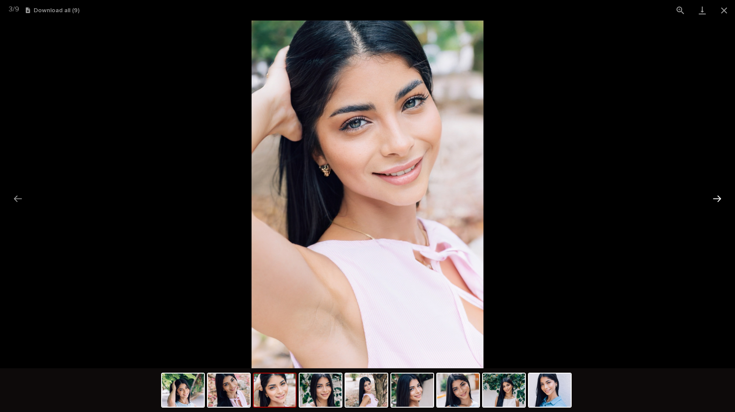
click at [715, 198] on button "Next slide" at bounding box center [717, 198] width 18 height 17
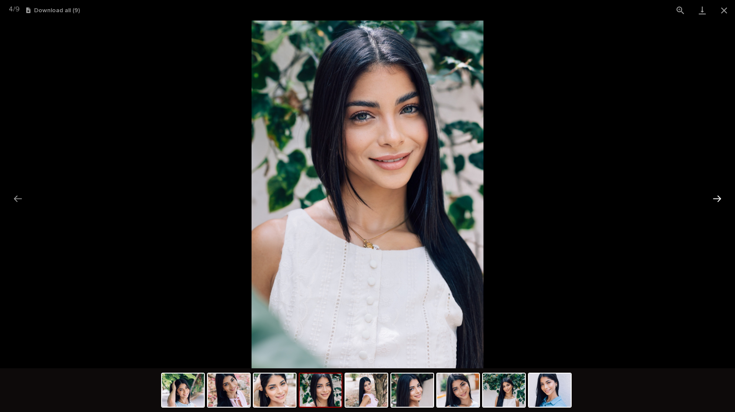
click at [715, 198] on button "Next slide" at bounding box center [717, 198] width 18 height 17
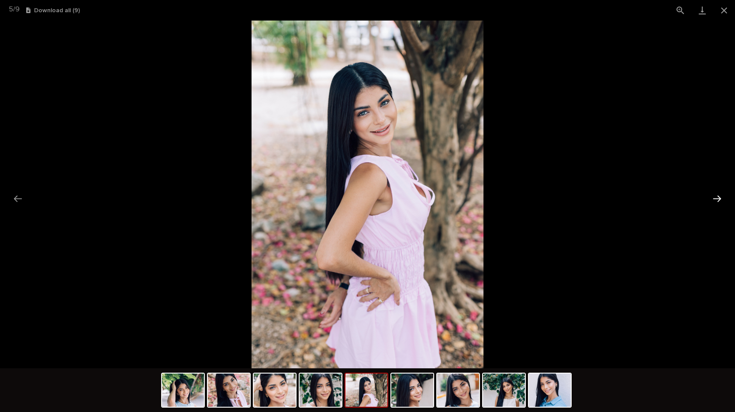
click at [715, 198] on button "Next slide" at bounding box center [717, 198] width 18 height 17
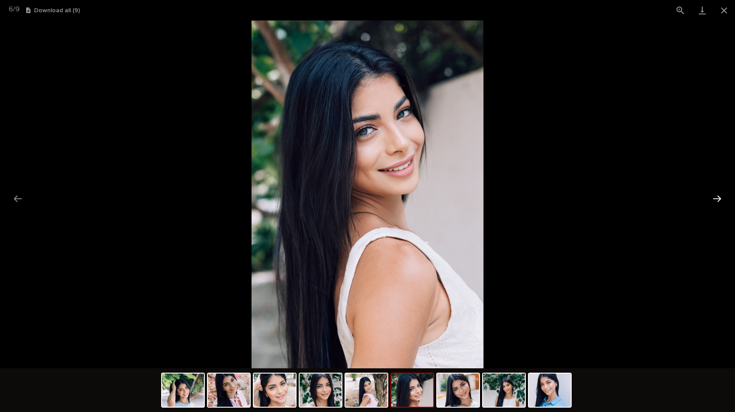
click at [715, 198] on button "Next slide" at bounding box center [717, 198] width 18 height 17
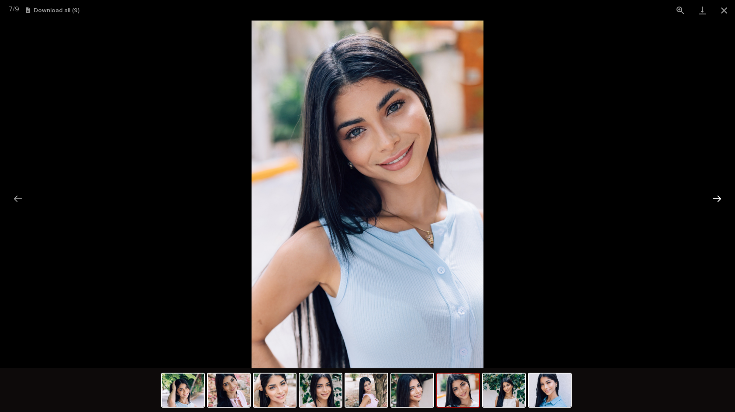
click at [715, 198] on button "Next slide" at bounding box center [717, 198] width 18 height 17
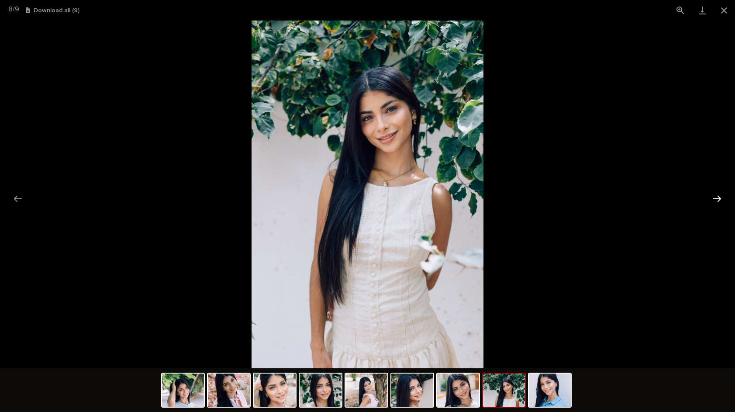
click at [715, 198] on button "Next slide" at bounding box center [717, 198] width 18 height 17
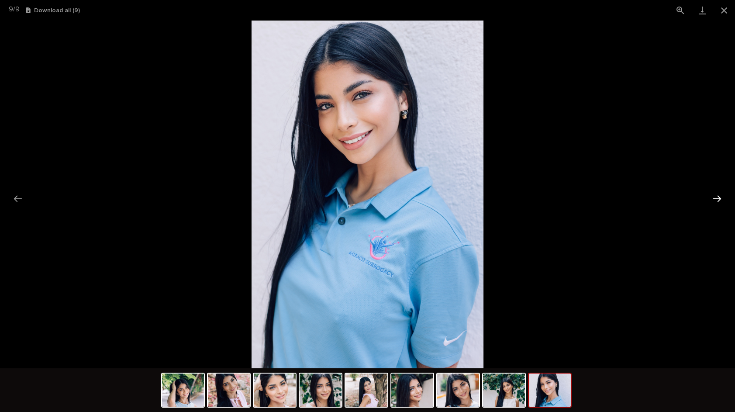
click at [715, 198] on button "Next slide" at bounding box center [717, 198] width 18 height 17
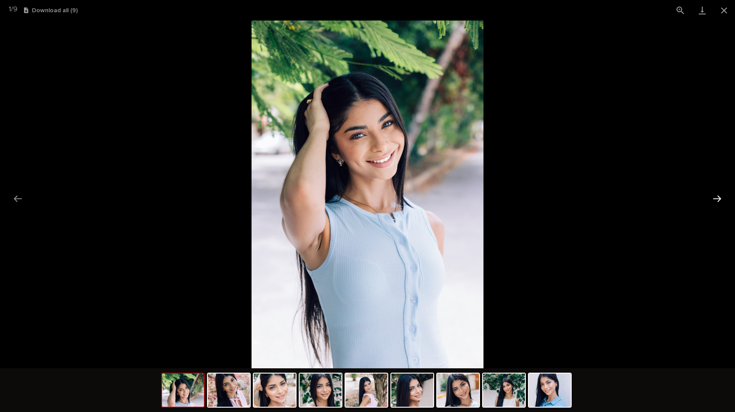
click at [715, 198] on button "Next slide" at bounding box center [717, 198] width 18 height 17
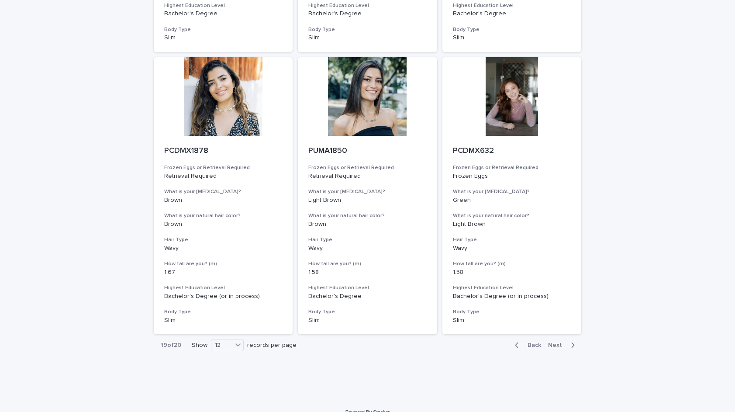
scroll to position [880, 0]
click at [562, 342] on span "Next" at bounding box center [557, 345] width 19 height 6
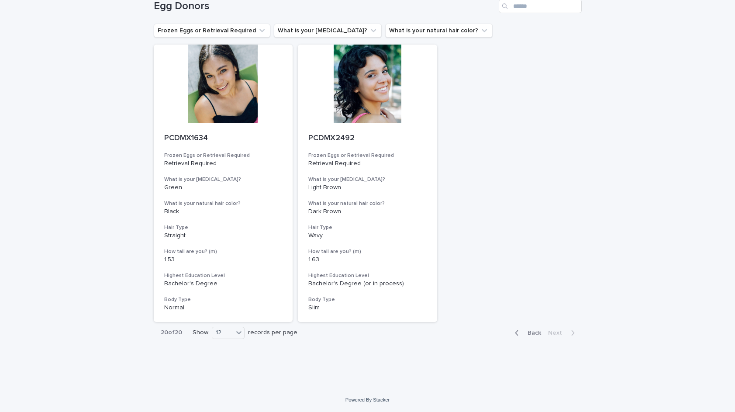
scroll to position [43, 0]
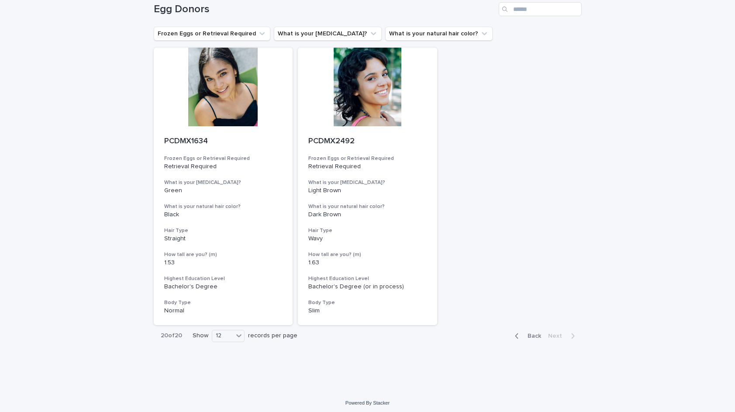
click at [535, 333] on span "Back" at bounding box center [531, 336] width 19 height 6
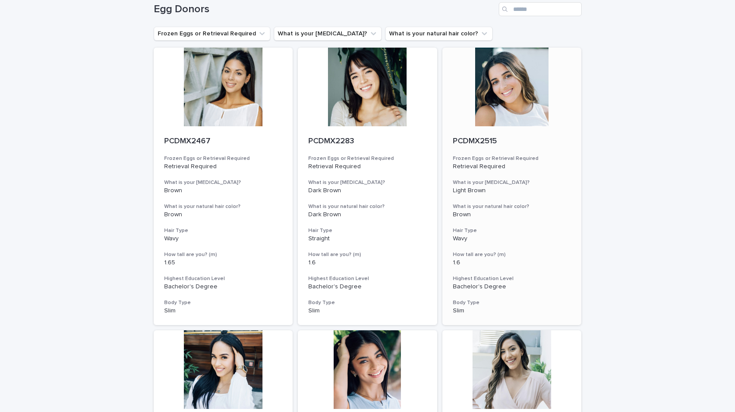
click at [506, 91] on div at bounding box center [511, 87] width 139 height 79
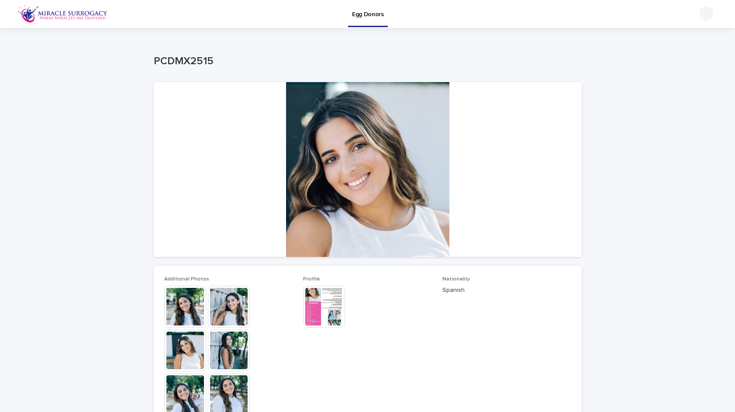
click at [188, 311] on img at bounding box center [185, 306] width 42 height 42
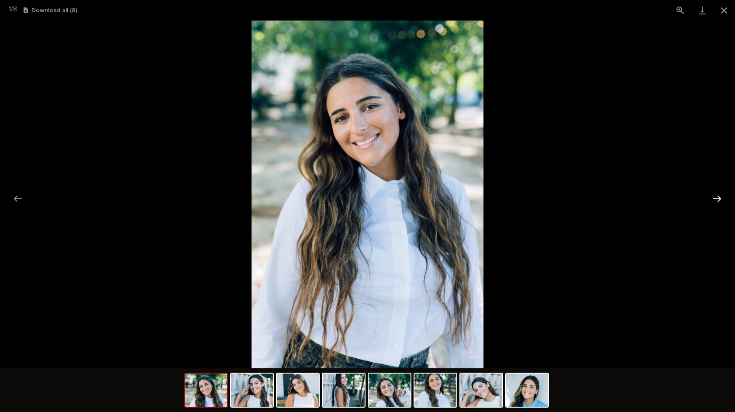
click at [720, 201] on button "Next slide" at bounding box center [717, 198] width 18 height 17
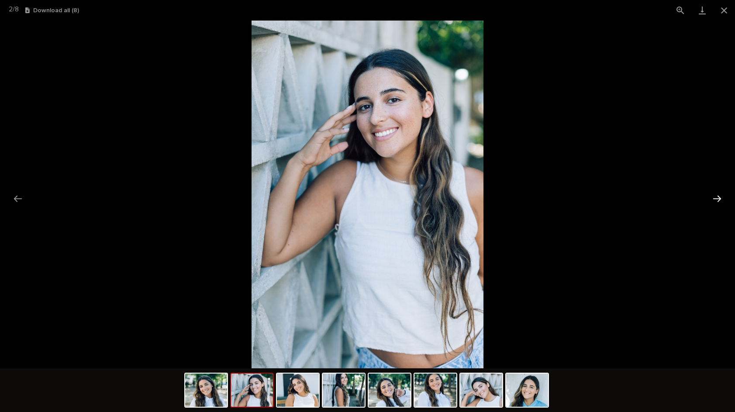
click at [720, 201] on button "Next slide" at bounding box center [717, 198] width 18 height 17
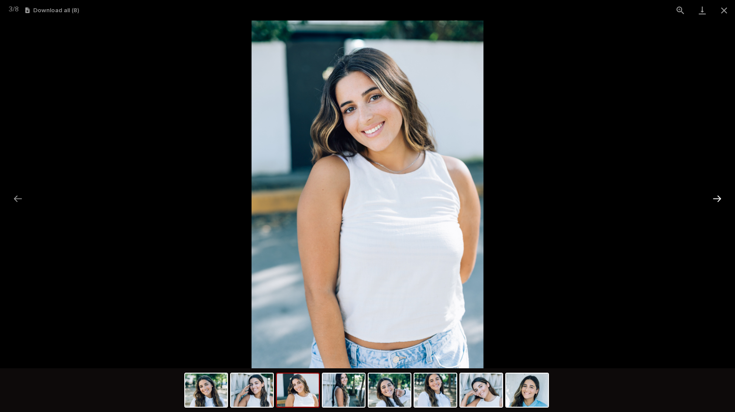
click at [720, 201] on button "Next slide" at bounding box center [717, 198] width 18 height 17
